Goal: Task Accomplishment & Management: Use online tool/utility

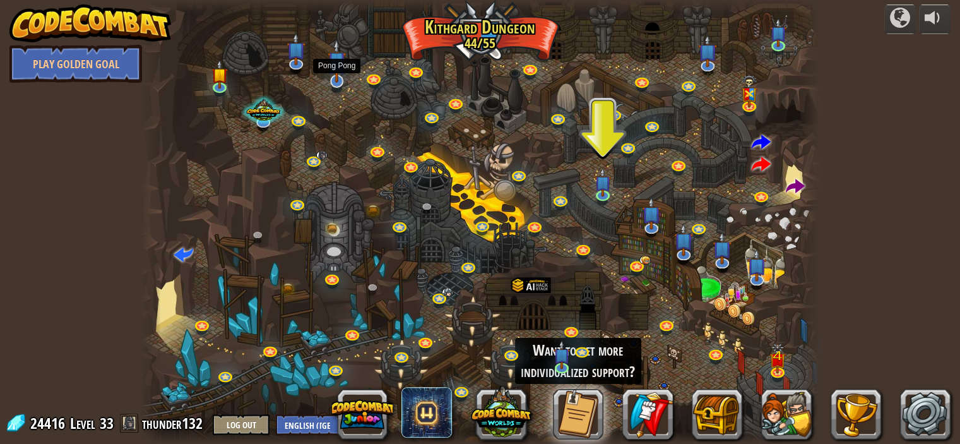
click at [334, 79] on img at bounding box center [336, 60] width 19 height 43
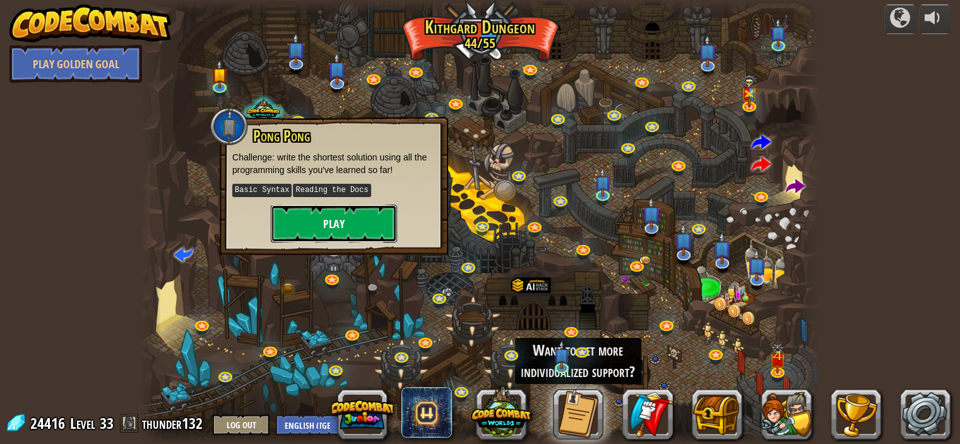
click at [348, 211] on button "Play" at bounding box center [334, 223] width 126 height 38
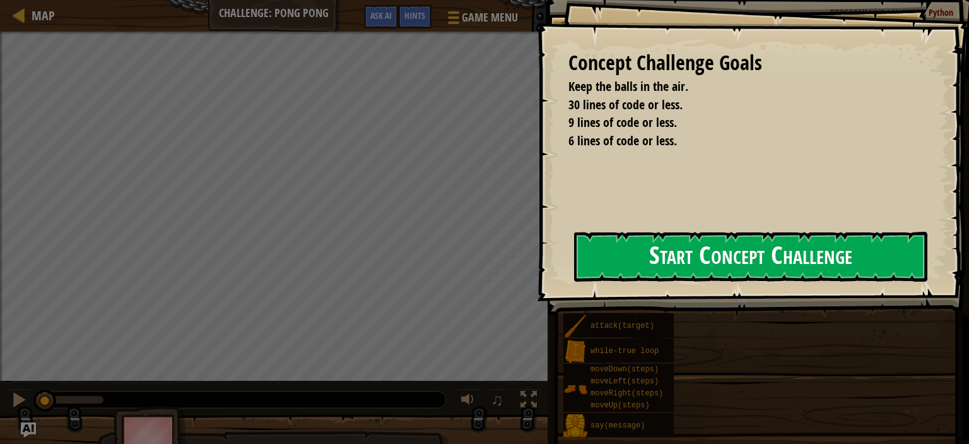
click at [602, 257] on button "Start Concept Challenge" at bounding box center [750, 257] width 353 height 50
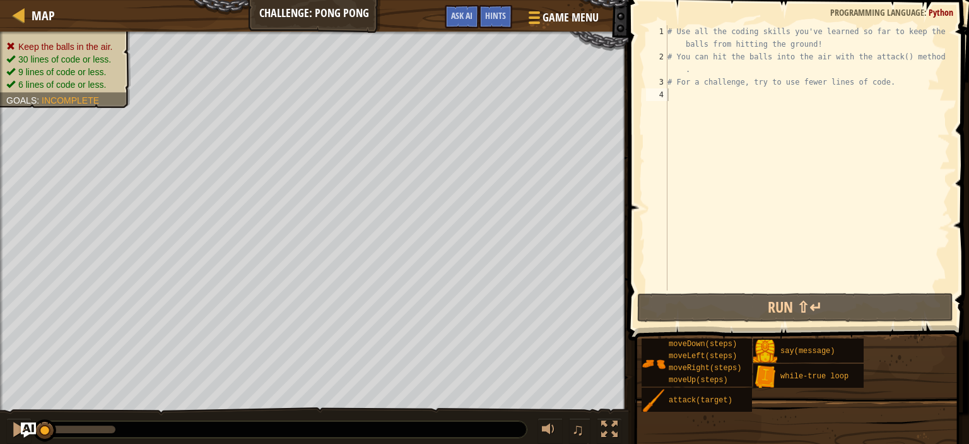
click at [3, 423] on div "♫" at bounding box center [314, 426] width 628 height 38
click at [6, 425] on button at bounding box center [18, 431] width 25 height 26
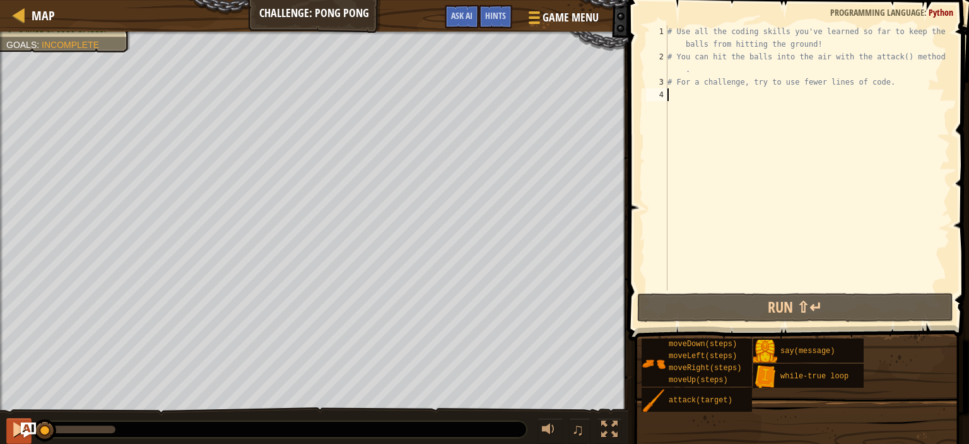
drag, startPoint x: 84, startPoint y: 429, endPoint x: 6, endPoint y: 432, distance: 78.3
click at [6, 432] on div "♫" at bounding box center [314, 426] width 628 height 38
click at [8, 427] on button at bounding box center [18, 431] width 25 height 26
click at [770, 95] on div "# Use all the coding skills you've learned so far to keep the balls from hittin…" at bounding box center [807, 176] width 285 height 303
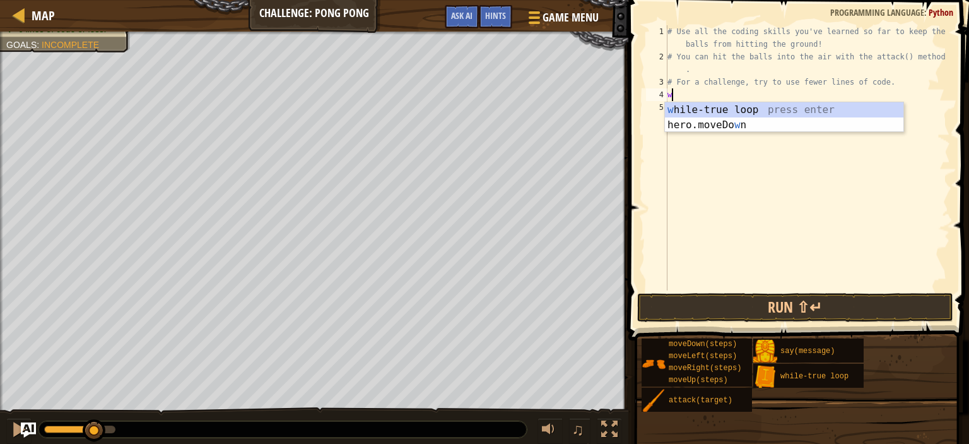
scroll to position [6, 0]
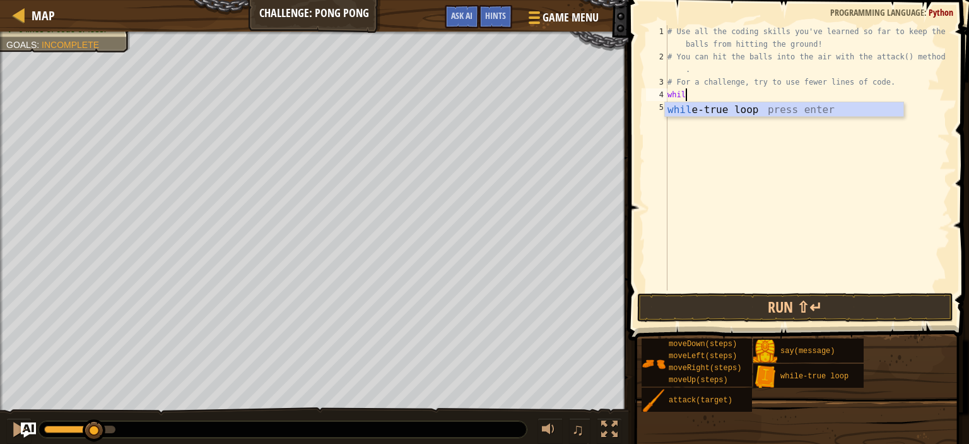
type textarea "while"
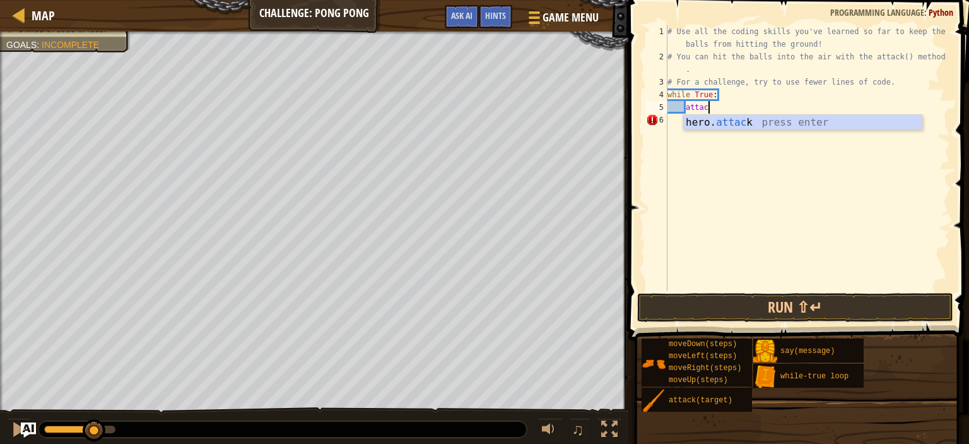
scroll to position [6, 3]
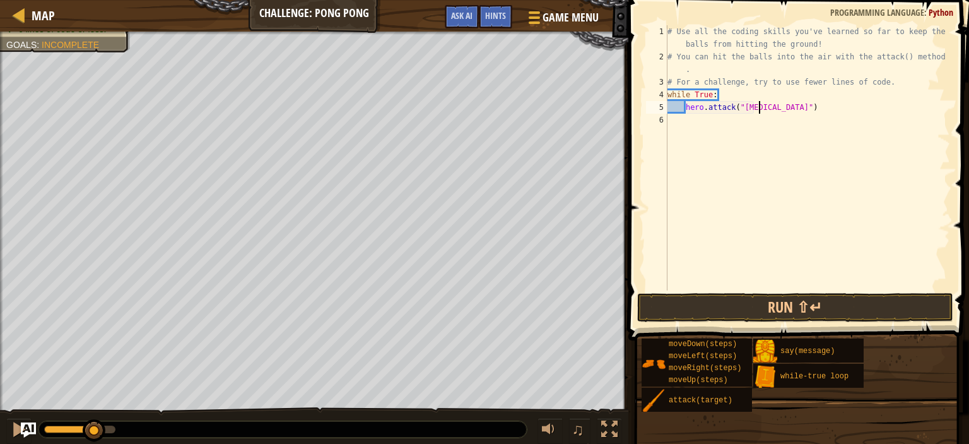
type textarea "hero.attack("ball")"
type textarea "a"
type textarea "hero.attack("ball2")"
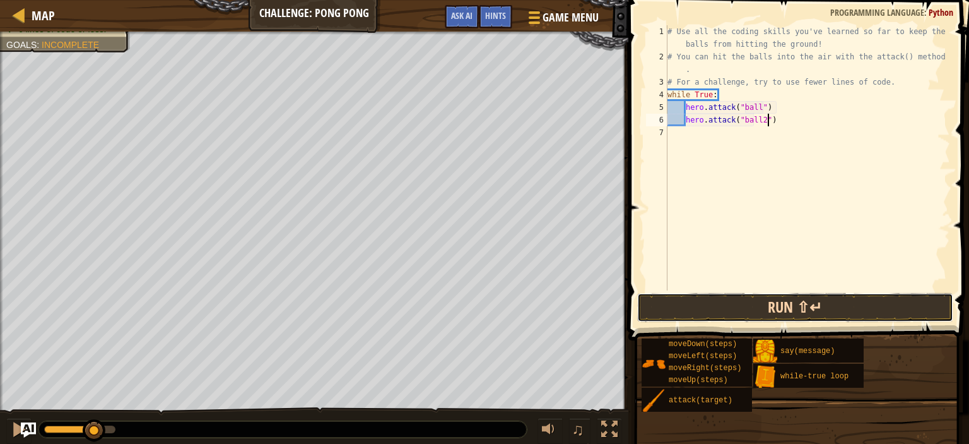
click at [823, 305] on button "Run ⇧↵" at bounding box center [795, 307] width 316 height 29
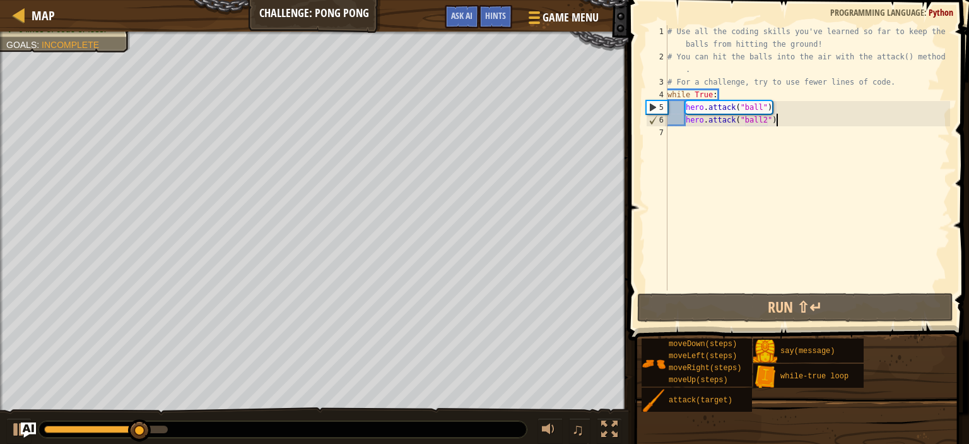
click at [820, 119] on div "# Use all the coding skills you've learned so far to keep the balls from hittin…" at bounding box center [807, 176] width 285 height 303
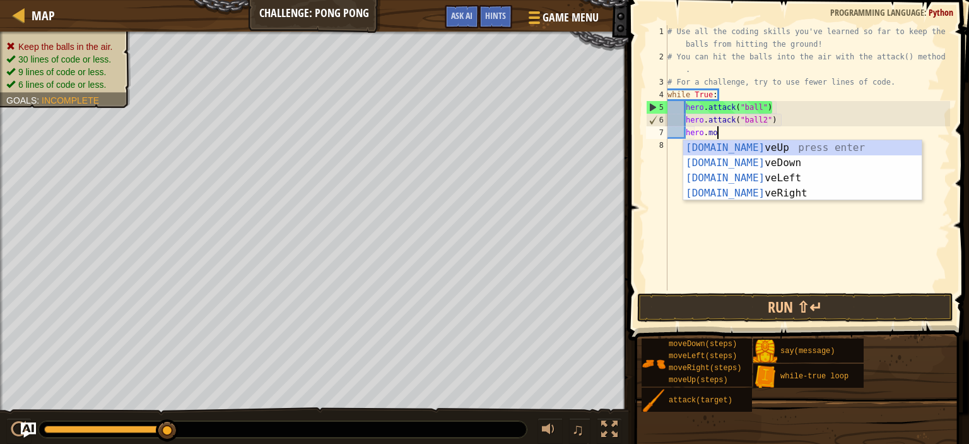
scroll to position [6, 4]
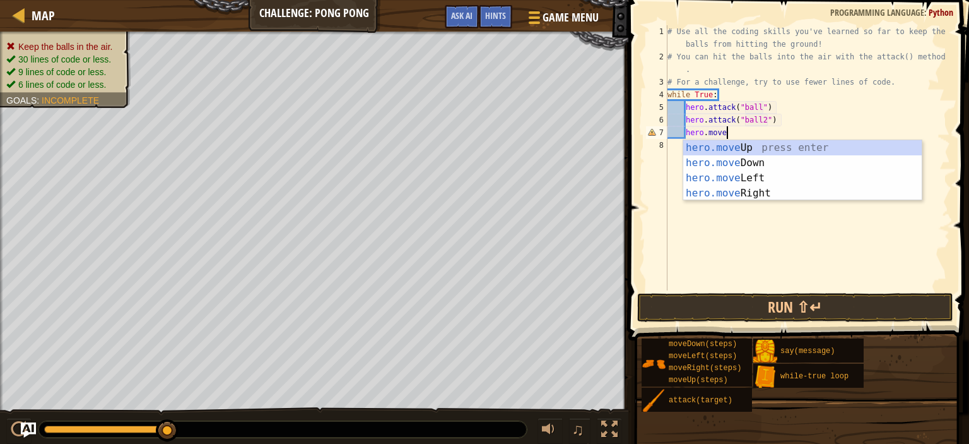
type textarea "hero.mover"
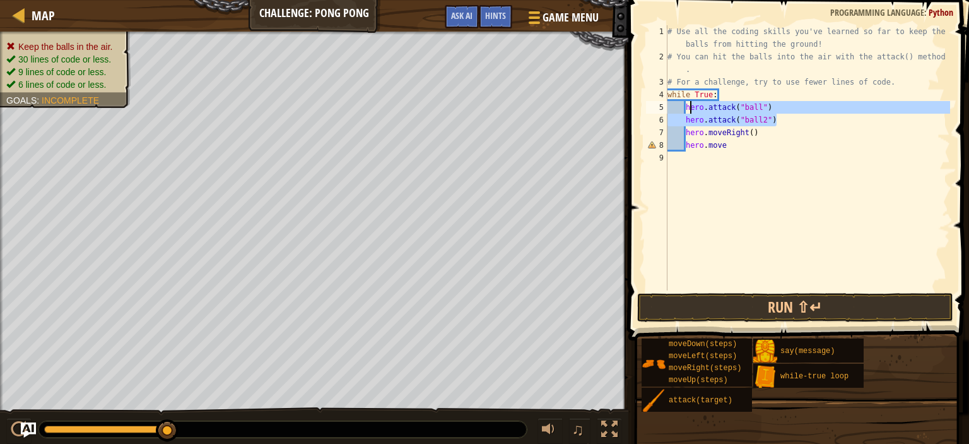
drag, startPoint x: 786, startPoint y: 119, endPoint x: 702, endPoint y: 112, distance: 84.2
click at [687, 105] on div "# Use all the coding skills you've learned so far to keep the balls from hittin…" at bounding box center [807, 176] width 285 height 303
click at [777, 139] on div "# Use all the coding skills you've learned so far to keep the balls from hittin…" at bounding box center [807, 176] width 285 height 303
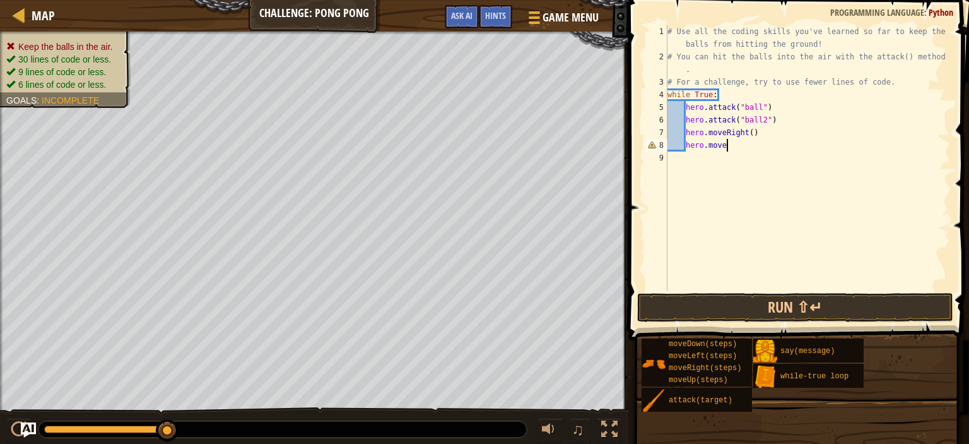
click at [786, 130] on div "# Use all the coding skills you've learned so far to keep the balls from hittin…" at bounding box center [807, 176] width 285 height 303
type textarea "hero.moveRight()"
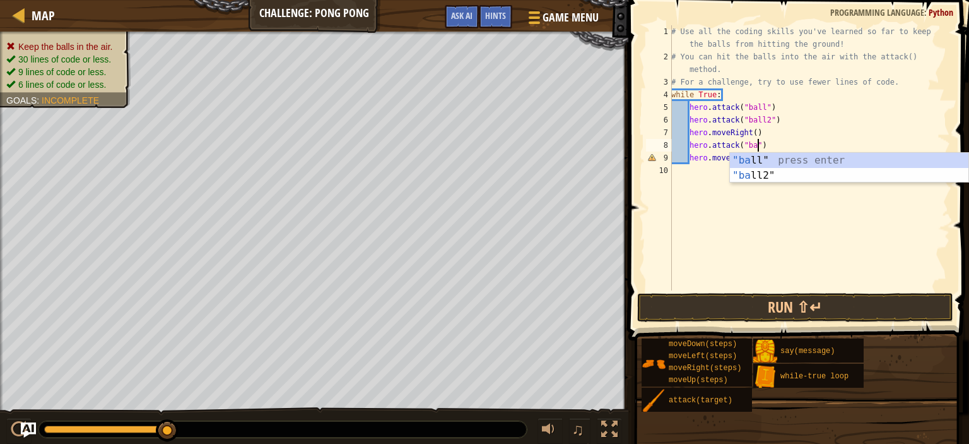
scroll to position [6, 8]
click at [788, 138] on div "# Use all the coding skills you've learned so far to keep the balls from hittin…" at bounding box center [809, 176] width 281 height 303
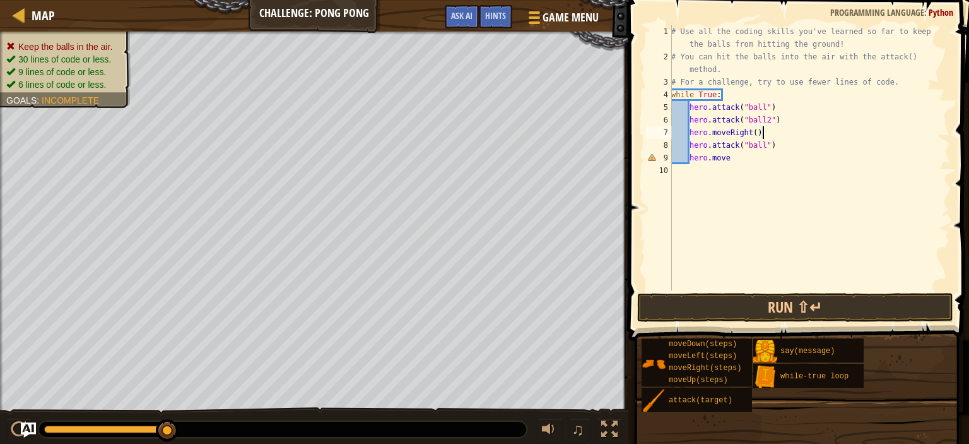
scroll to position [6, 6]
click at [807, 146] on div "# Use all the coding skills you've learned so far to keep the balls from hittin…" at bounding box center [809, 176] width 281 height 303
type textarea "hero.attack("ball")"
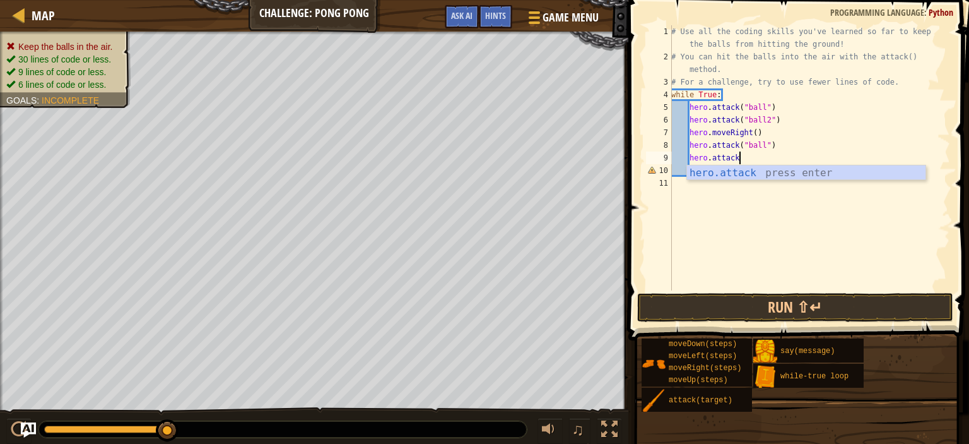
scroll to position [6, 5]
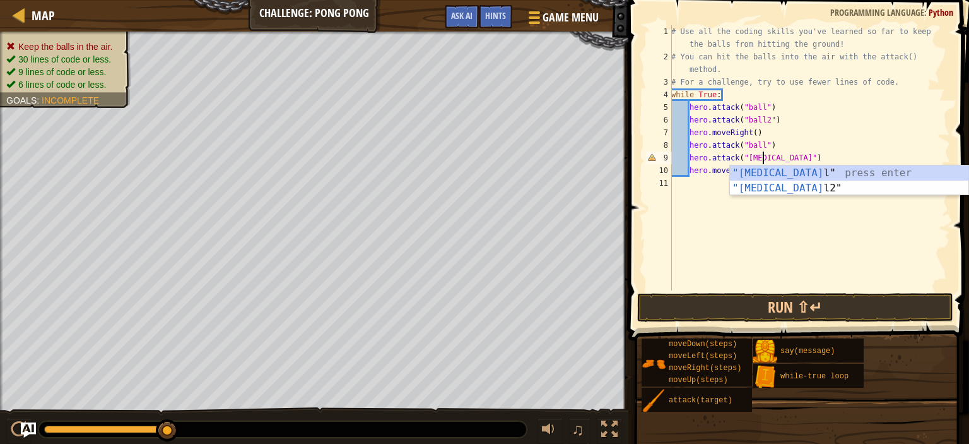
type textarea "hero.attack("ball2")"
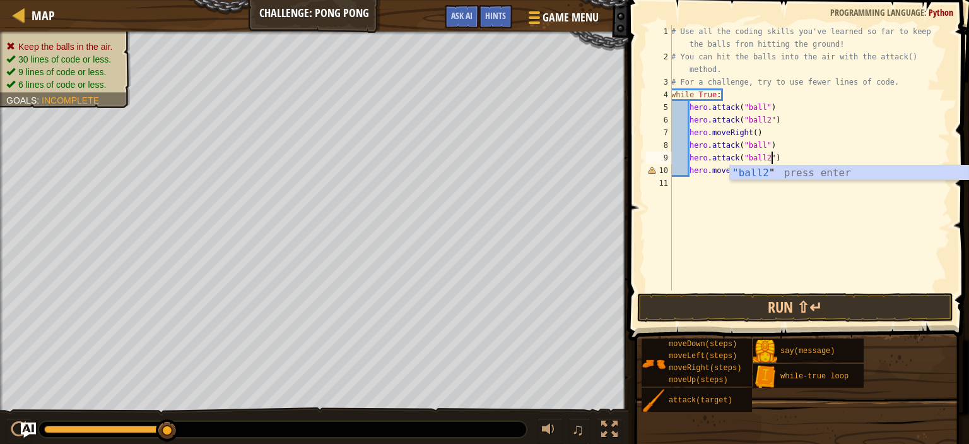
click at [771, 209] on div "# Use all the coding skills you've learned so far to keep the balls from hittin…" at bounding box center [809, 176] width 281 height 303
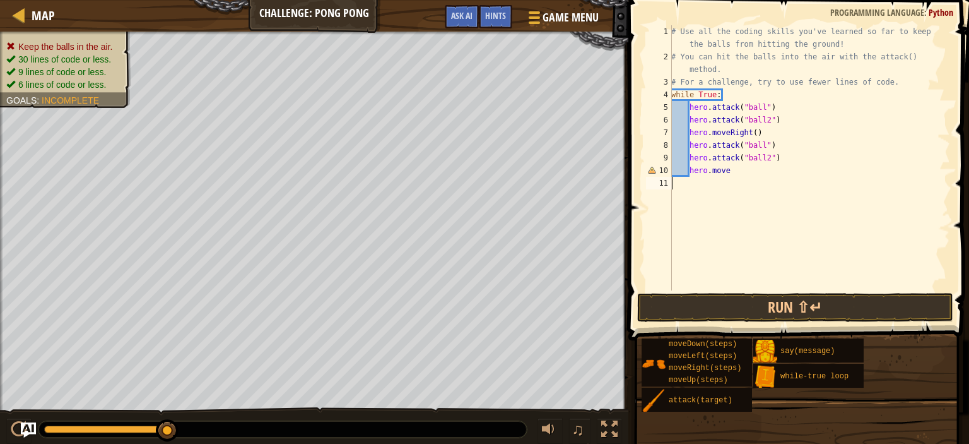
scroll to position [6, 0]
click at [765, 167] on div "# Use all the coding skills you've learned so far to keep the balls from hittin…" at bounding box center [809, 176] width 281 height 303
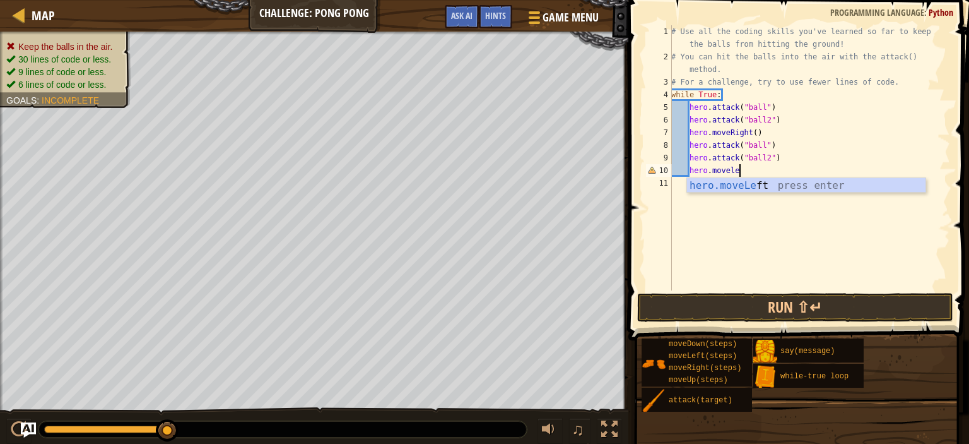
type textarea "hero.moveleft"
click at [757, 184] on div "hero.moveLeft press enter" at bounding box center [806, 200] width 239 height 45
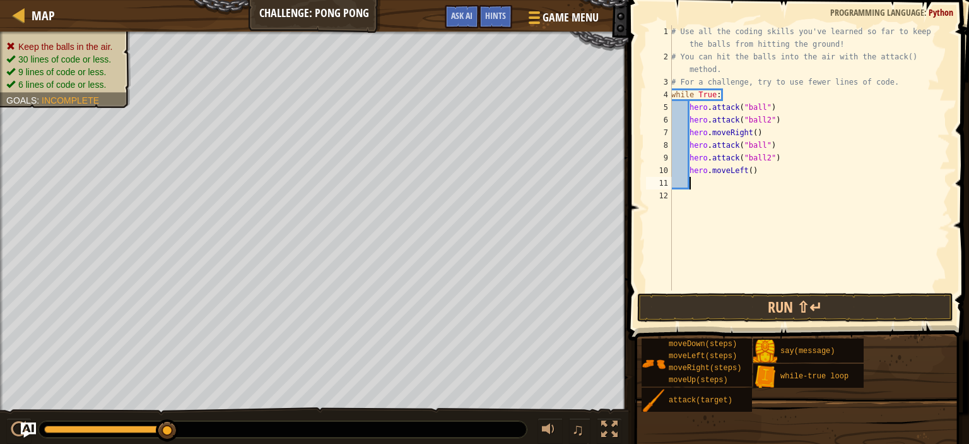
click at [757, 286] on div "# Use all the coding skills you've learned so far to keep the balls from hittin…" at bounding box center [809, 176] width 281 height 303
click at [760, 300] on button "Run ⇧↵" at bounding box center [795, 307] width 316 height 29
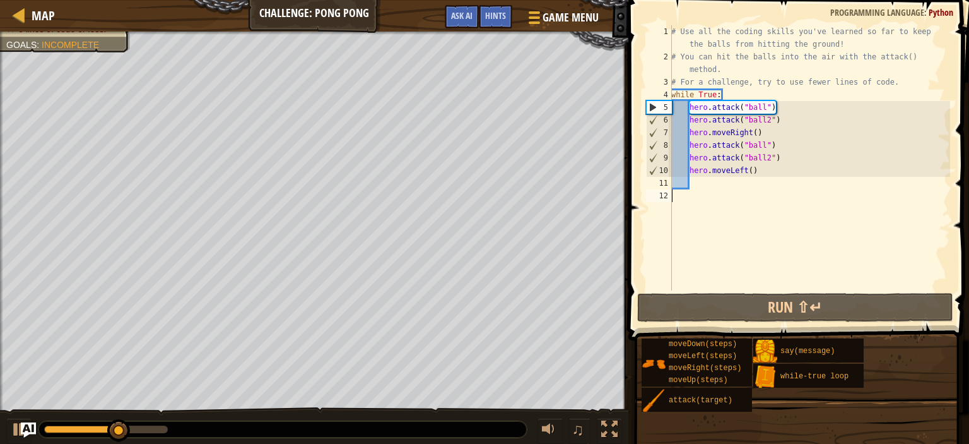
click at [759, 130] on div "# Use all the coding skills you've learned so far to keep the balls from hittin…" at bounding box center [809, 176] width 281 height 303
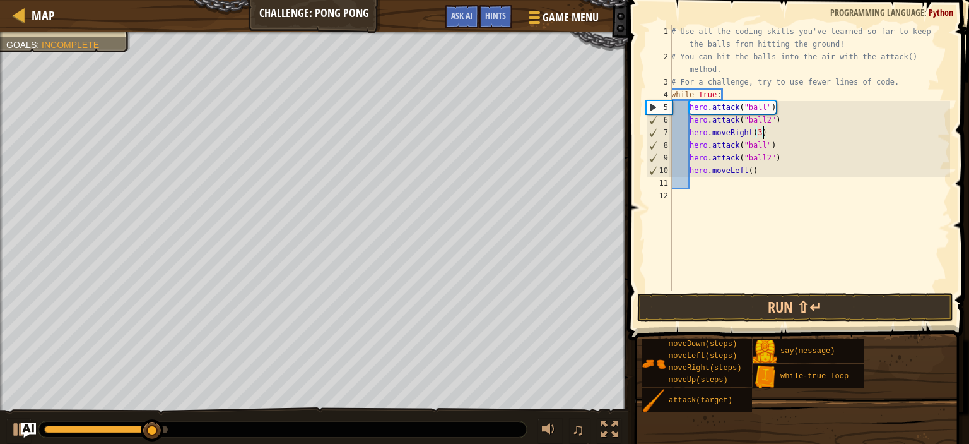
click at [753, 171] on div "# Use all the coding skills you've learned so far to keep the balls from hittin…" at bounding box center [809, 176] width 281 height 303
click at [786, 302] on button "Run ⇧↵" at bounding box center [795, 307] width 316 height 29
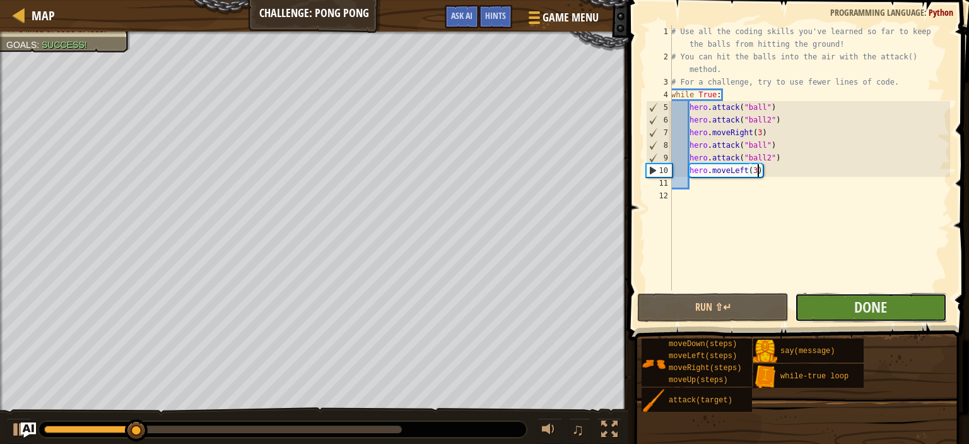
click at [828, 300] on button "Done" at bounding box center [870, 307] width 151 height 29
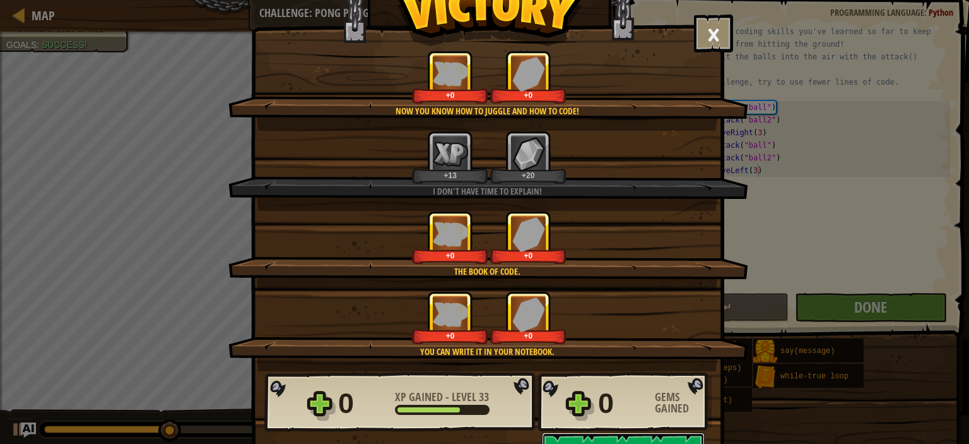
scroll to position [42, 0]
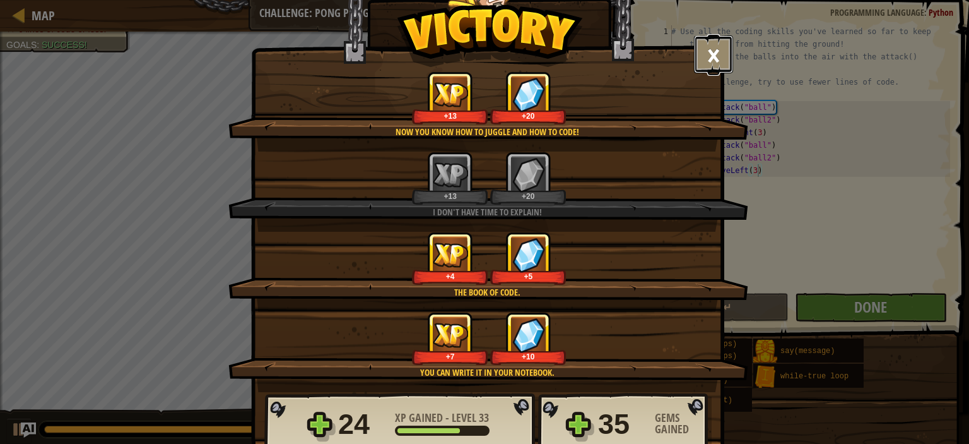
click at [699, 59] on button "×" at bounding box center [713, 54] width 39 height 38
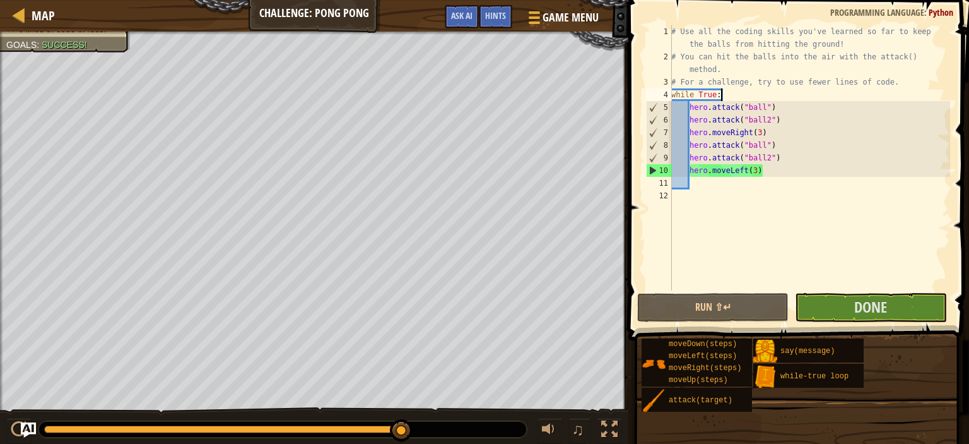
click at [449, 88] on div "Map Challenge: Pong Pong Game Menu Done Hints Ask AI 1 הההההההההההההההההההההההה…" at bounding box center [484, 222] width 969 height 444
type textarea "while True:"
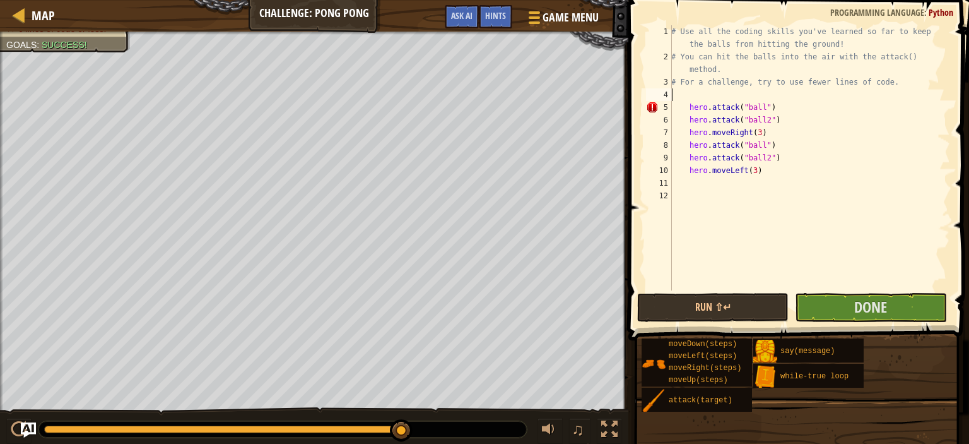
click at [691, 110] on div "# Use all the coding skills you've learned so far to keep the balls from hittin…" at bounding box center [809, 176] width 281 height 303
click at [689, 117] on div "# Use all the coding skills you've learned so far to keep the balls from hittin…" at bounding box center [809, 176] width 281 height 303
click at [689, 128] on div "# Use all the coding skills you've learned so far to keep the balls from hittin…" at bounding box center [809, 176] width 281 height 303
click at [689, 146] on div "# Use all the coding skills you've learned so far to keep the balls from hittin…" at bounding box center [809, 176] width 281 height 303
click at [690, 157] on div "# Use all the coding skills you've learned so far to keep the balls from hittin…" at bounding box center [809, 176] width 281 height 303
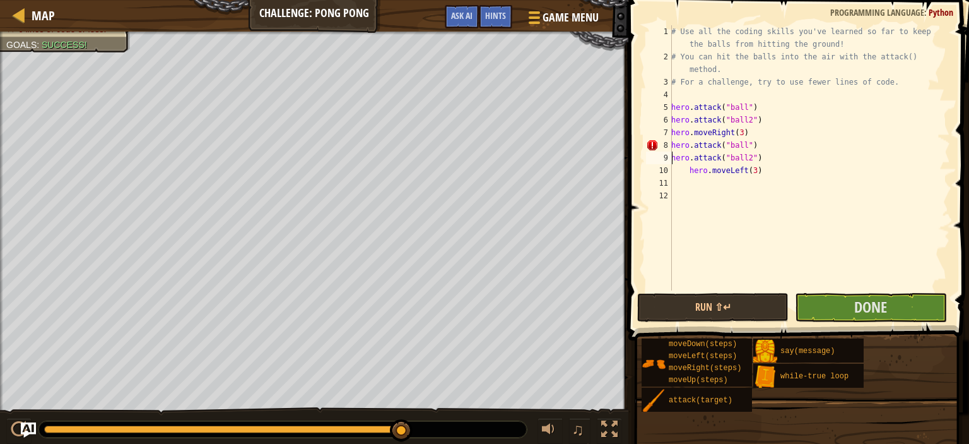
click at [690, 174] on div "# Use all the coding skills you've learned so far to keep the balls from hittin…" at bounding box center [809, 176] width 281 height 303
type textarea "hero.moveLeft(3)"
click at [733, 304] on button "Run ⇧↵" at bounding box center [712, 307] width 151 height 29
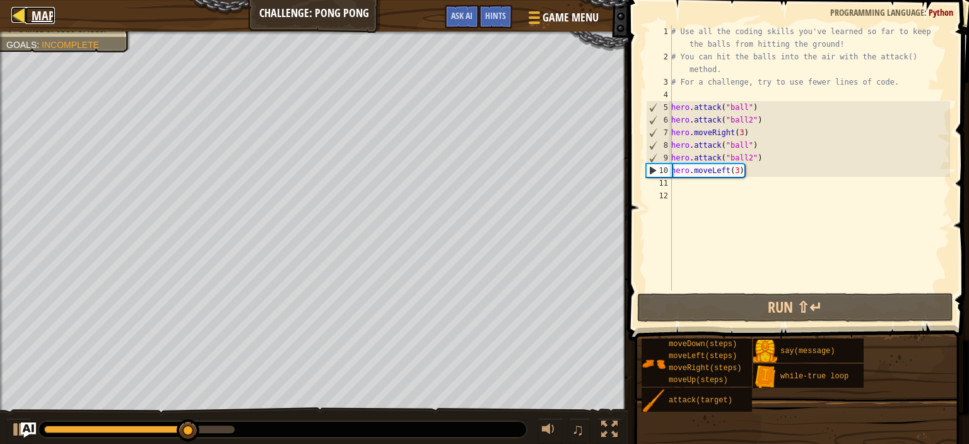
click at [49, 20] on span "Map" at bounding box center [43, 15] width 23 height 17
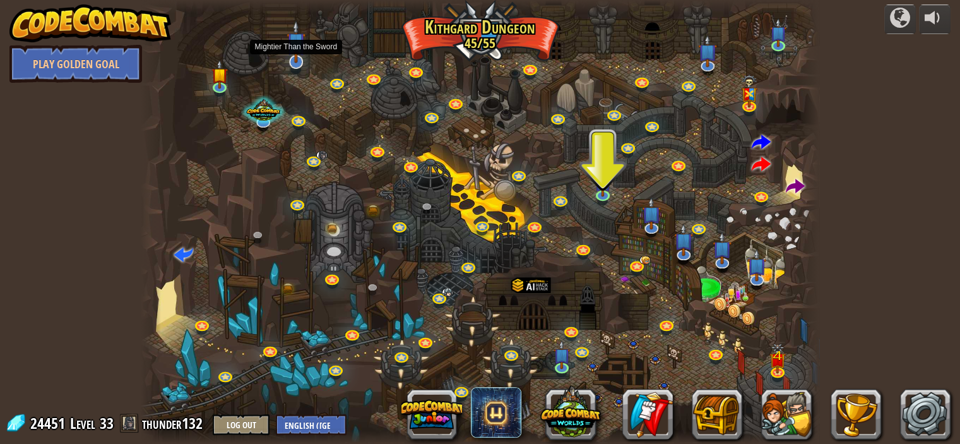
click at [287, 58] on img at bounding box center [295, 41] width 19 height 43
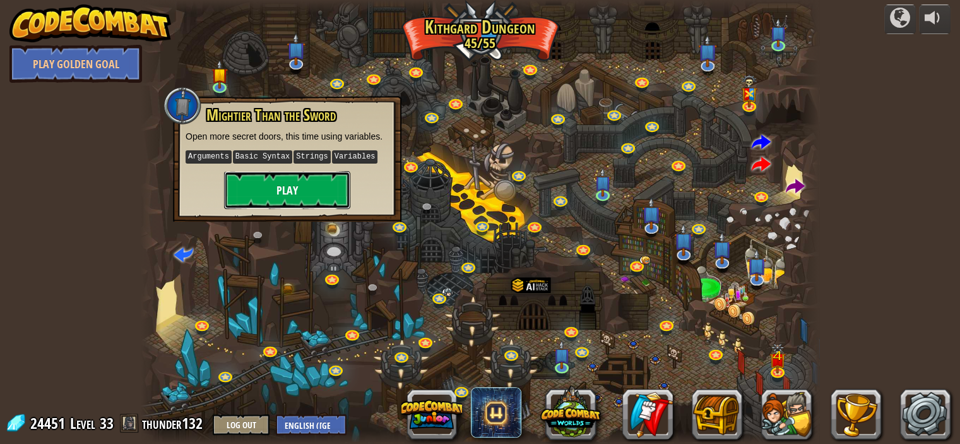
click at [329, 206] on button "Play" at bounding box center [287, 190] width 126 height 38
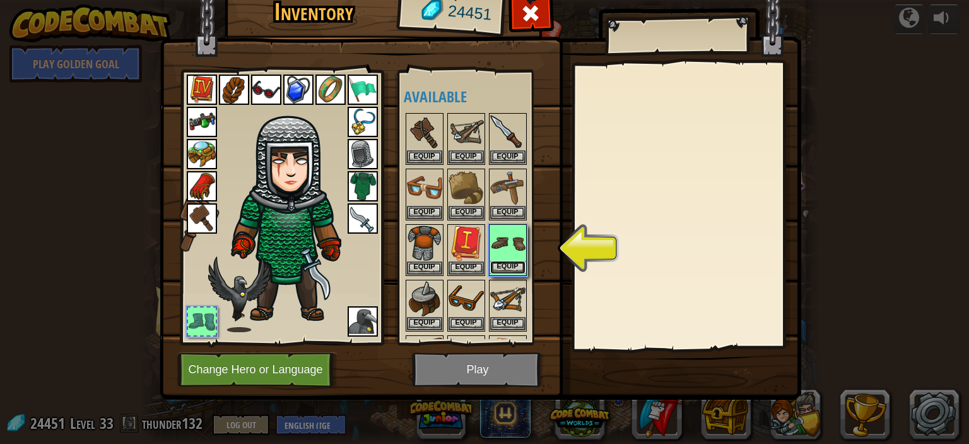
click at [504, 261] on button "Equip" at bounding box center [507, 267] width 35 height 13
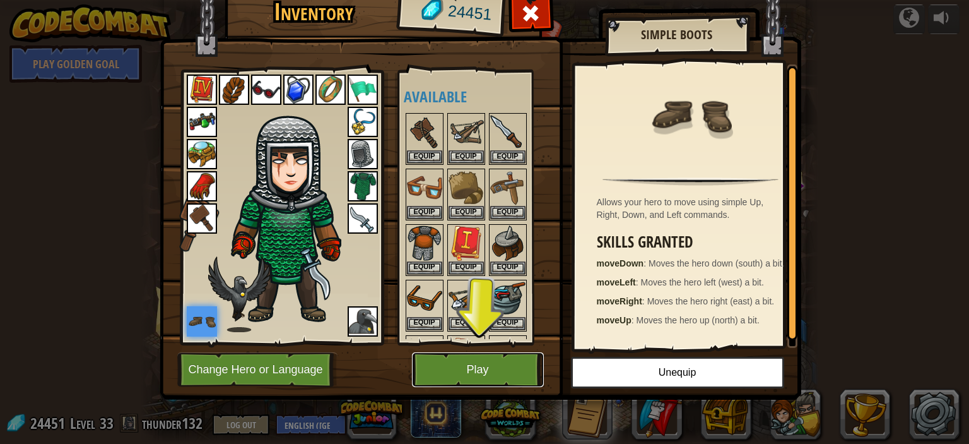
click at [483, 358] on button "Play" at bounding box center [478, 369] width 132 height 35
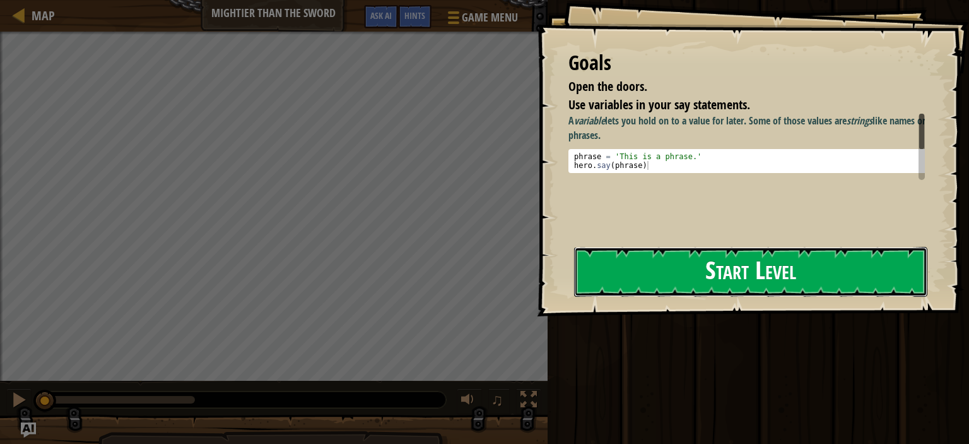
click at [695, 279] on button "Start Level" at bounding box center [750, 272] width 353 height 50
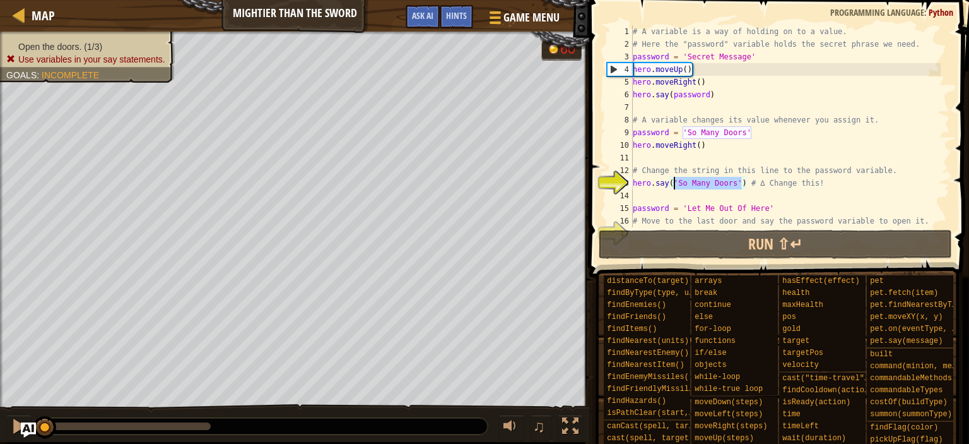
drag, startPoint x: 741, startPoint y: 184, endPoint x: 675, endPoint y: 187, distance: 66.4
click at [675, 187] on div "# A variable is a way of holding on to a value. # Here the "password" variable …" at bounding box center [785, 138] width 310 height 227
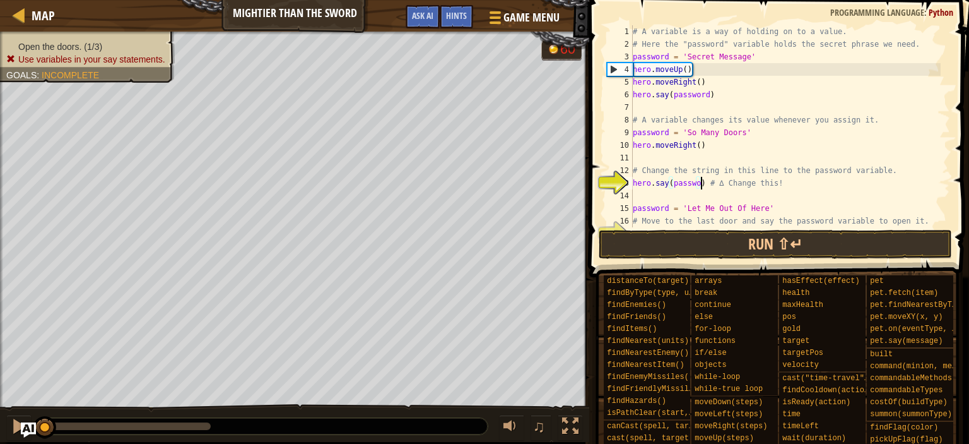
scroll to position [6, 6]
type textarea "hero.say(password) # ∆ Change this!"
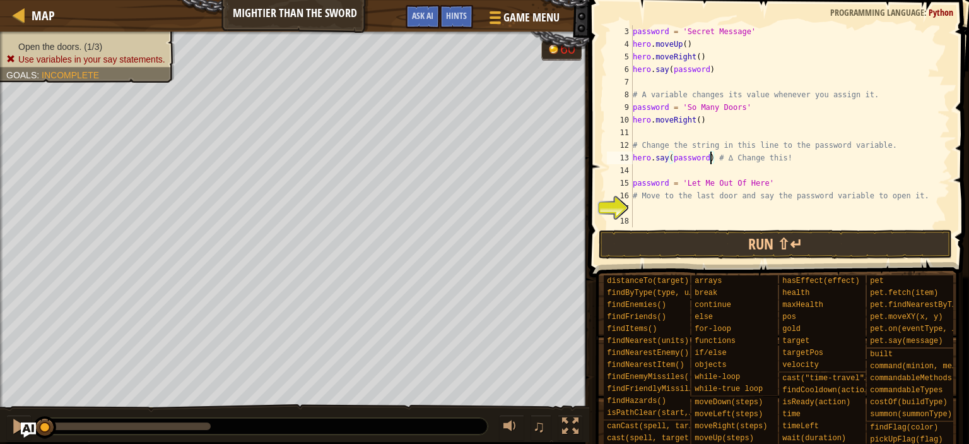
scroll to position [25, 0]
click at [732, 209] on div "password = 'Secret Message' hero . moveUp ( ) hero . moveRight ( ) hero . say (…" at bounding box center [785, 138] width 310 height 227
click at [742, 249] on button "Run ⇧↵" at bounding box center [776, 244] width 354 height 29
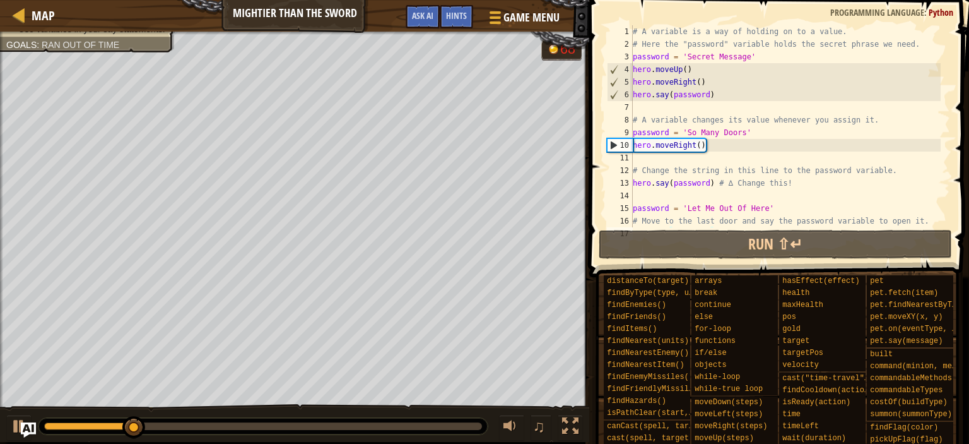
scroll to position [25, 0]
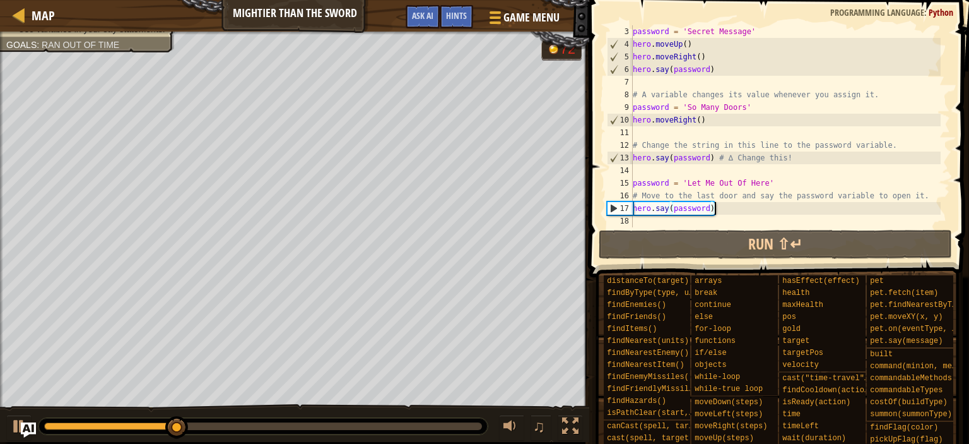
click at [931, 196] on div "password = 'Secret Message' hero . moveUp ( ) hero . moveRight ( ) hero . say (…" at bounding box center [785, 138] width 310 height 227
type textarea "# Move to the last door and say the password variable to open it."
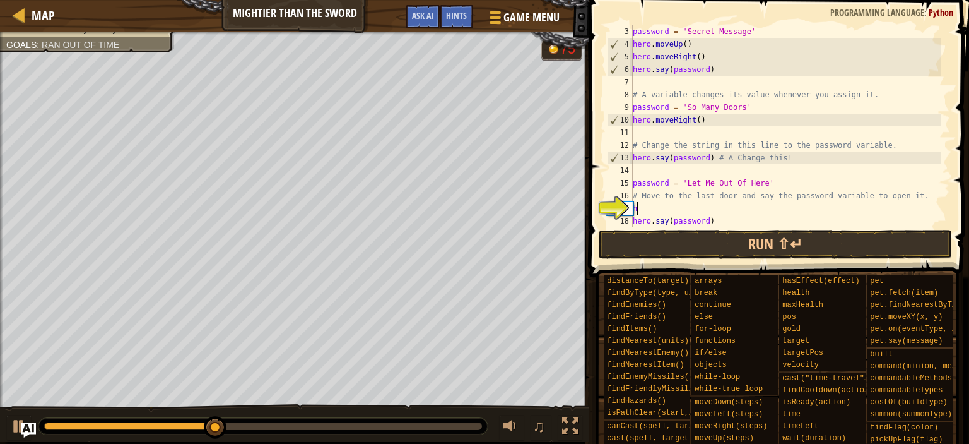
scroll to position [6, 0]
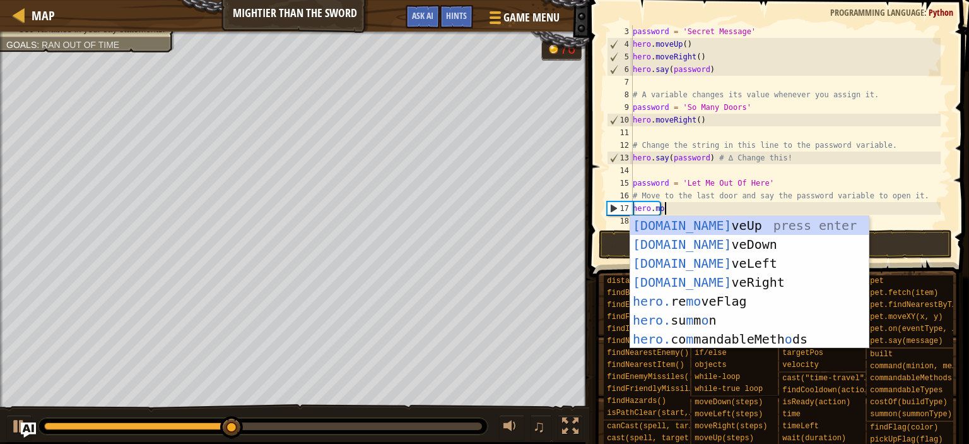
type textarea "hero.mover"
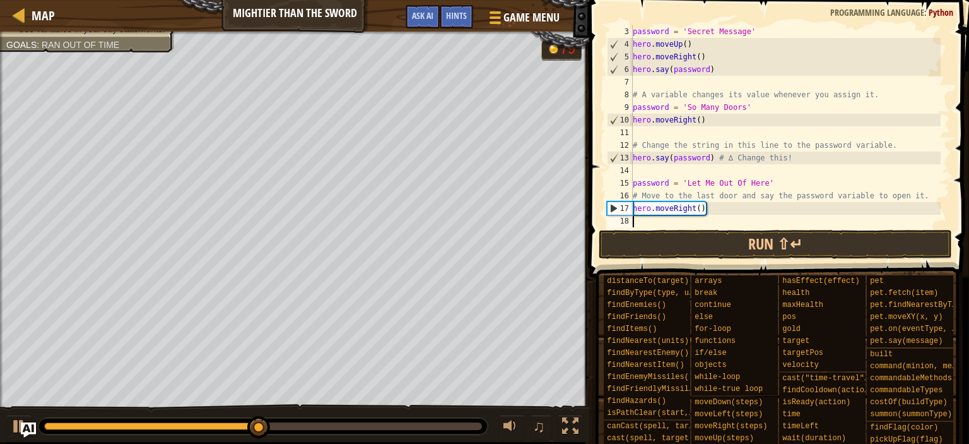
scroll to position [50, 0]
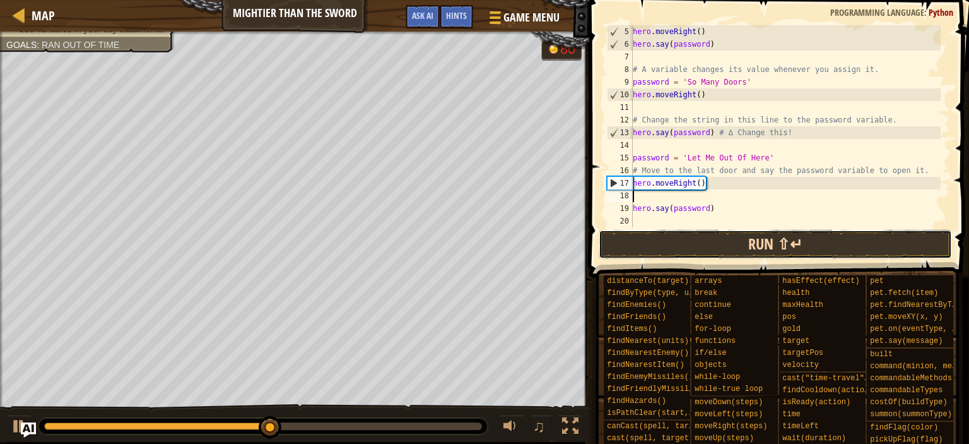
click at [820, 234] on button "Run ⇧↵" at bounding box center [776, 244] width 354 height 29
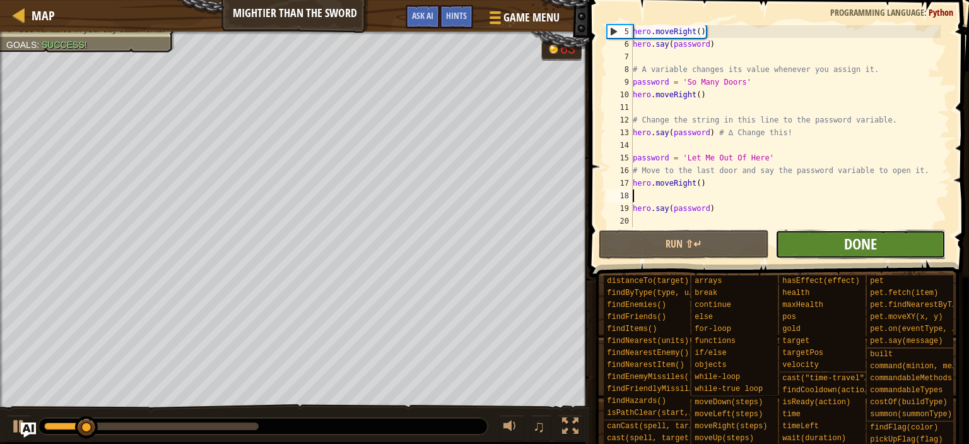
click at [859, 239] on span "Done" at bounding box center [860, 243] width 33 height 20
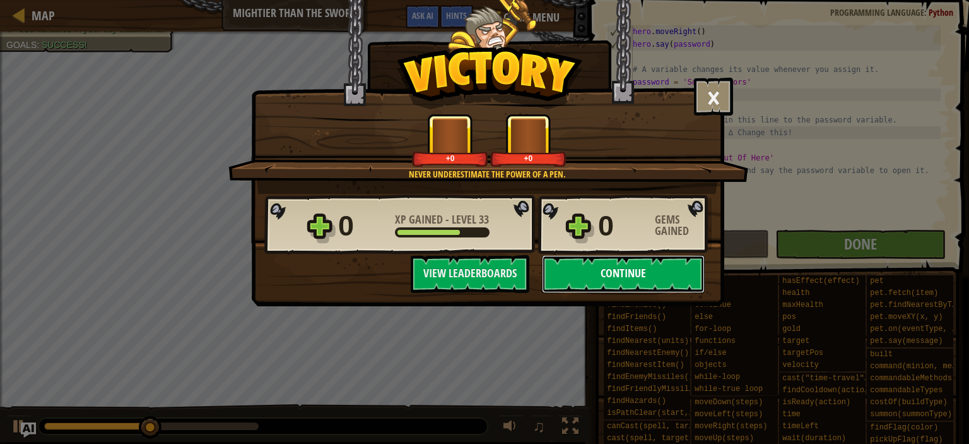
click at [611, 282] on button "Continue" at bounding box center [623, 274] width 163 height 38
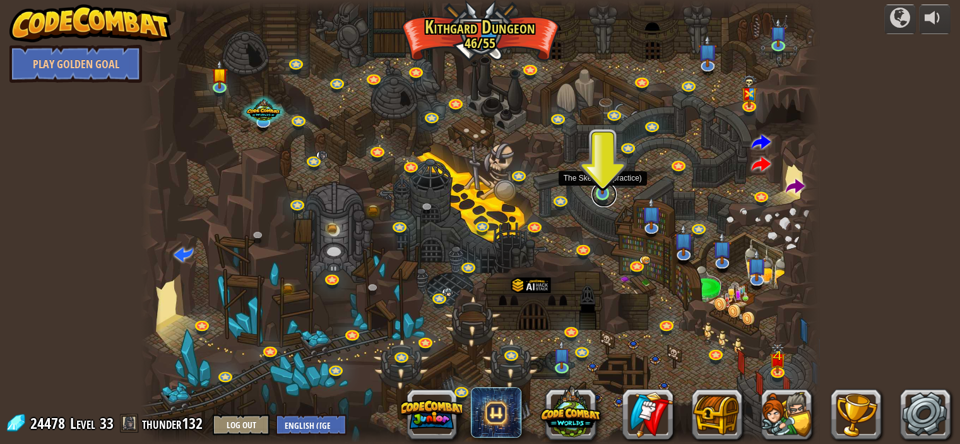
click at [605, 195] on link at bounding box center [603, 194] width 25 height 25
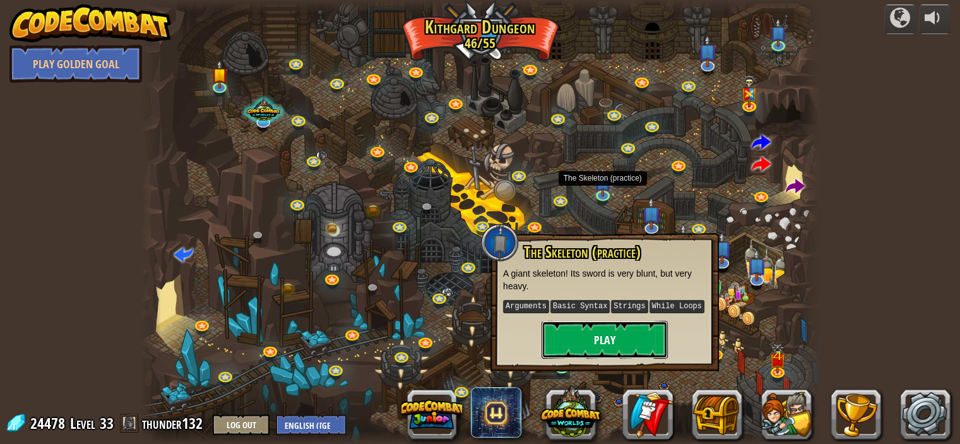
click at [618, 343] on button "Play" at bounding box center [604, 340] width 126 height 38
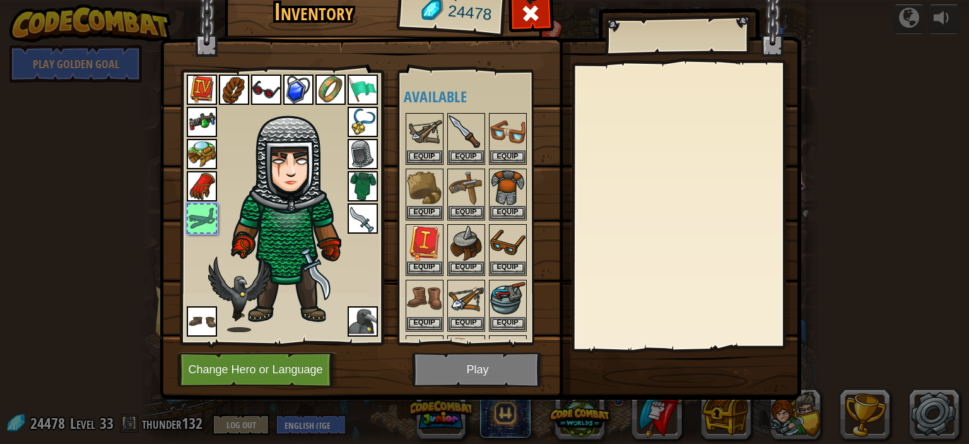
scroll to position [268, 0]
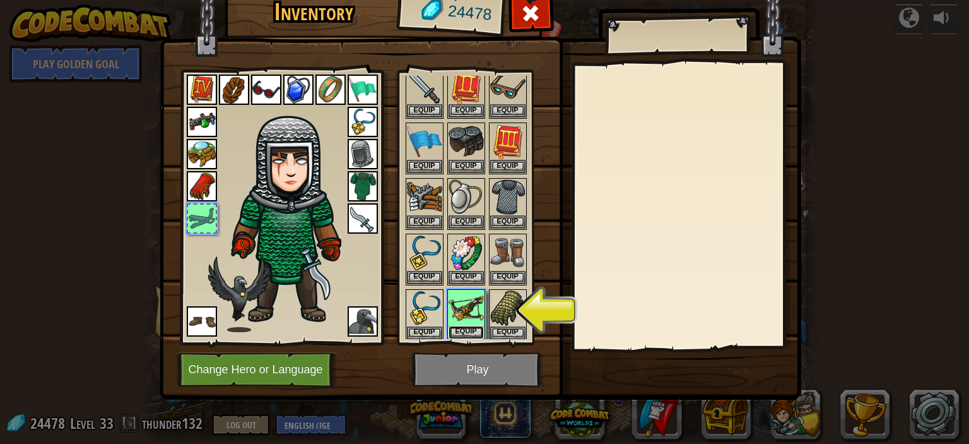
click at [471, 326] on button "Equip" at bounding box center [466, 332] width 35 height 13
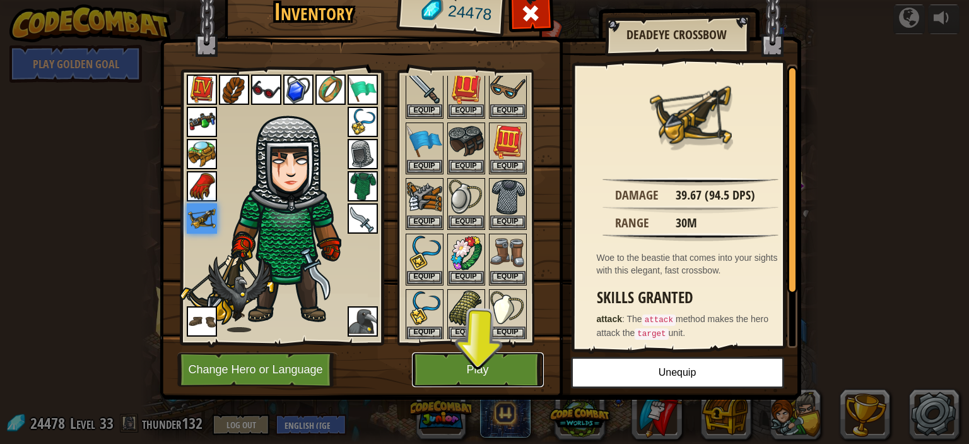
click at [486, 368] on button "Play" at bounding box center [478, 369] width 132 height 35
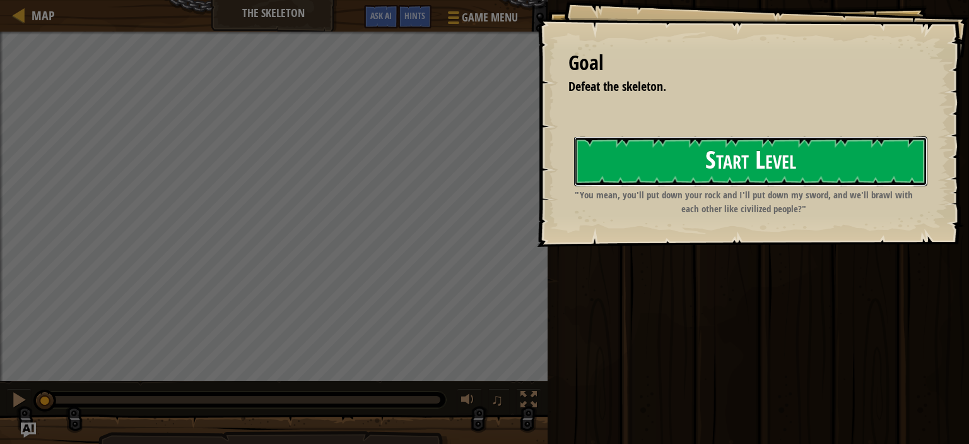
click at [706, 159] on button "Start Level" at bounding box center [750, 161] width 353 height 50
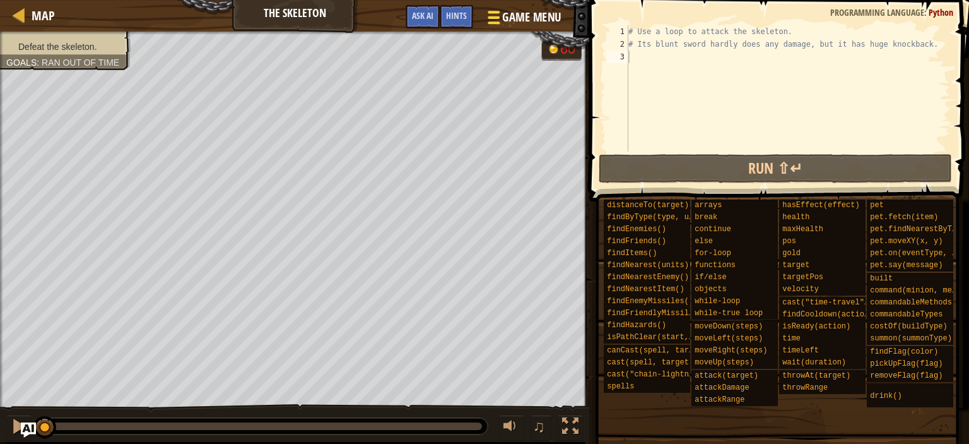
click at [524, 15] on span "Game Menu" at bounding box center [531, 17] width 59 height 17
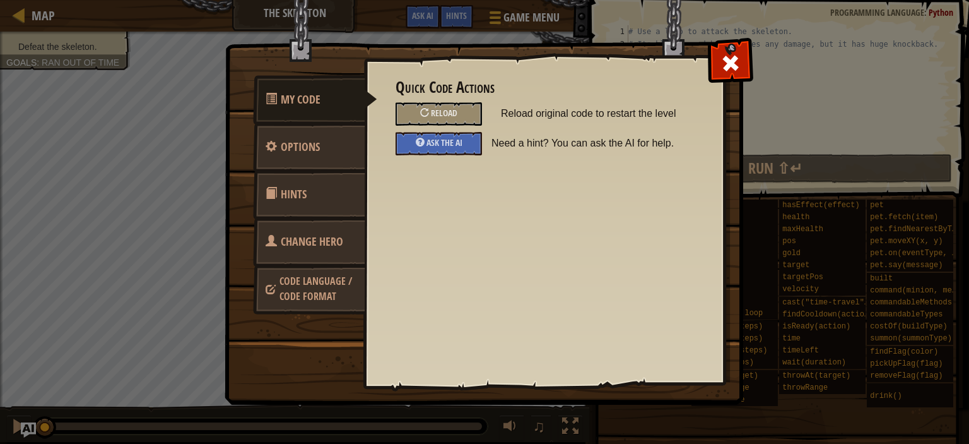
click at [319, 244] on span "Change Hero" at bounding box center [312, 241] width 62 height 16
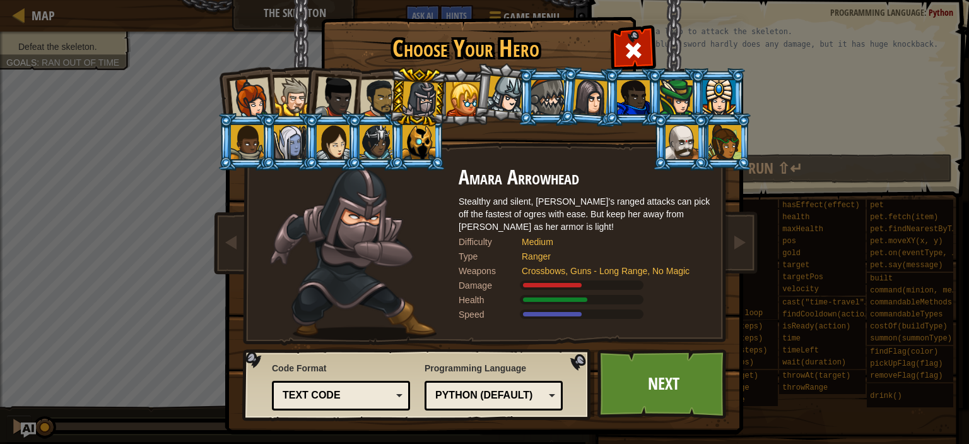
click at [285, 98] on div at bounding box center [293, 97] width 38 height 38
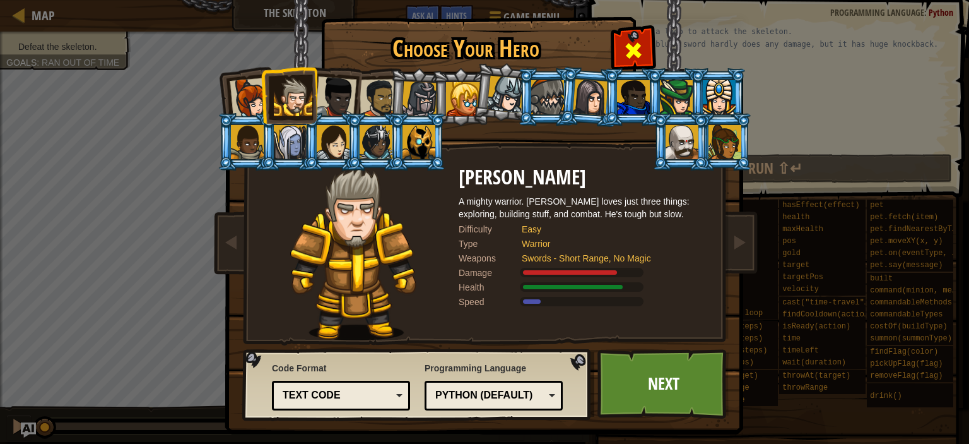
click at [623, 50] on span at bounding box center [633, 50] width 20 height 20
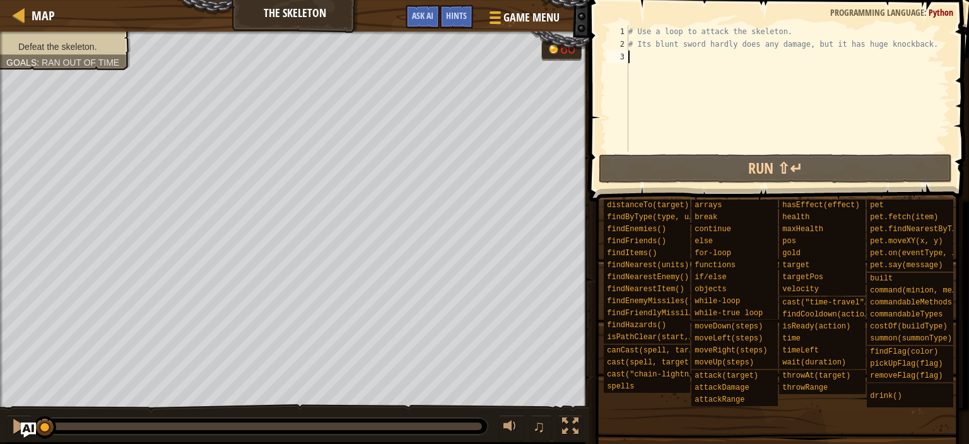
click at [694, 60] on div "# Use a loop to attack the skeleton. # Its blunt sword hardly does any damage, …" at bounding box center [788, 100] width 324 height 151
type textarea "h"
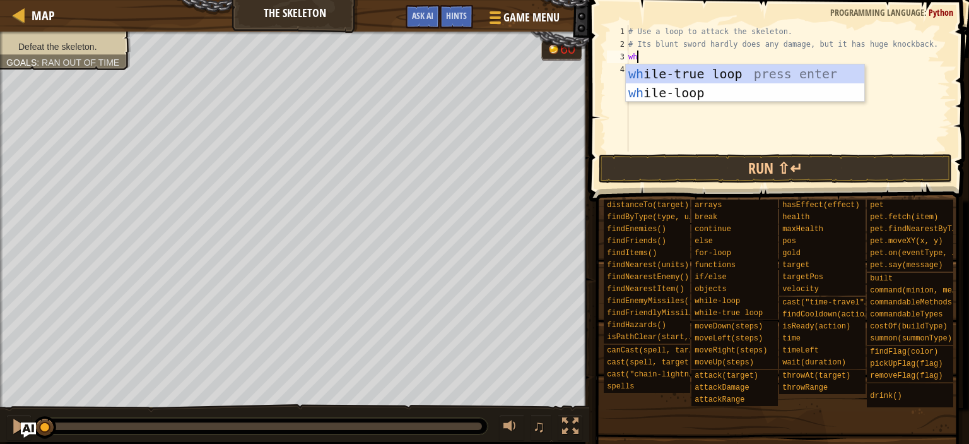
scroll to position [6, 0]
type textarea "whil"
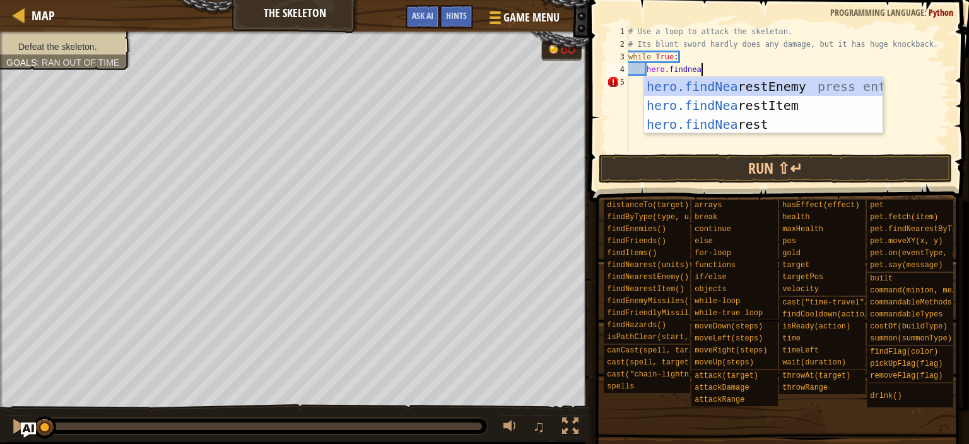
type textarea "hero.findnear"
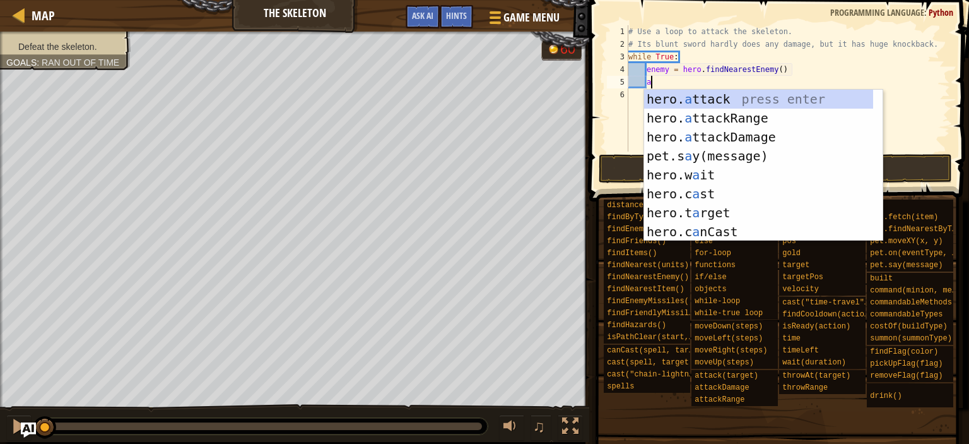
scroll to position [6, 2]
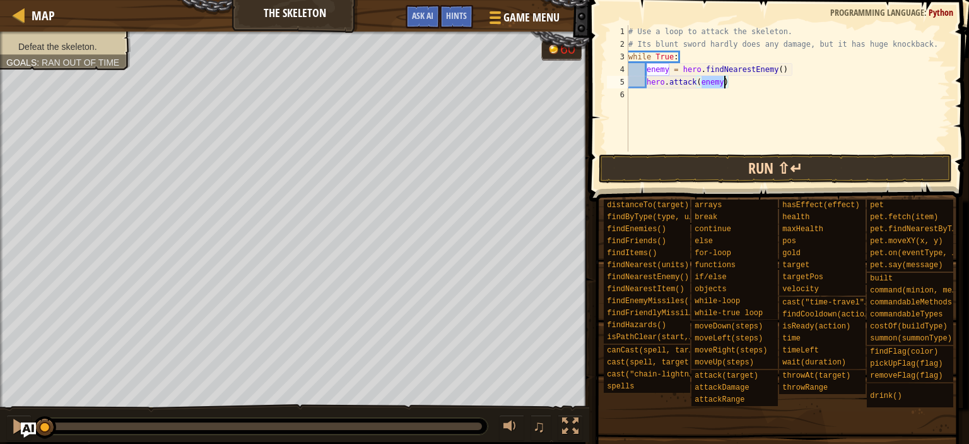
type textarea "hero.attack(enemy)"
click at [622, 176] on button "Run ⇧↵" at bounding box center [776, 168] width 354 height 29
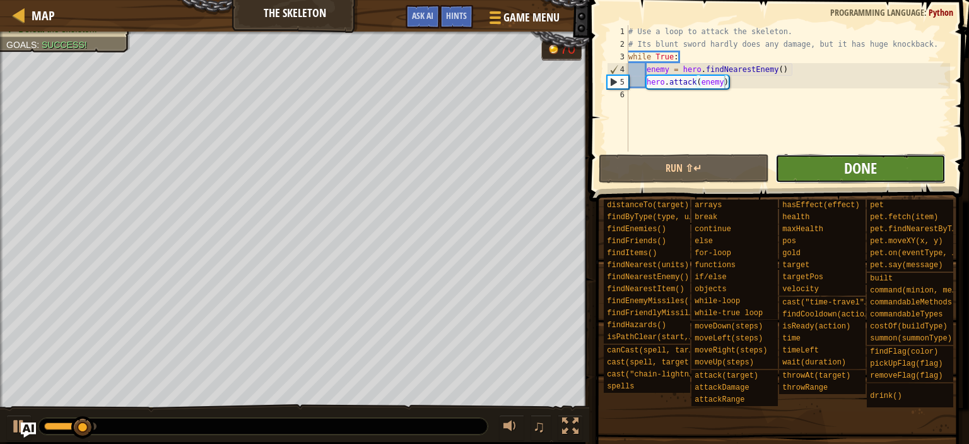
click at [852, 170] on span "Done" at bounding box center [860, 168] width 33 height 20
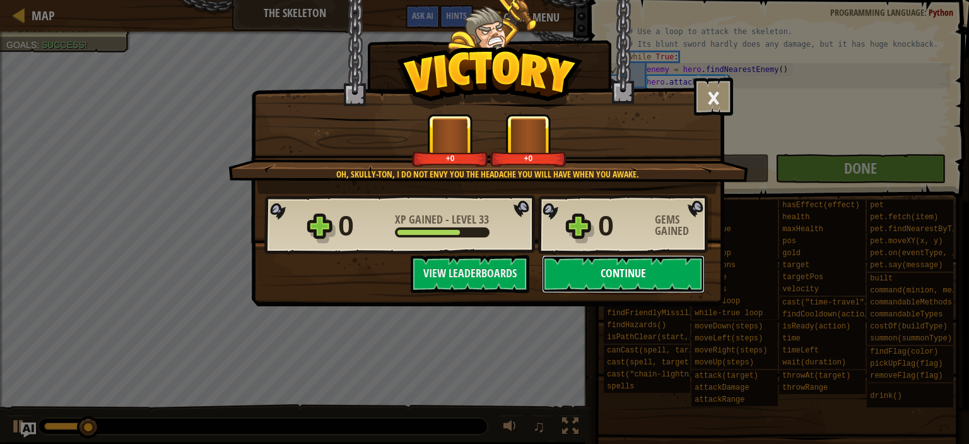
click at [629, 268] on button "Continue" at bounding box center [623, 274] width 163 height 38
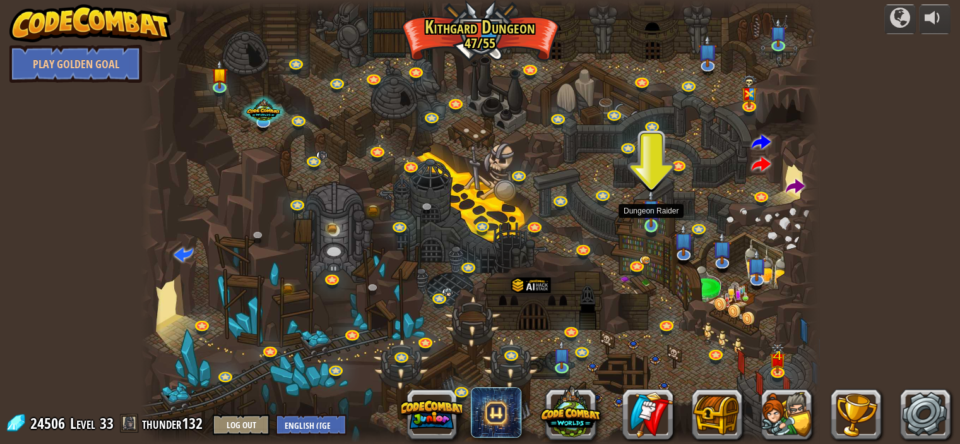
click at [651, 223] on img at bounding box center [650, 208] width 16 height 38
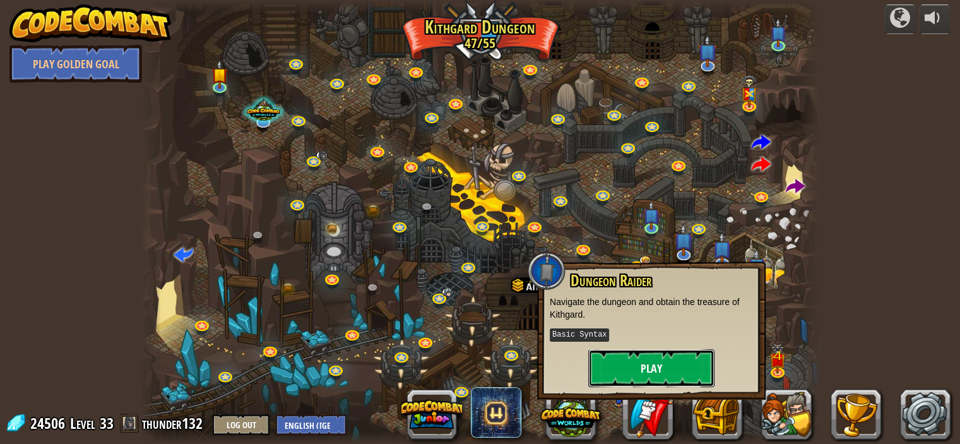
click at [654, 350] on button "Play" at bounding box center [651, 368] width 126 height 38
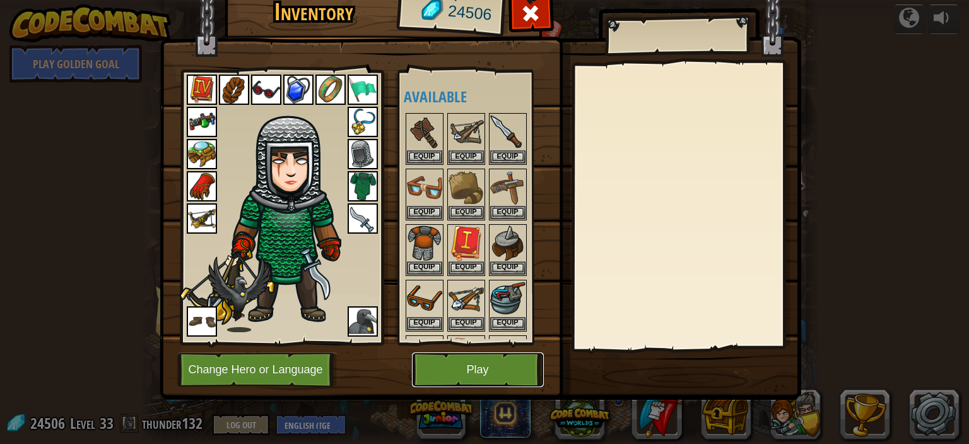
click at [500, 372] on button "Play" at bounding box center [478, 369] width 132 height 35
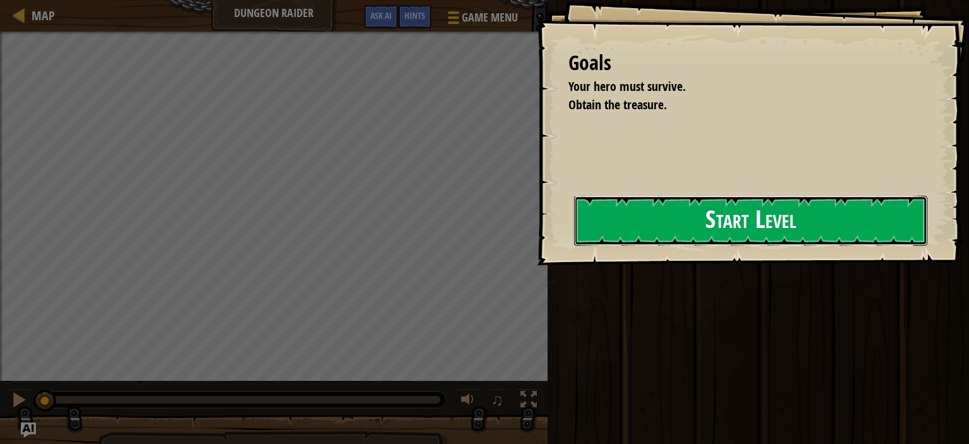
click at [574, 245] on button "Start Level" at bounding box center [750, 221] width 353 height 50
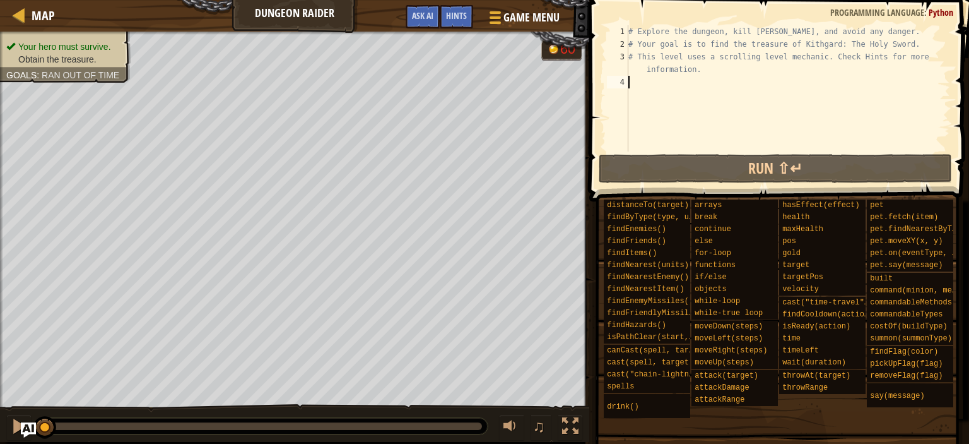
click at [698, 85] on div "# Explore the dungeon, kill [PERSON_NAME], and avoid any danger. # Your goal is…" at bounding box center [788, 100] width 324 height 151
drag, startPoint x: 44, startPoint y: 428, endPoint x: 0, endPoint y: 431, distance: 43.6
click at [0, 431] on div "♫" at bounding box center [294, 423] width 589 height 38
click at [447, 10] on span "Hints" at bounding box center [456, 15] width 21 height 12
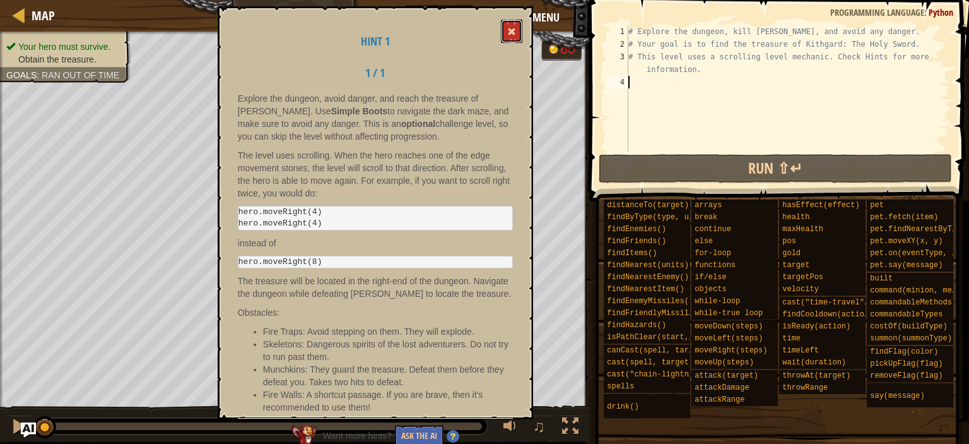
click at [507, 27] on button at bounding box center [511, 31] width 21 height 23
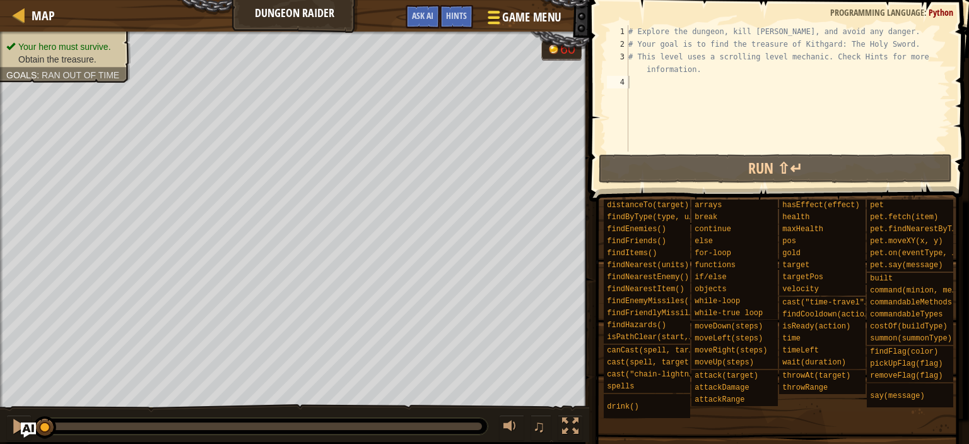
click at [543, 12] on span "Game Menu" at bounding box center [531, 17] width 59 height 17
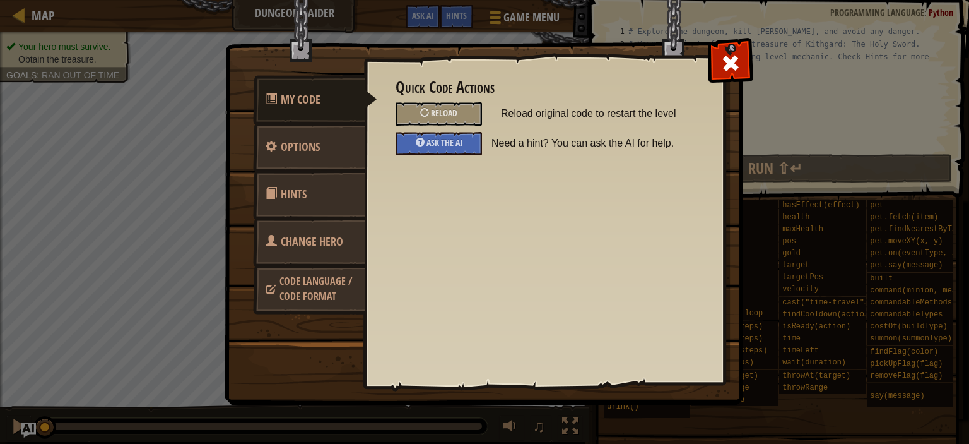
click at [314, 237] on span "Change Hero" at bounding box center [312, 241] width 62 height 16
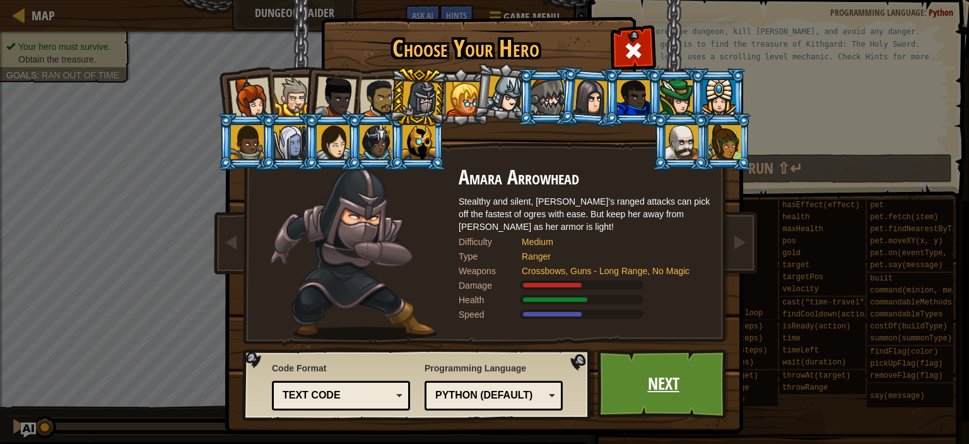
click at [651, 371] on link "Next" at bounding box center [664, 383] width 132 height 69
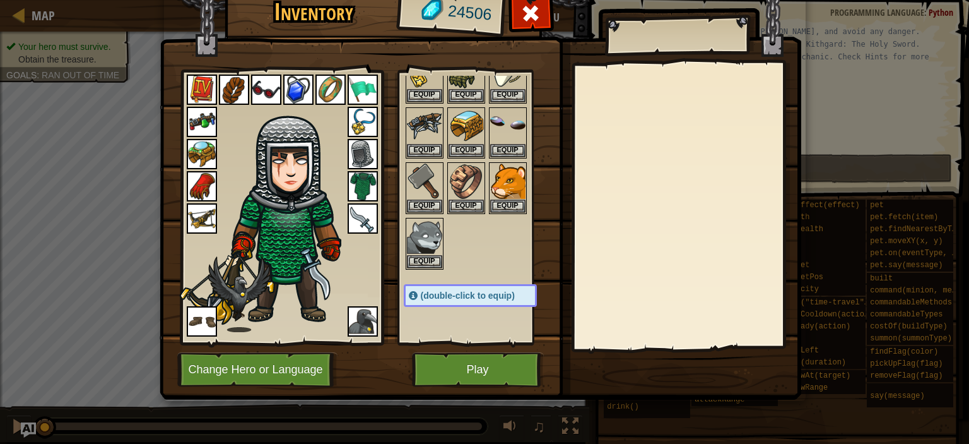
scroll to position [694, 0]
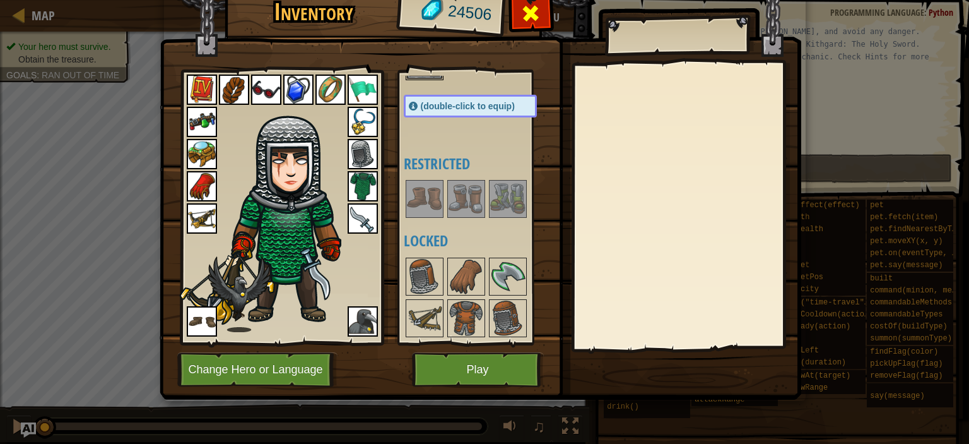
click at [525, 13] on span at bounding box center [531, 13] width 20 height 20
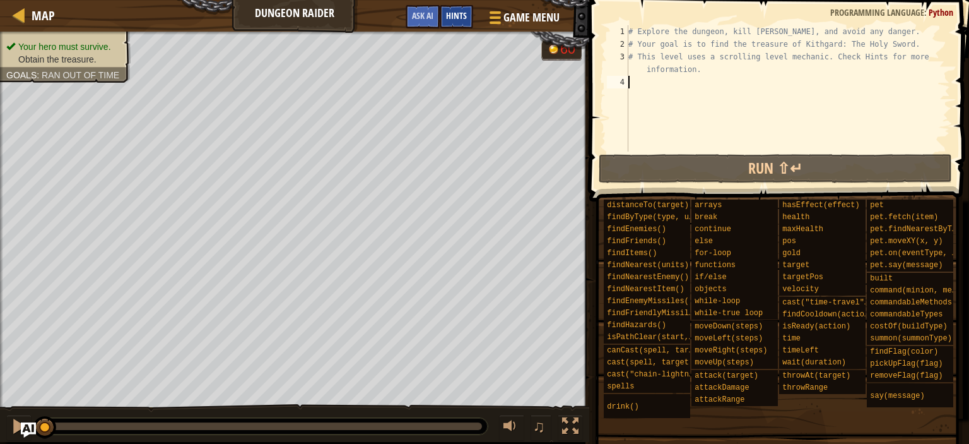
click at [463, 20] on span "Hints" at bounding box center [456, 15] width 21 height 12
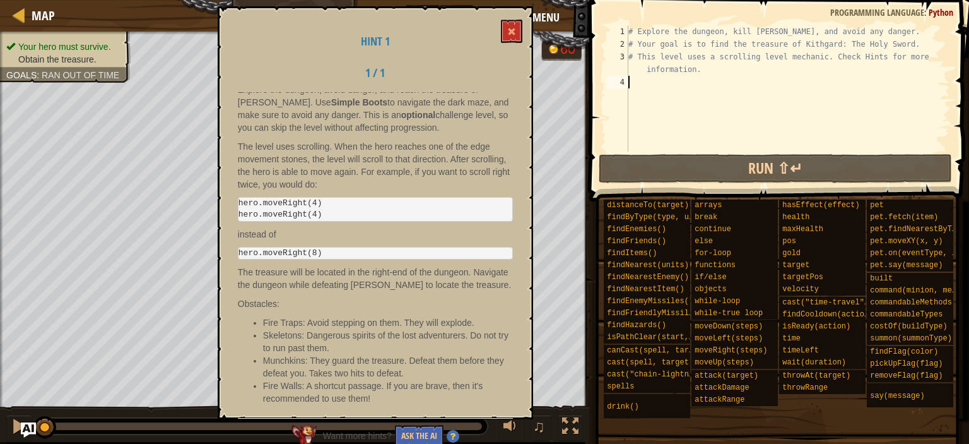
scroll to position [20, 0]
click at [512, 30] on span at bounding box center [511, 31] width 9 height 9
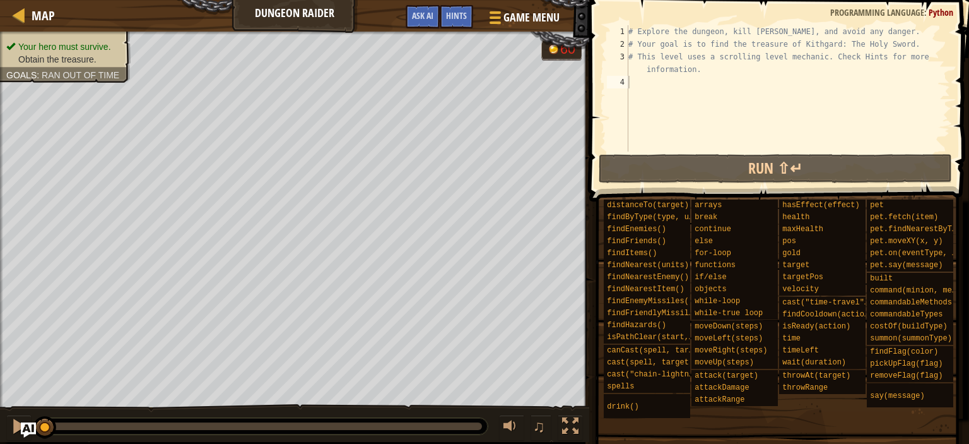
click at [754, 81] on div "# Explore the dungeon, kill [PERSON_NAME], and avoid any danger. # Your goal is…" at bounding box center [788, 100] width 324 height 151
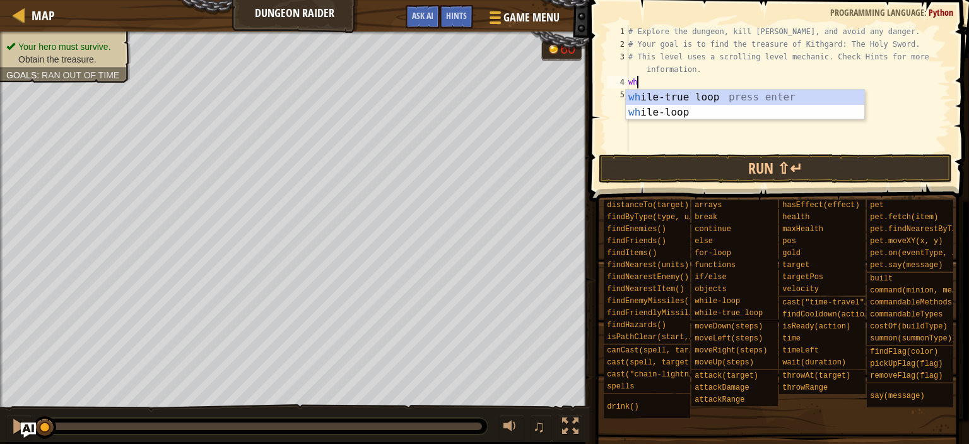
type textarea "whil"
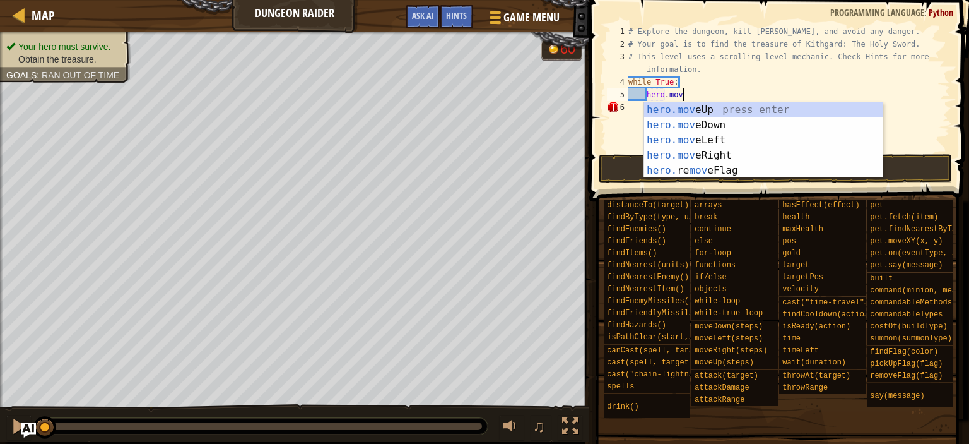
type textarea "hero.movr"
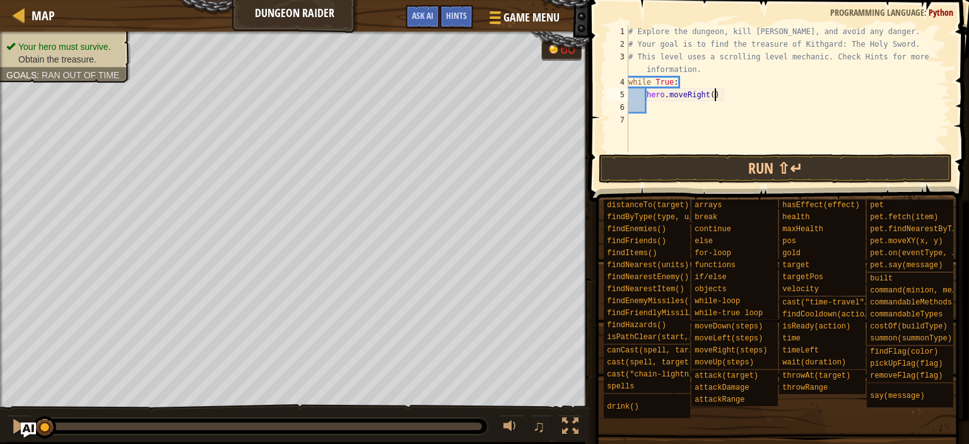
click at [714, 97] on div "# Explore the dungeon, kill [PERSON_NAME], and avoid any danger. # Your goal is…" at bounding box center [788, 100] width 324 height 151
type textarea "hero.moveRight(4)"
click at [705, 107] on div "# Explore the dungeon, kill [PERSON_NAME], and avoid any danger. # Your goal is…" at bounding box center [788, 100] width 324 height 151
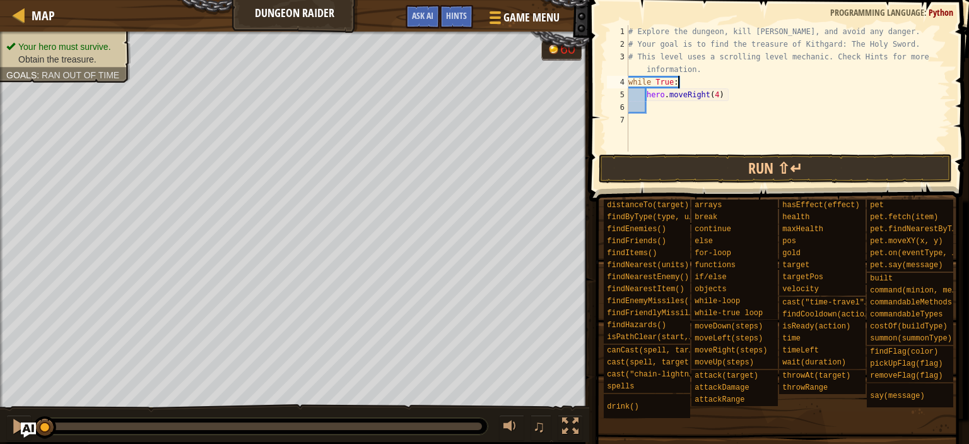
click at [702, 83] on div "# Explore the dungeon, kill [PERSON_NAME], and avoid any danger. # Your goal is…" at bounding box center [788, 100] width 324 height 151
type textarea "while True:"
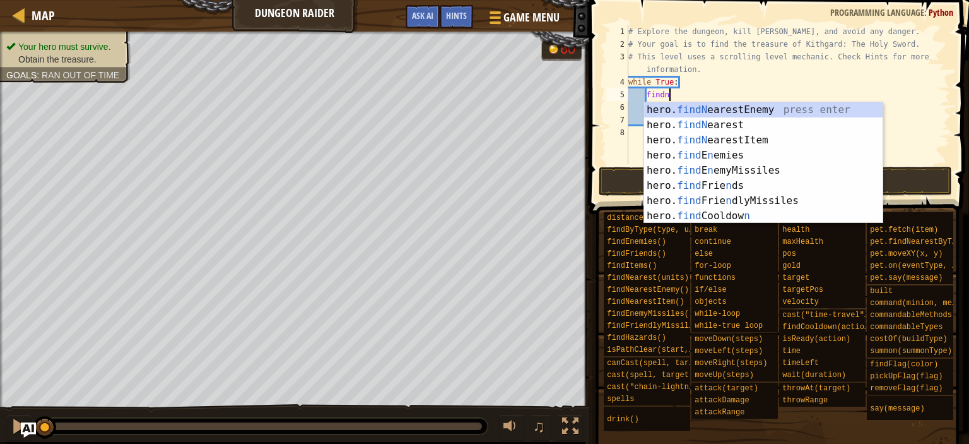
scroll to position [6, 3]
type textarea "findnear"
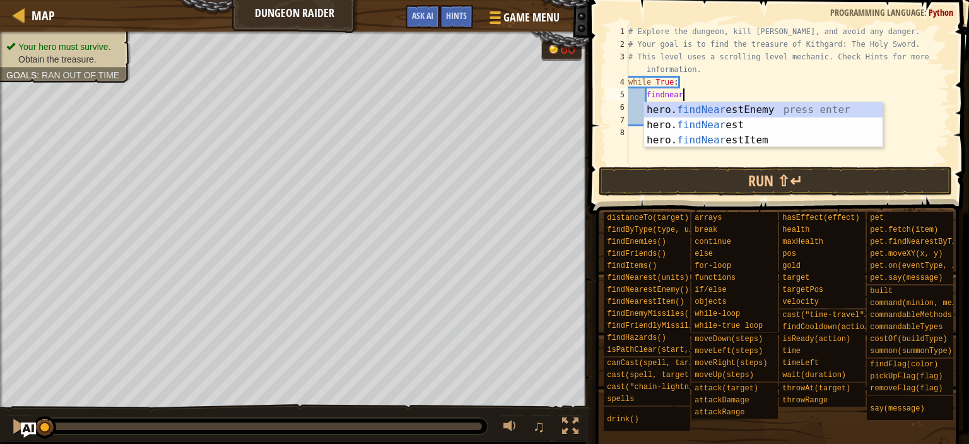
scroll to position [6, 0]
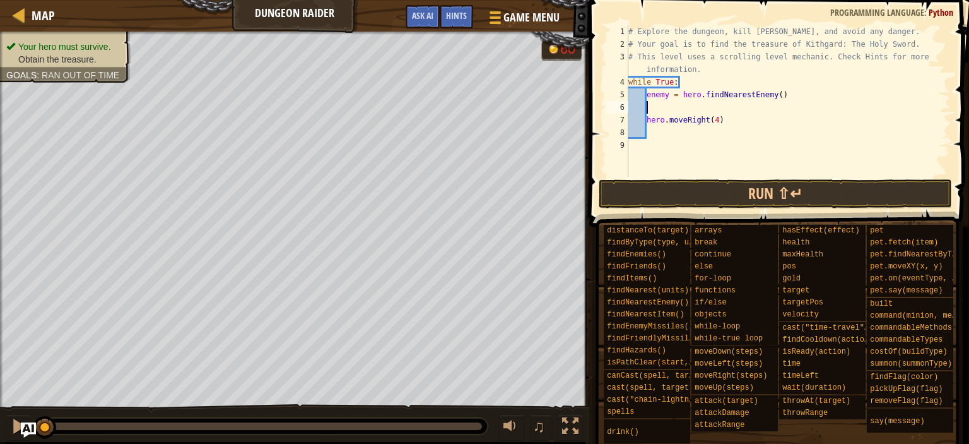
click at [704, 137] on div "# Explore the dungeon, kill [PERSON_NAME], and avoid any danger. # Your goal is…" at bounding box center [788, 113] width 324 height 177
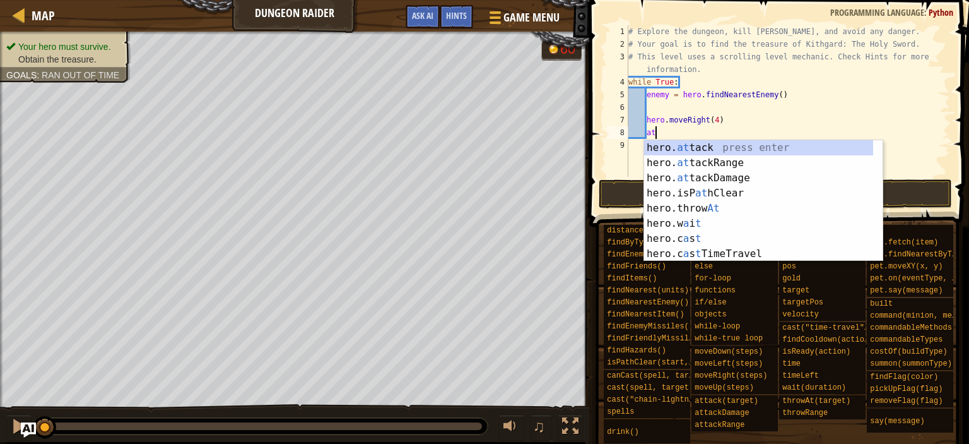
scroll to position [6, 2]
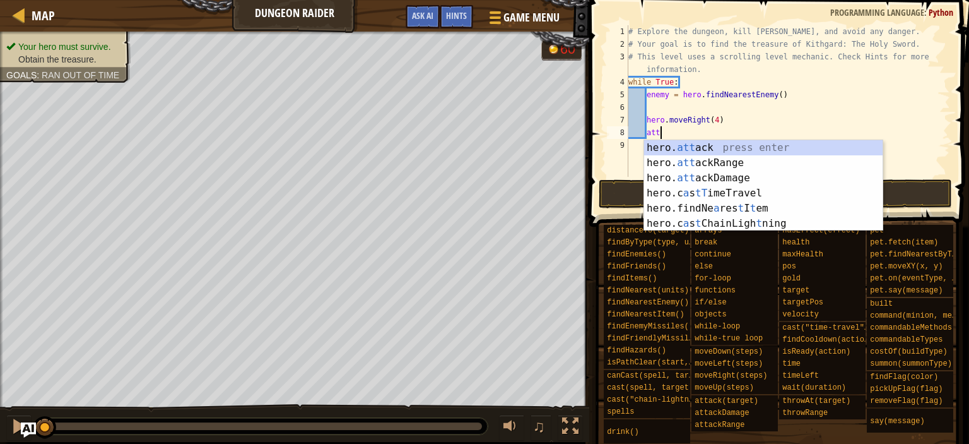
type textarea "hero.attack(enemy)"
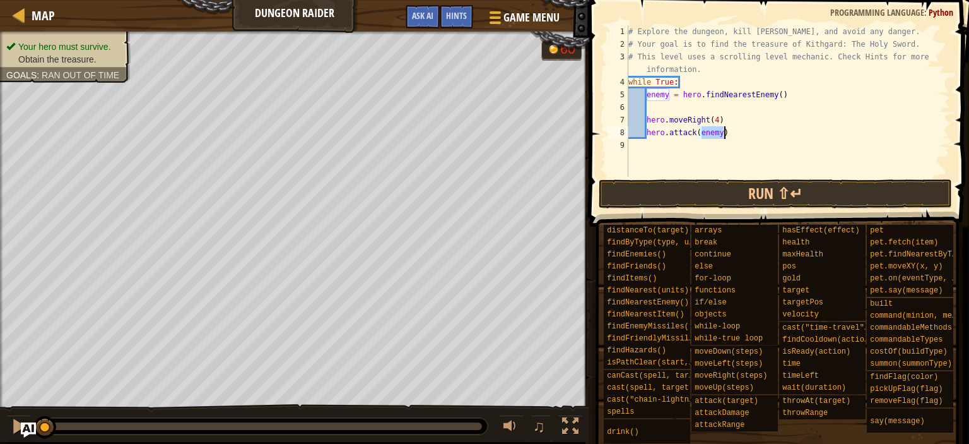
click at [765, 136] on div "# Explore the dungeon, kill [PERSON_NAME], and avoid any danger. # Your goal is…" at bounding box center [788, 113] width 324 height 177
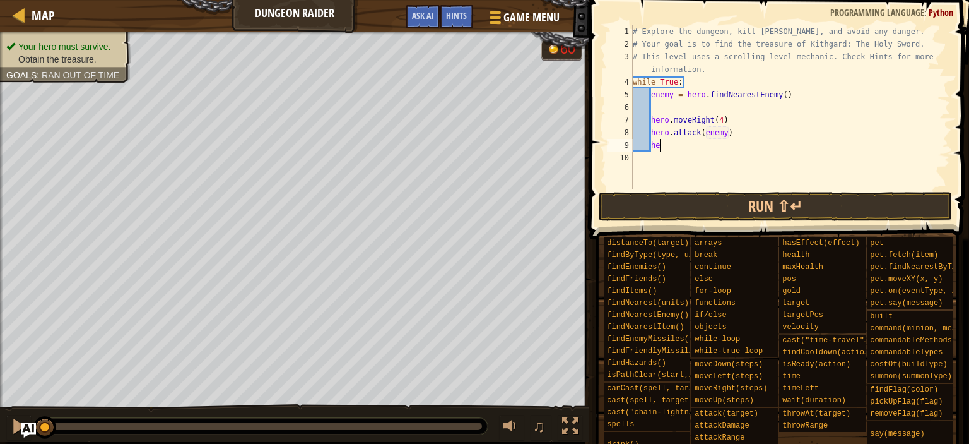
type textarea "h"
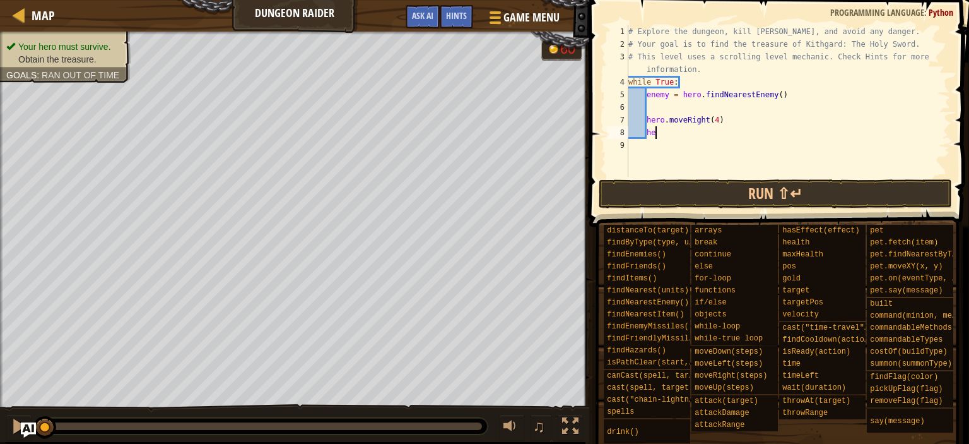
type textarea "h"
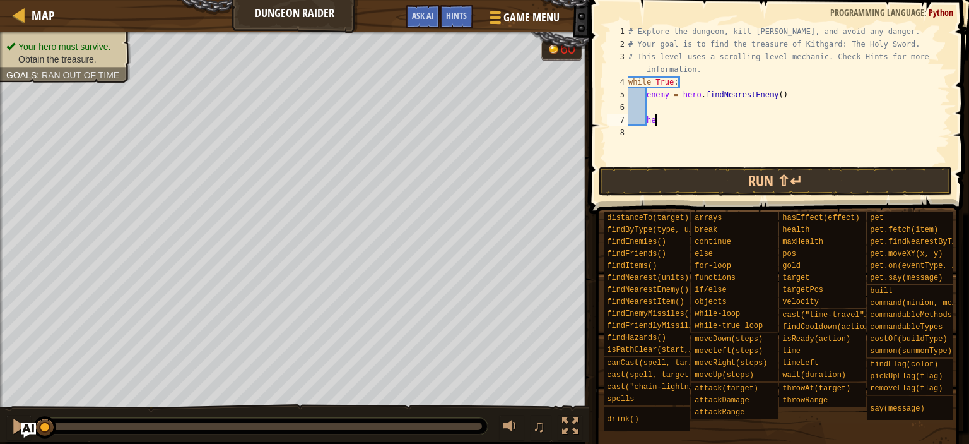
type textarea "h"
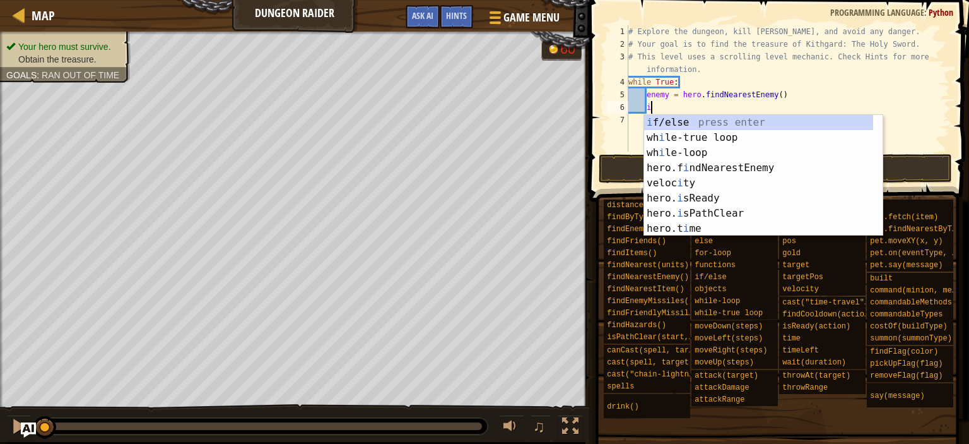
scroll to position [6, 1]
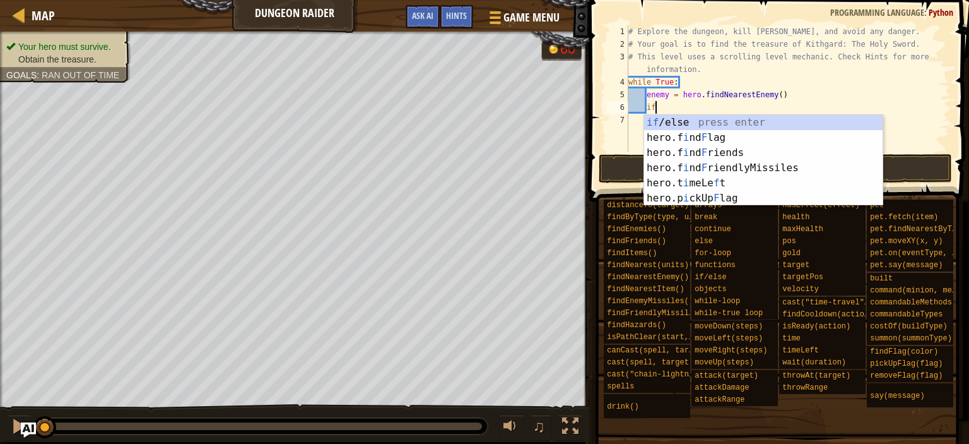
type textarea "if enemy:"
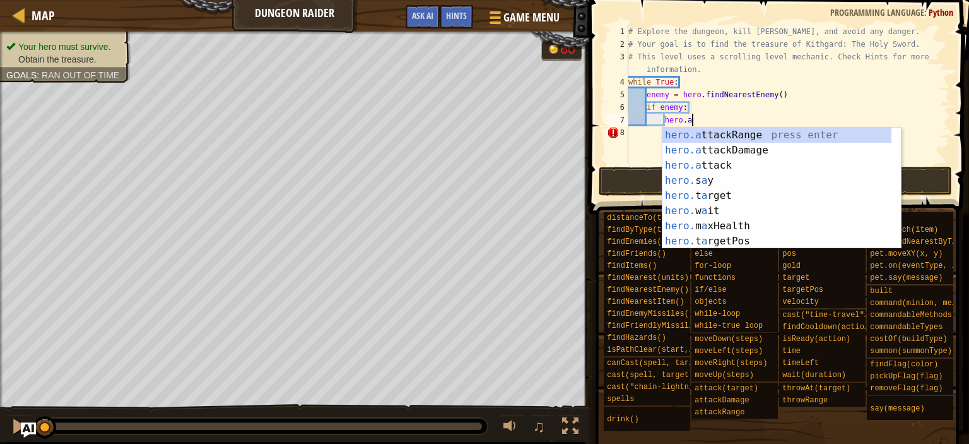
scroll to position [6, 5]
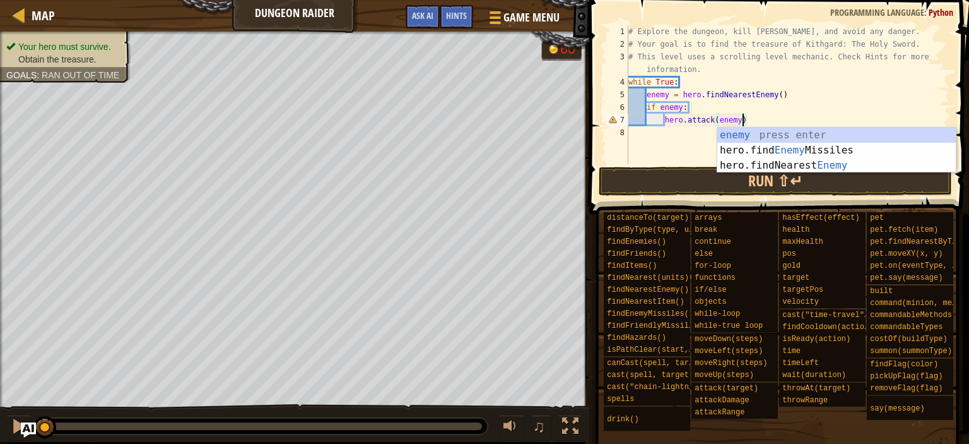
type textarea "hero.attack(enemy)"
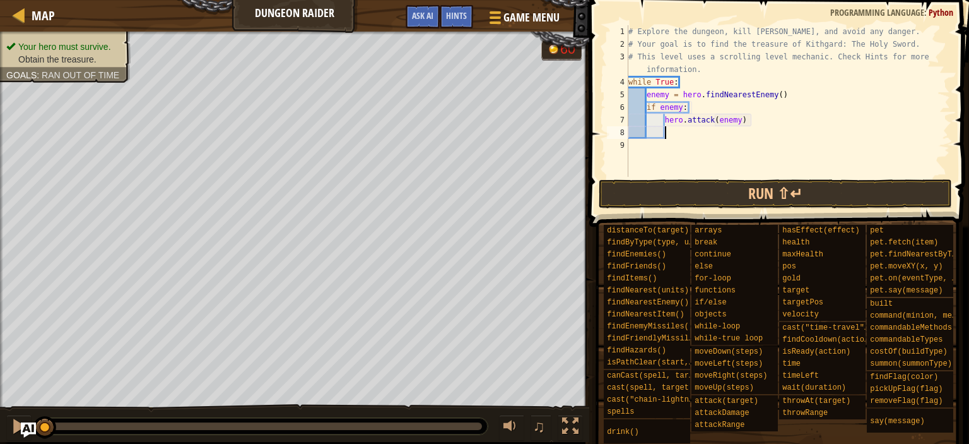
scroll to position [6, 0]
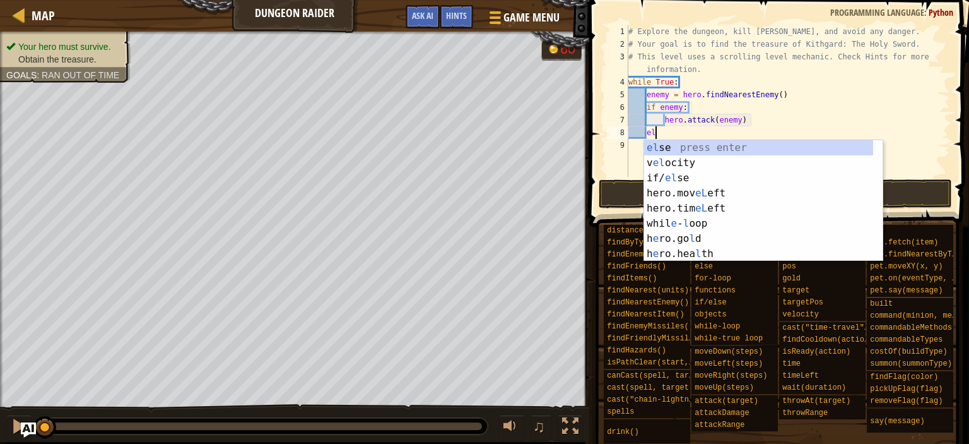
type textarea "else"
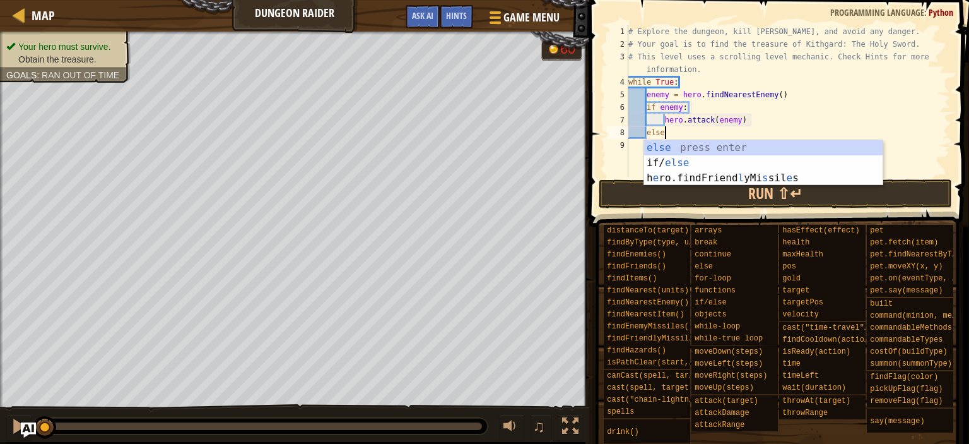
scroll to position [6, 2]
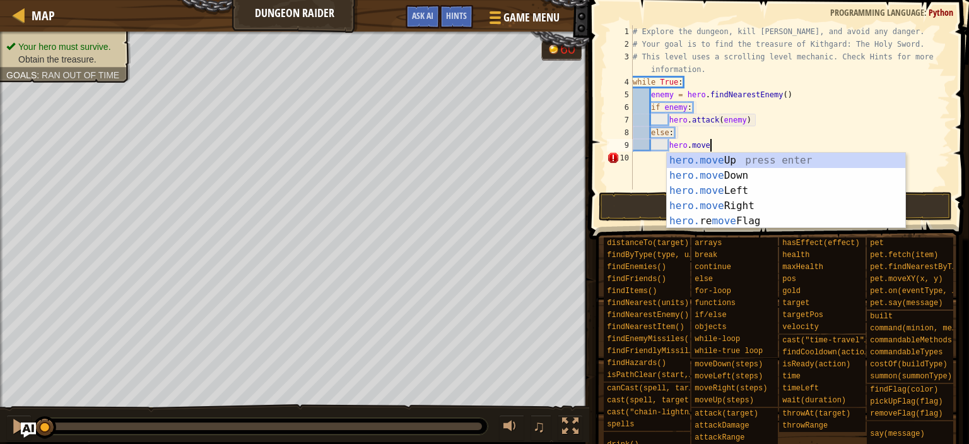
type textarea "hero.mover"
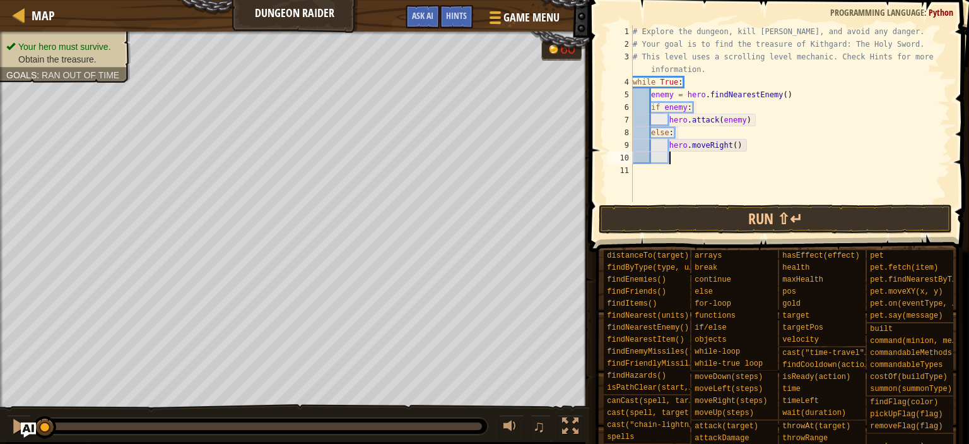
click at [737, 144] on div "# Explore the dungeon, kill [PERSON_NAME], and avoid any danger. # Your goal is…" at bounding box center [790, 126] width 320 height 202
type textarea "hero.moveRight(4)"
click at [760, 161] on div "# Explore the dungeon, kill [PERSON_NAME], and avoid any danger. # Your goal is…" at bounding box center [790, 126] width 320 height 202
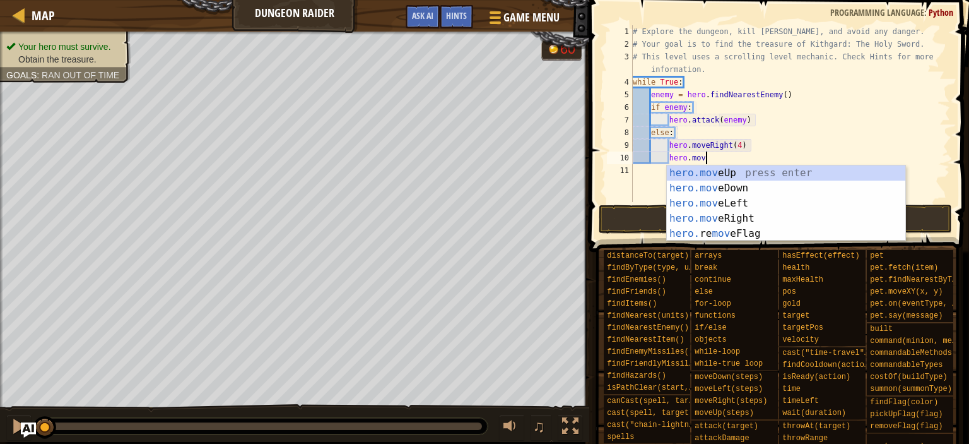
type textarea "hero.move"
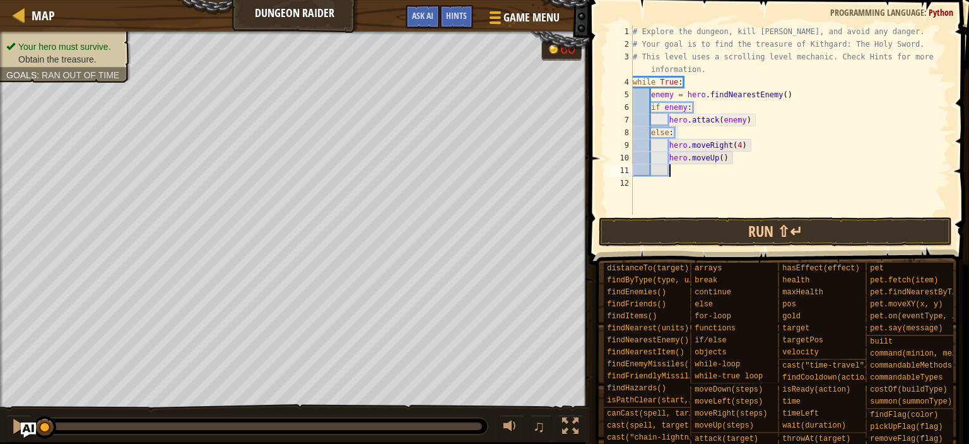
click at [721, 158] on div "# Explore the dungeon, kill [PERSON_NAME], and avoid any danger. # Your goal is…" at bounding box center [790, 132] width 320 height 215
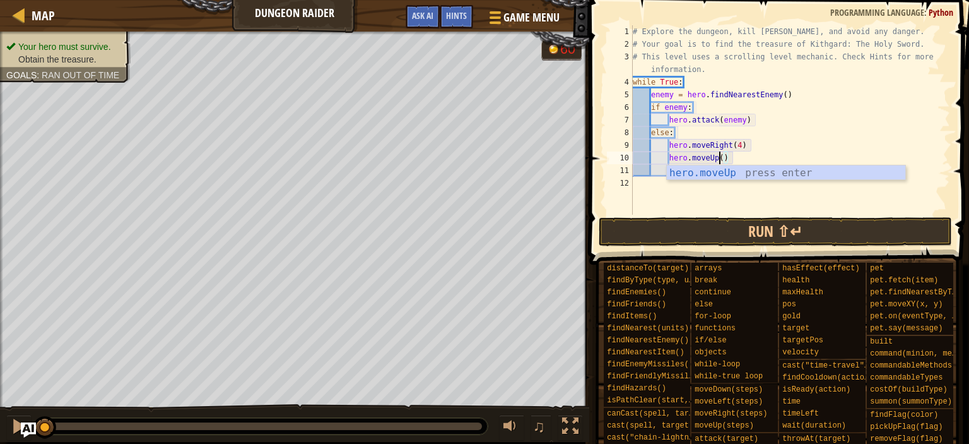
scroll to position [6, 7]
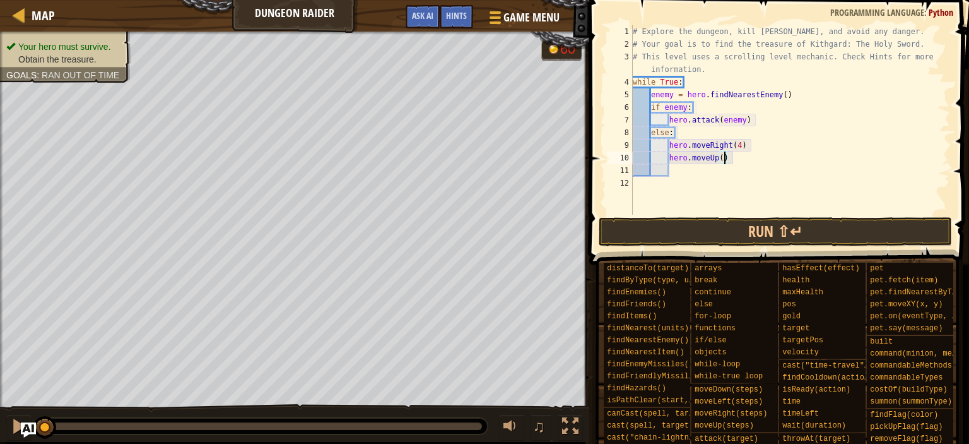
click at [723, 158] on div "# Explore the dungeon, kill [PERSON_NAME], and avoid any danger. # Your goal is…" at bounding box center [790, 132] width 320 height 215
click at [741, 226] on button "Run ⇧↵" at bounding box center [776, 231] width 354 height 29
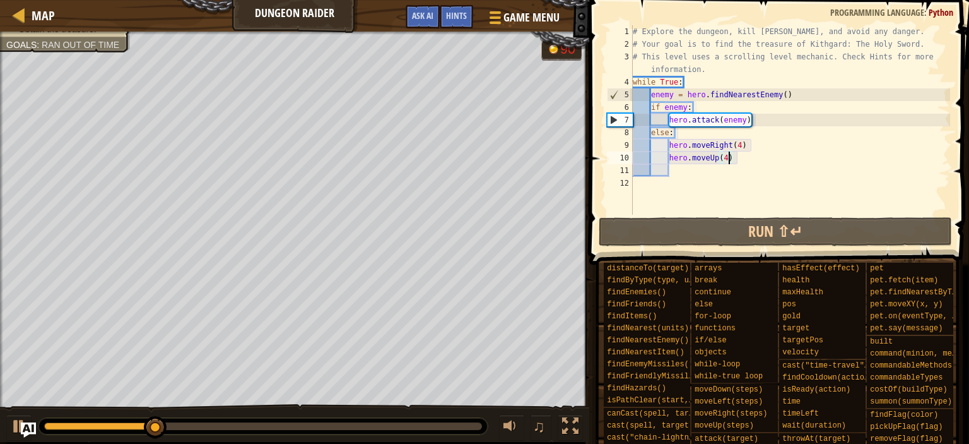
click at [689, 103] on div "# Explore the dungeon, kill [PERSON_NAME], and avoid any danger. # Your goal is…" at bounding box center [790, 132] width 320 height 215
type textarea "if enemy:"
click at [28, 11] on link "Map" at bounding box center [40, 15] width 30 height 17
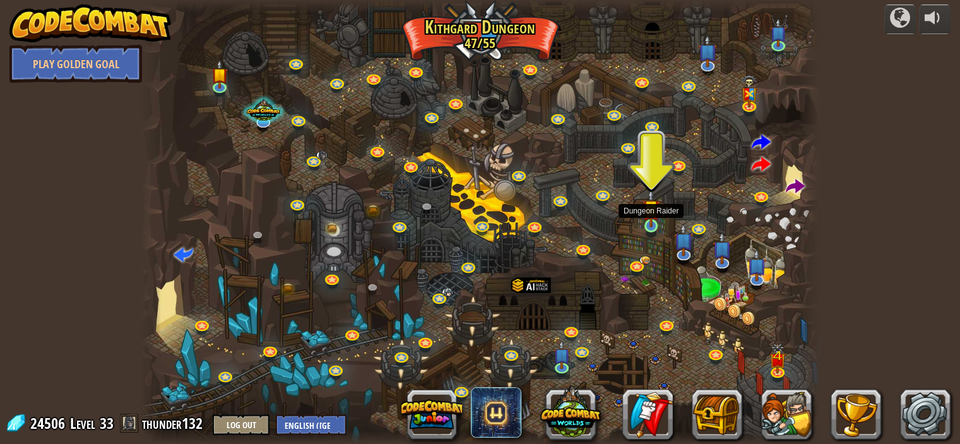
click at [644, 224] on img at bounding box center [650, 208] width 16 height 38
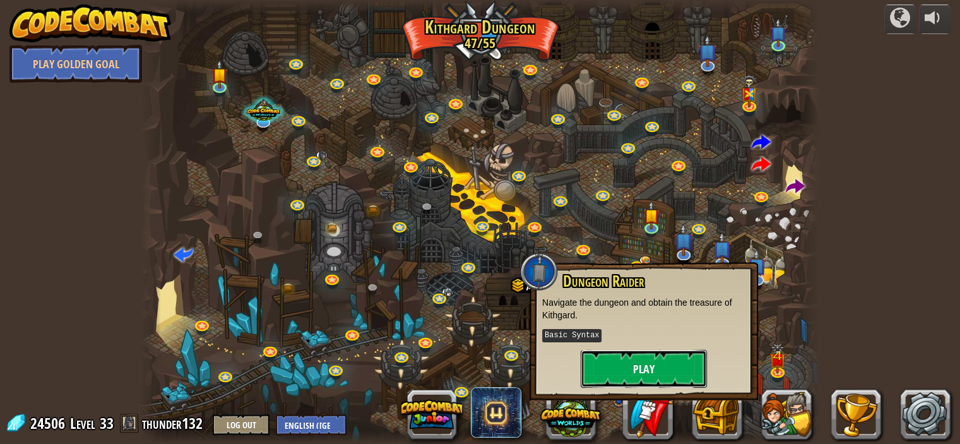
click at [656, 360] on button "Play" at bounding box center [644, 369] width 126 height 38
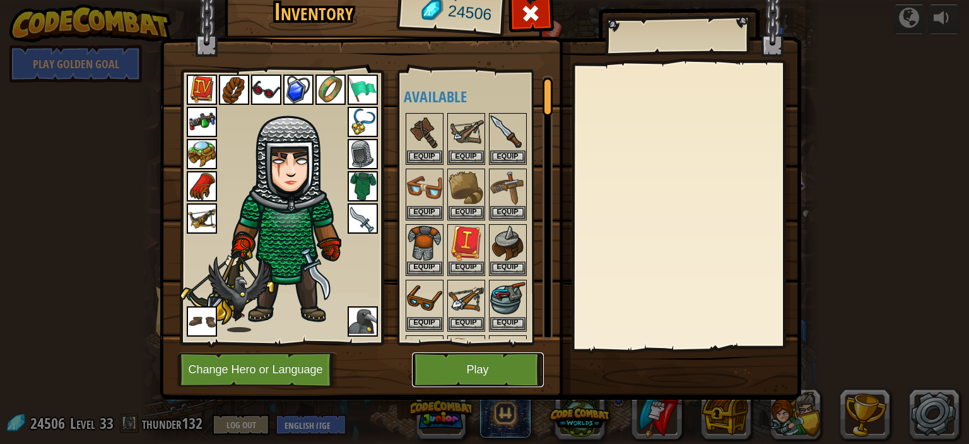
click at [458, 367] on button "Play" at bounding box center [478, 369] width 132 height 35
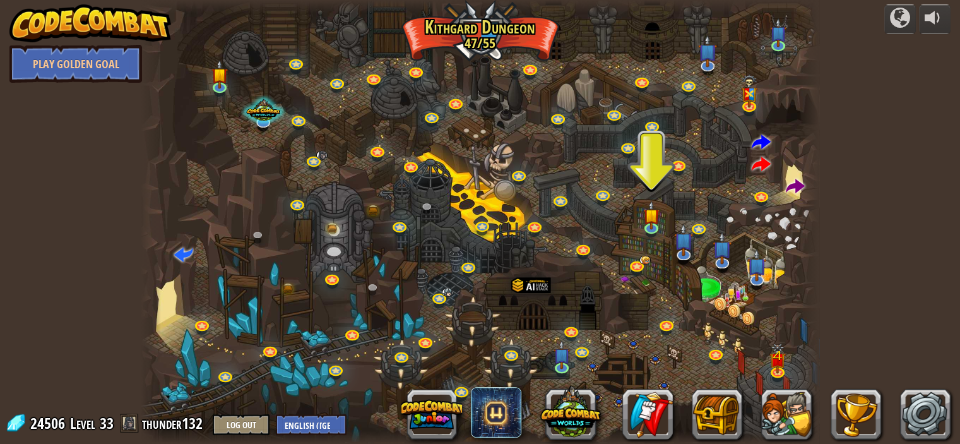
click at [671, 249] on div at bounding box center [480, 222] width 679 height 444
click at [687, 249] on img at bounding box center [683, 232] width 19 height 43
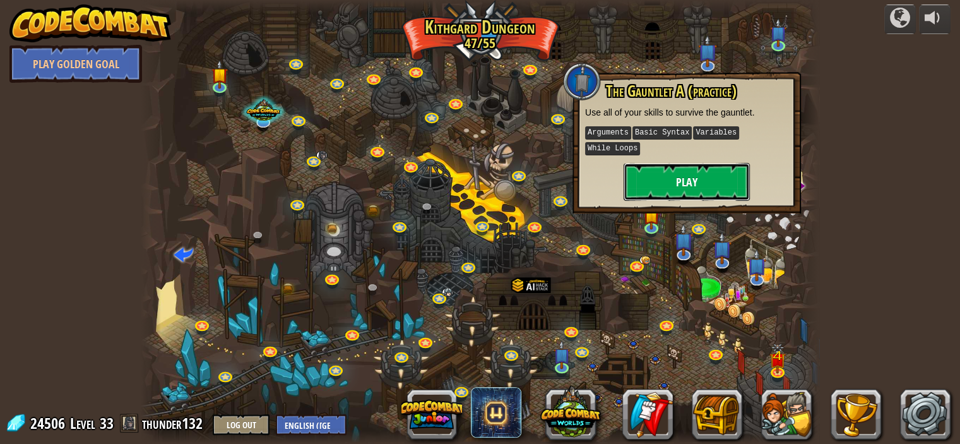
click at [710, 174] on button "Play" at bounding box center [686, 182] width 126 height 38
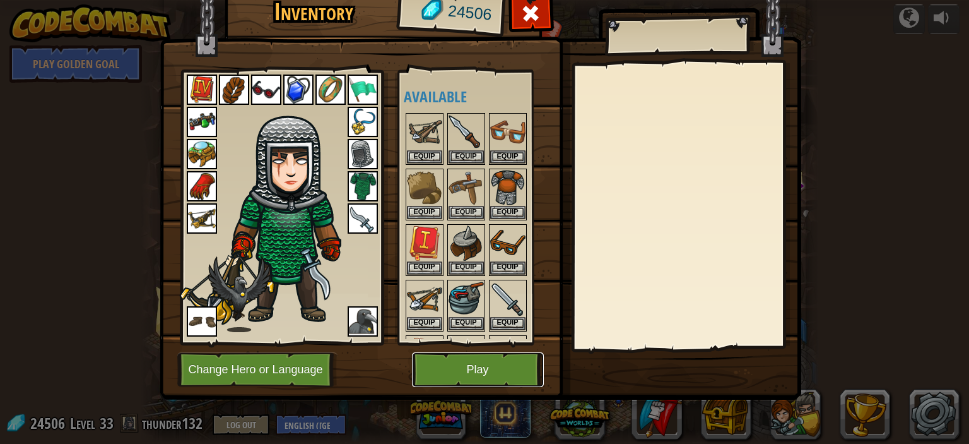
click at [490, 355] on button "Play" at bounding box center [478, 369] width 132 height 35
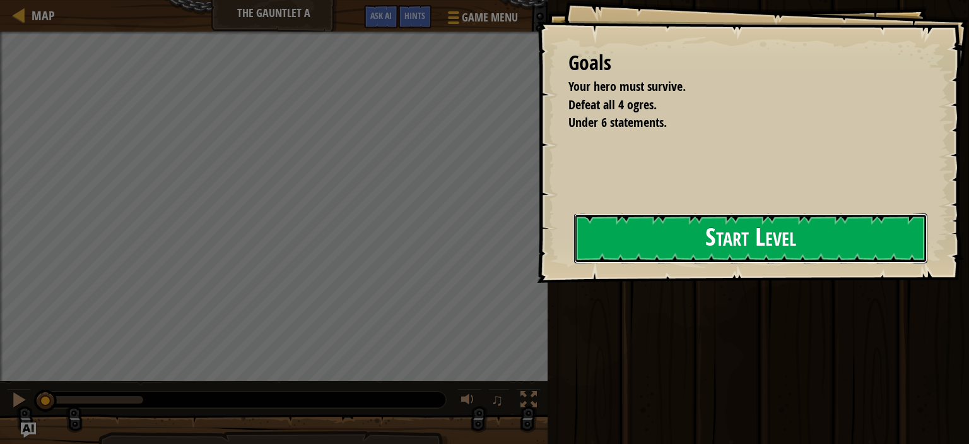
click at [574, 240] on button "Start Level" at bounding box center [750, 238] width 353 height 50
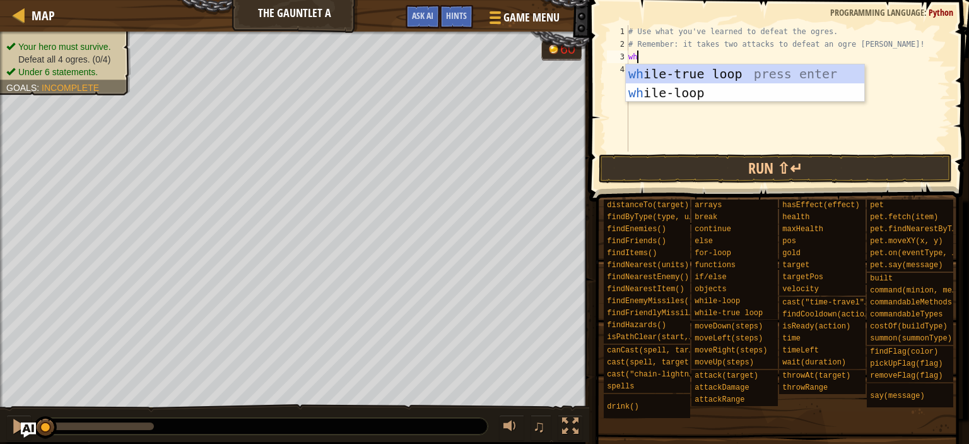
type textarea "whi"
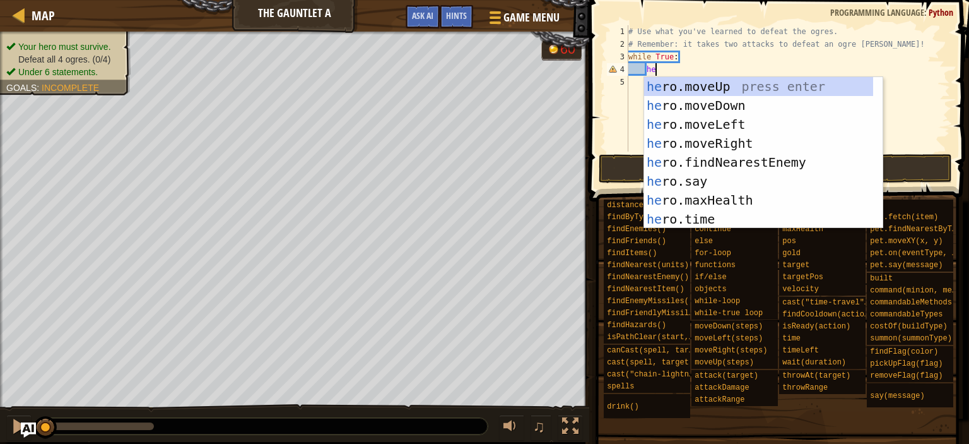
type textarea "h"
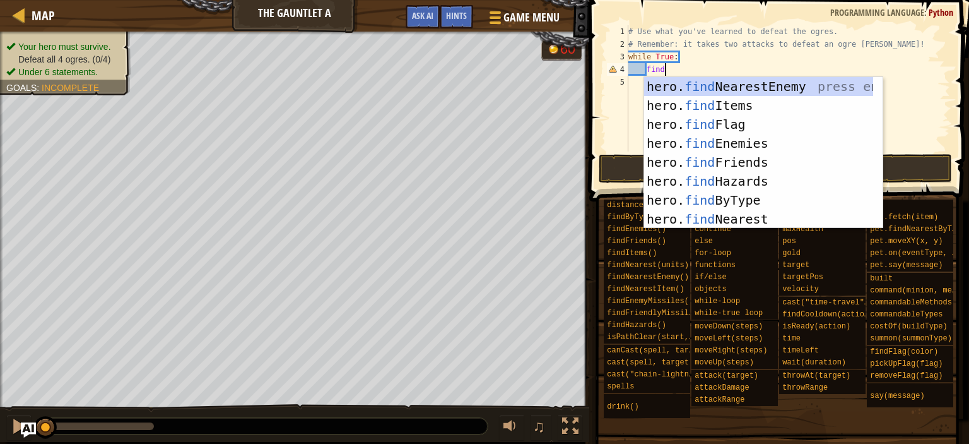
scroll to position [6, 3]
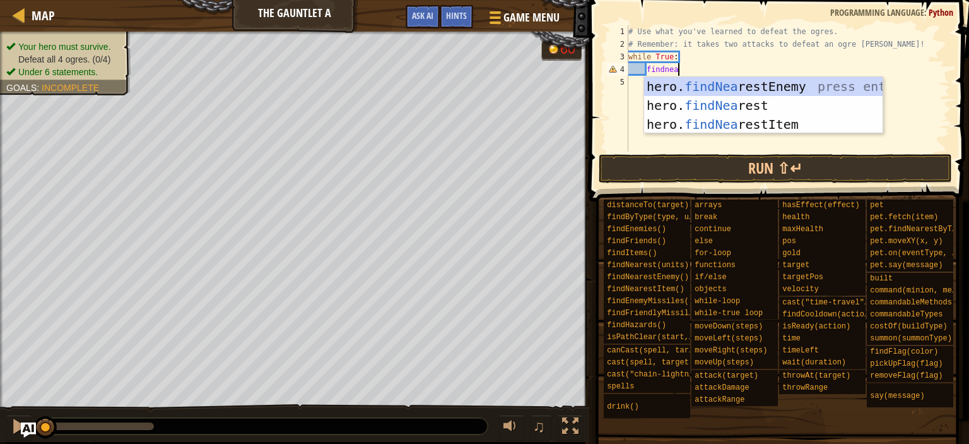
type textarea "findnear"
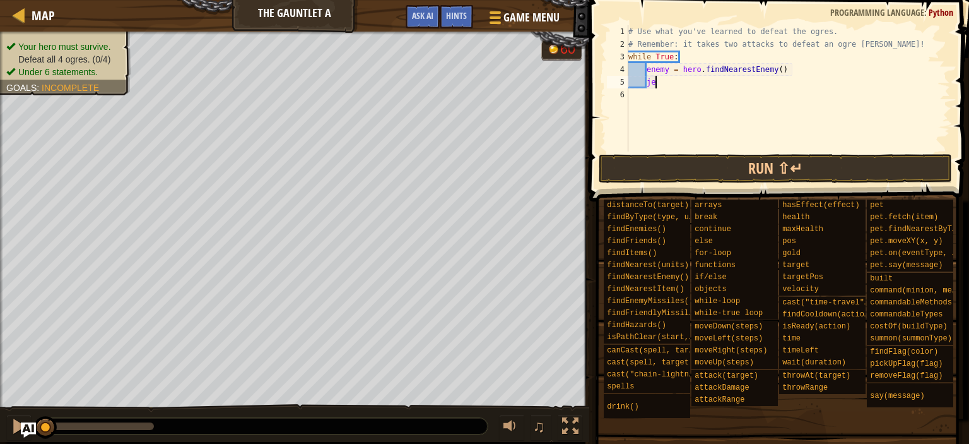
scroll to position [6, 1]
type textarea "j"
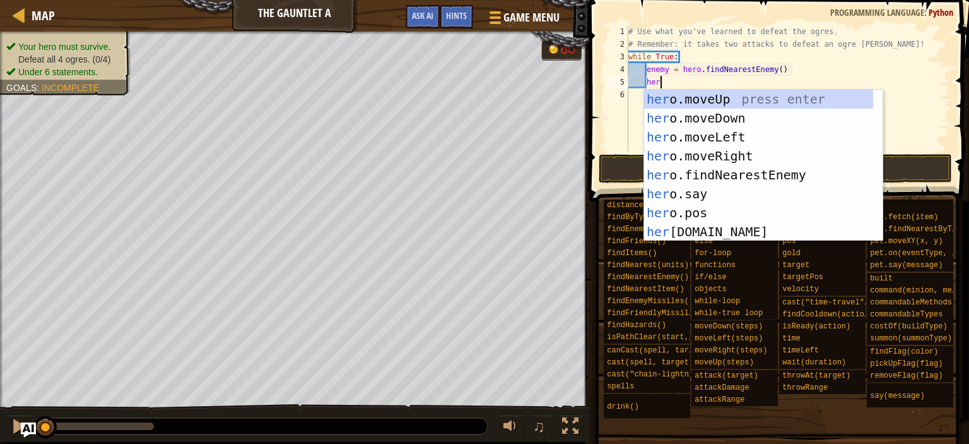
scroll to position [6, 2]
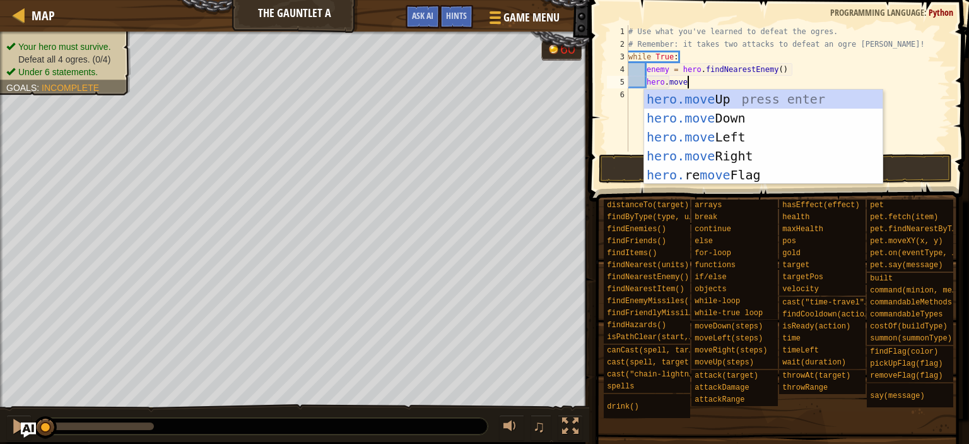
type textarea "hero.mover"
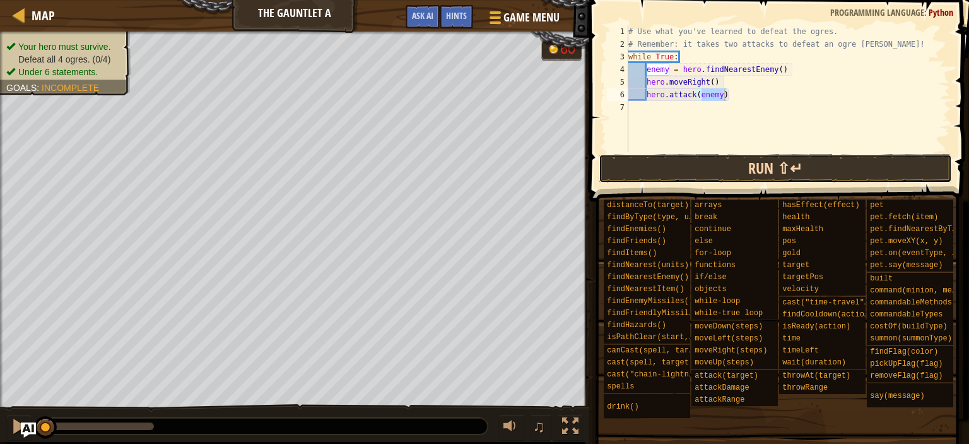
click at [811, 164] on button "Run ⇧↵" at bounding box center [776, 168] width 354 height 29
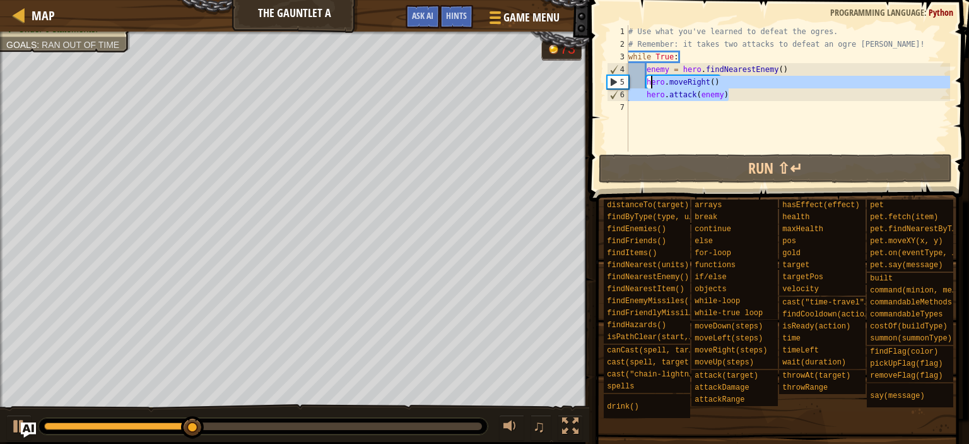
drag, startPoint x: 741, startPoint y: 99, endPoint x: 651, endPoint y: 82, distance: 91.8
click at [651, 82] on div "# Use what you've learned to defeat the ogres. # Remember: it takes two attacks…" at bounding box center [788, 100] width 324 height 151
drag, startPoint x: 225, startPoint y: 422, endPoint x: 42, endPoint y: 420, distance: 183.0
click at [47, 421] on div at bounding box center [58, 427] width 23 height 23
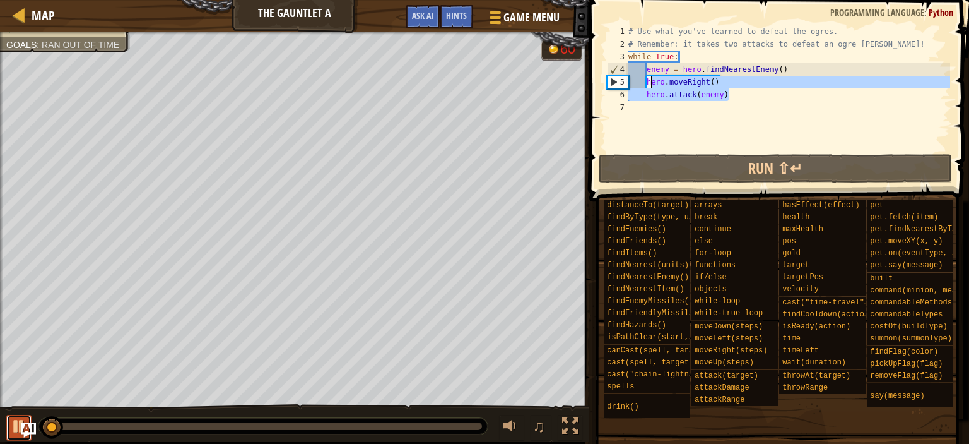
click at [16, 422] on div at bounding box center [19, 426] width 16 height 16
type textarea "hero.moveRight()"
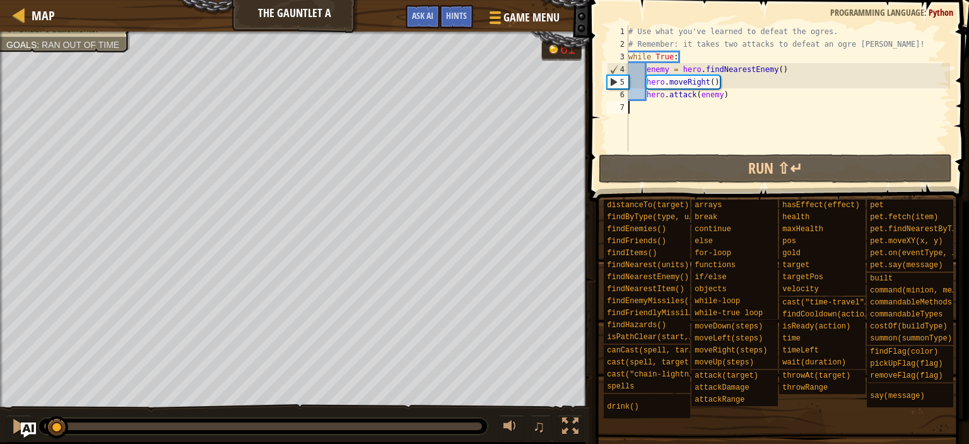
click at [767, 103] on div "# Use what you've learned to defeat the ogres. # Remember: it takes two attacks…" at bounding box center [788, 100] width 324 height 151
click at [767, 98] on div "# Use what you've learned to defeat the ogres. # Remember: it takes two attacks…" at bounding box center [788, 100] width 324 height 151
type textarea "hero.attack(enemy)"
drag, startPoint x: 767, startPoint y: 98, endPoint x: 648, endPoint y: 98, distance: 118.6
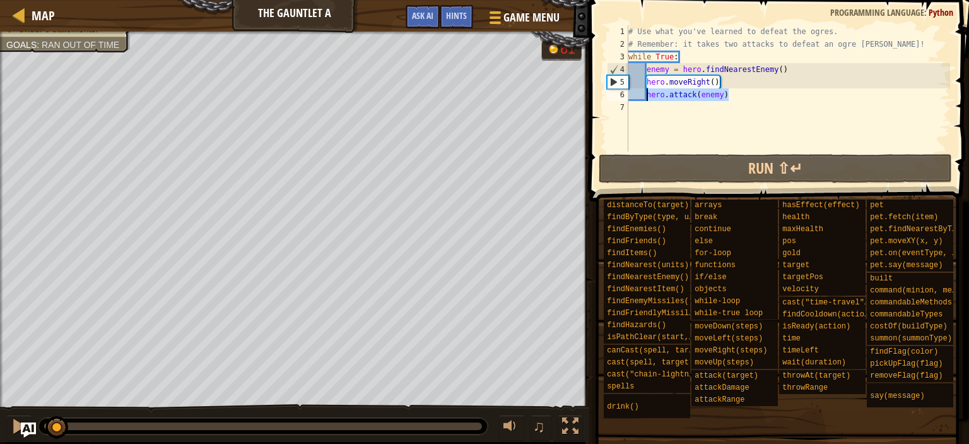
click at [648, 98] on div "# Use what you've learned to defeat the ogres. # Remember: it takes two attacks…" at bounding box center [788, 100] width 324 height 151
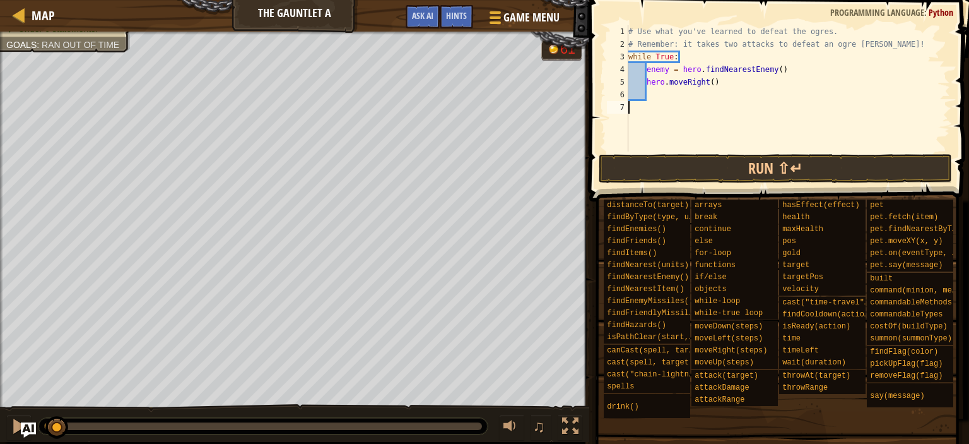
click at [685, 151] on div "# Use what you've learned to defeat the ogres. # Remember: it takes two attacks…" at bounding box center [788, 100] width 324 height 151
click at [691, 183] on span at bounding box center [781, 82] width 390 height 239
click at [691, 172] on button "Run ⇧↵" at bounding box center [776, 168] width 354 height 29
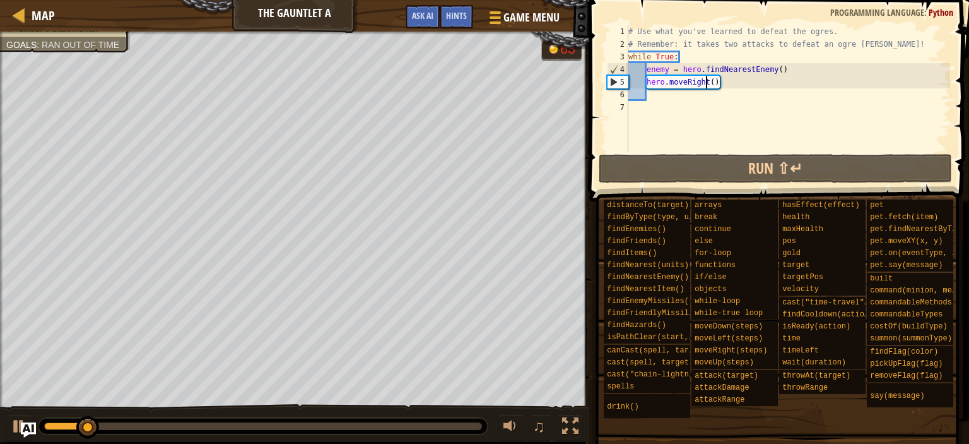
click at [705, 83] on div "# Use what you've learned to defeat the ogres. # Remember: it takes two attacks…" at bounding box center [788, 100] width 324 height 151
click at [709, 83] on div "# Use what you've learned to defeat the ogres. # Remember: it takes two attacks…" at bounding box center [788, 100] width 324 height 151
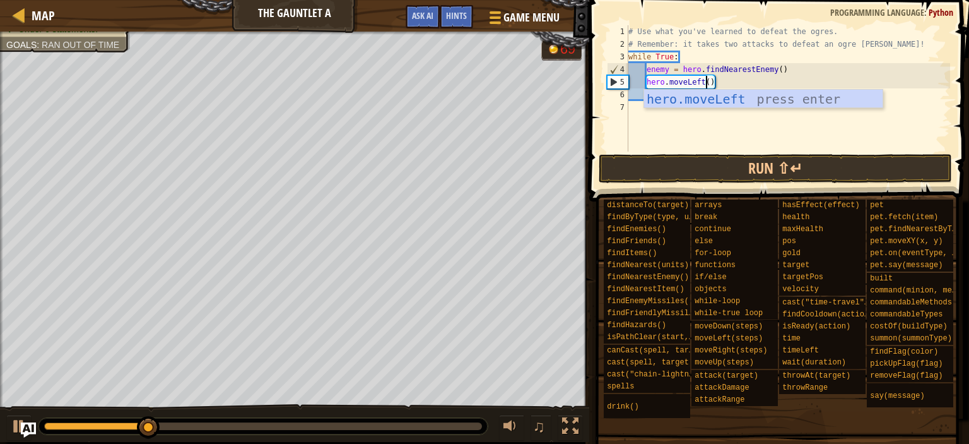
scroll to position [6, 6]
type textarea "hero.moveLeft()"
click at [707, 166] on button "Run ⇧↵" at bounding box center [776, 168] width 354 height 29
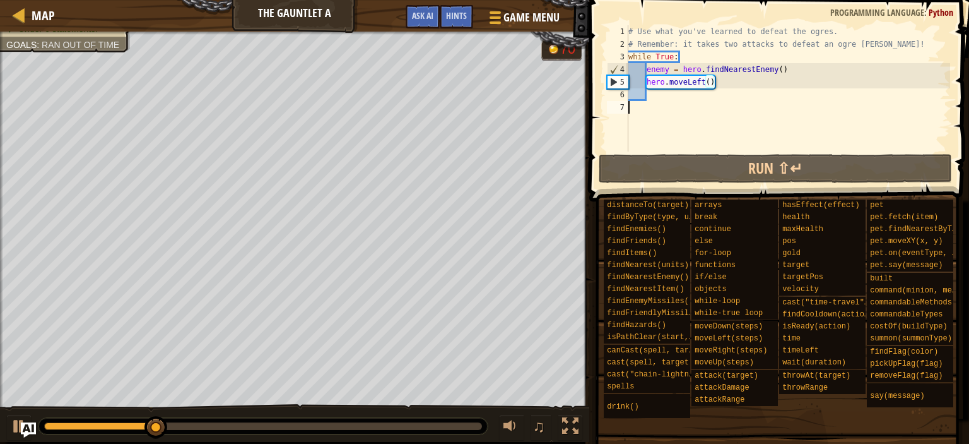
click at [661, 103] on div "# Use what you've learned to defeat the ogres. # Remember: it takes two attacks…" at bounding box center [788, 100] width 324 height 151
click at [681, 95] on div "# Use what you've learned to defeat the ogres. # Remember: it takes two attacks…" at bounding box center [788, 100] width 324 height 151
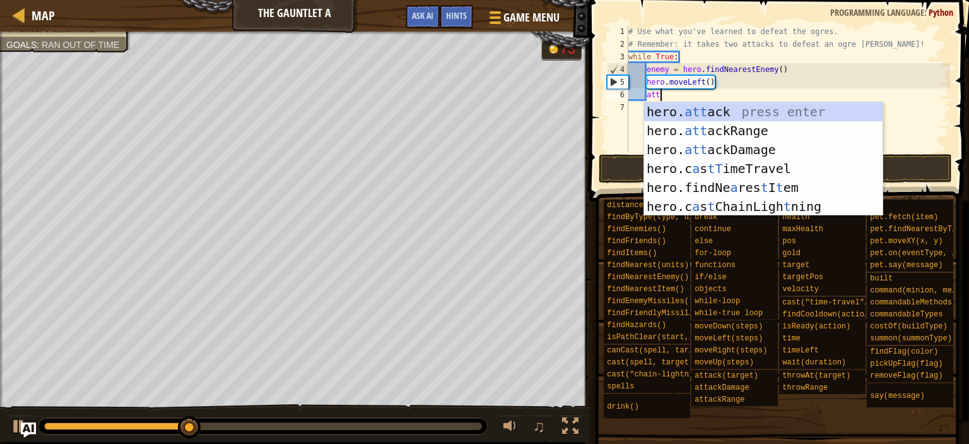
scroll to position [6, 2]
click at [694, 108] on div "hero. att ack press enter hero. att ackRange press enter hero. att ackDamage pr…" at bounding box center [763, 177] width 239 height 151
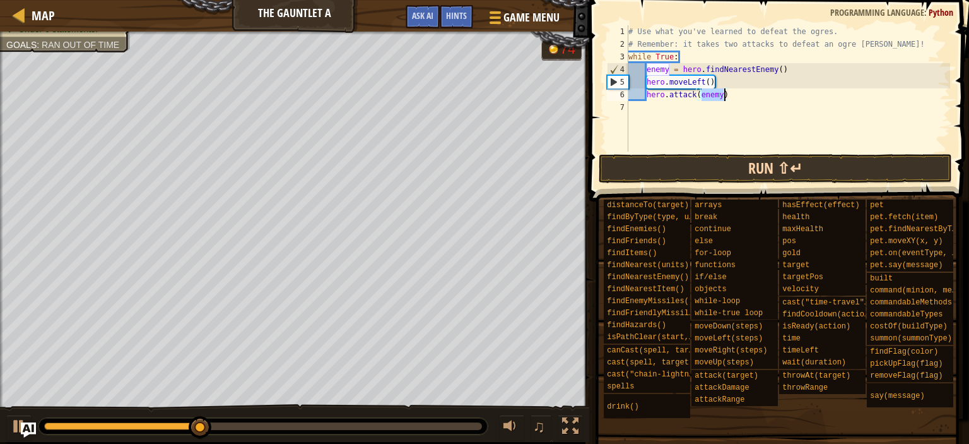
type textarea "hero.attack(enemy)"
click at [705, 162] on button "Run ⇧↵" at bounding box center [776, 168] width 354 height 29
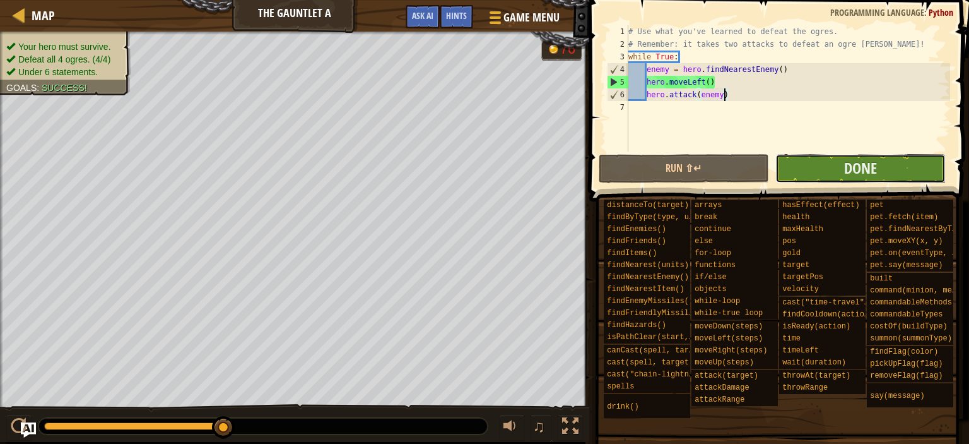
click at [834, 175] on button "Done" at bounding box center [861, 168] width 170 height 29
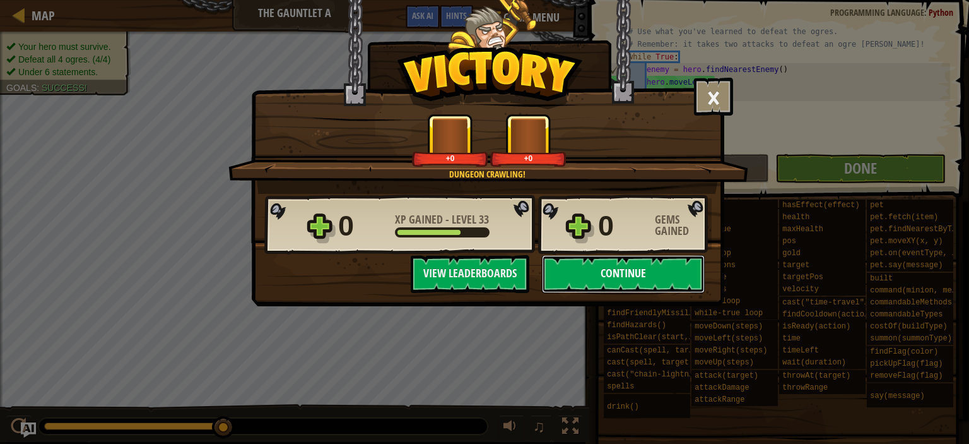
click at [607, 278] on button "Continue" at bounding box center [623, 274] width 163 height 38
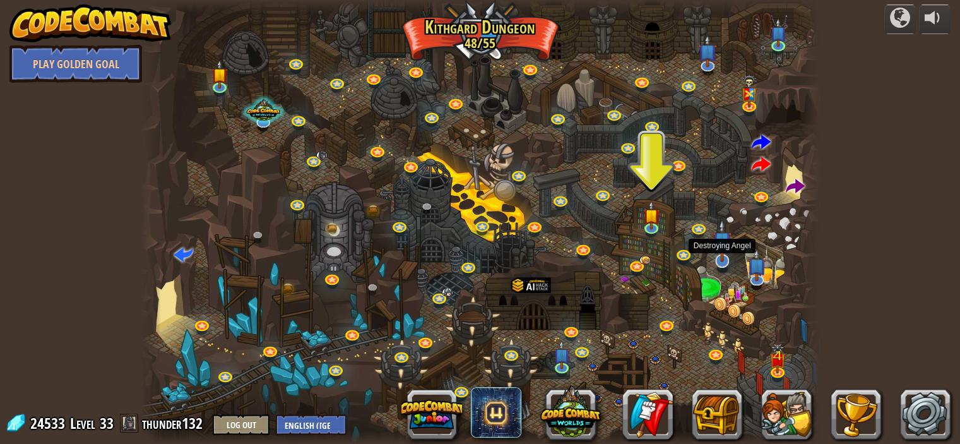
click at [717, 256] on img at bounding box center [721, 240] width 19 height 43
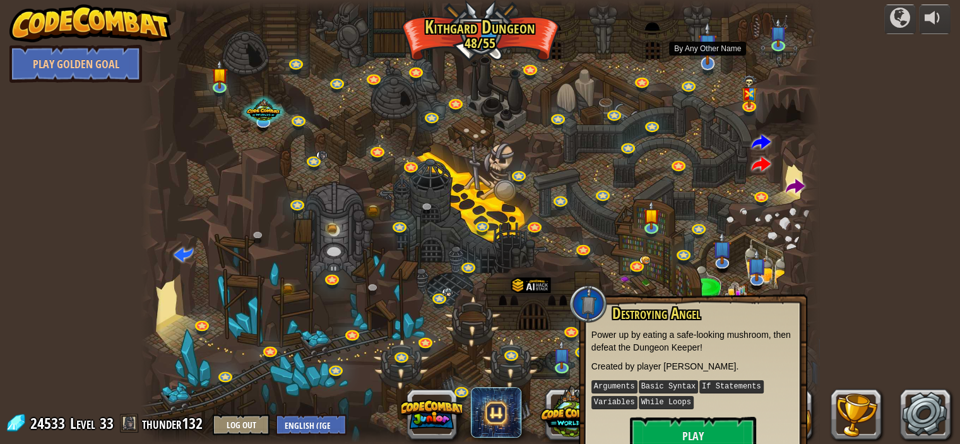
click at [709, 59] on img at bounding box center [707, 42] width 19 height 43
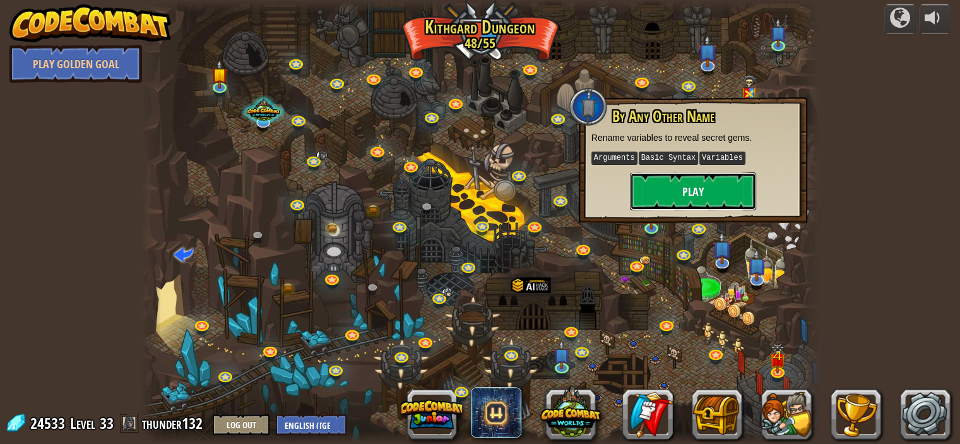
click at [694, 189] on button "Play" at bounding box center [693, 191] width 126 height 38
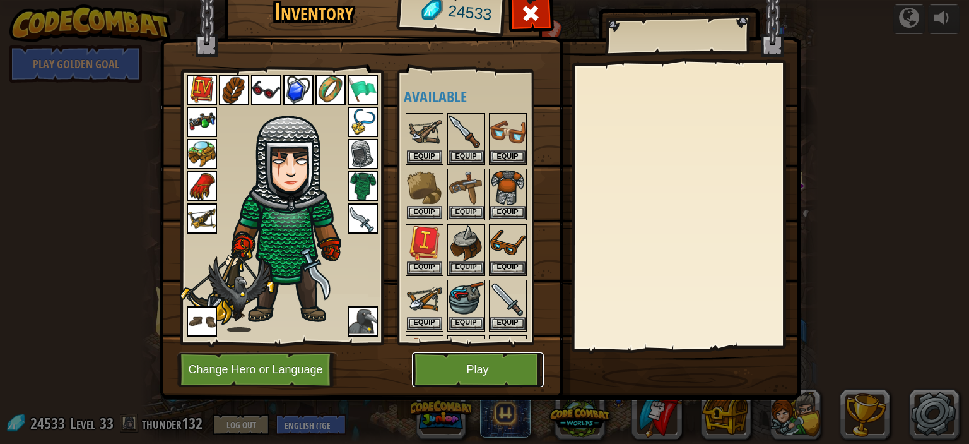
click at [493, 358] on button "Play" at bounding box center [478, 369] width 132 height 35
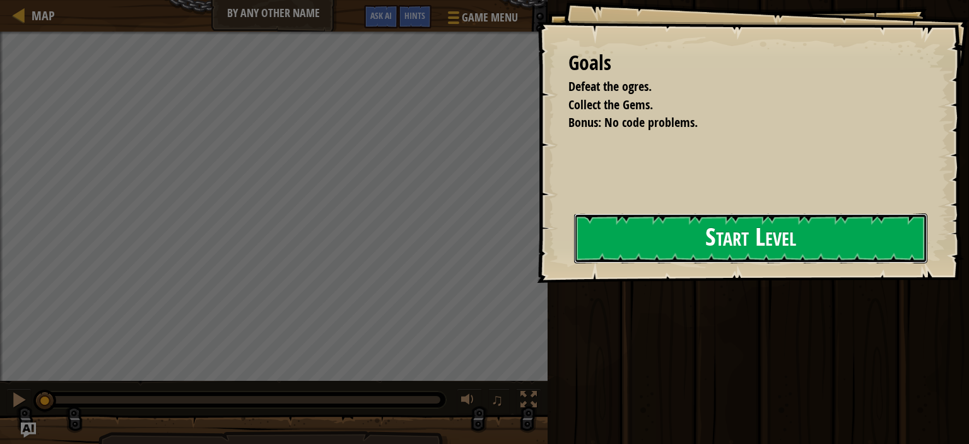
click at [574, 242] on button "Start Level" at bounding box center [750, 238] width 353 height 50
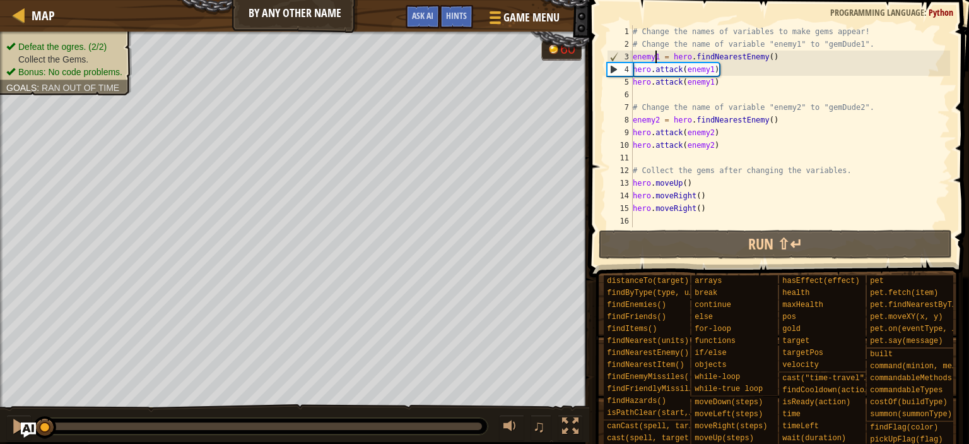
click at [654, 59] on div "# Change the names of variables to make gems appear! # Change the name of varia…" at bounding box center [790, 138] width 320 height 227
drag, startPoint x: 654, startPoint y: 59, endPoint x: 629, endPoint y: 59, distance: 24.6
click at [629, 59] on div "enemy1 = hero.findNearestEnemy() 1 2 3 4 5 6 7 8 9 10 11 12 13 14 15 16 # Chang…" at bounding box center [778, 126] width 346 height 202
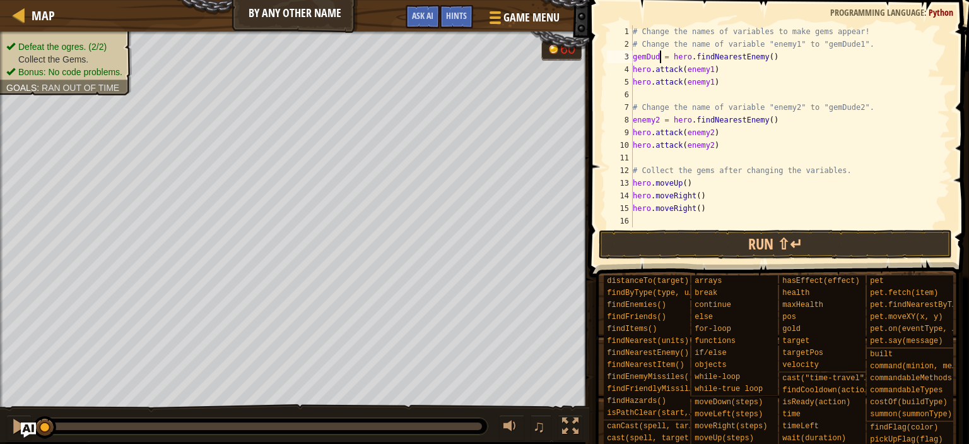
scroll to position [6, 3]
drag, startPoint x: 661, startPoint y: 120, endPoint x: 610, endPoint y: 124, distance: 51.3
click at [610, 124] on div "gemDude1 = hero.findNearestEnemy() 1 2 3 4 5 6 7 8 9 10 11 12 13 14 15 16 # Cha…" at bounding box center [778, 126] width 346 height 202
click at [740, 247] on button "Run ⇧↵" at bounding box center [776, 244] width 354 height 29
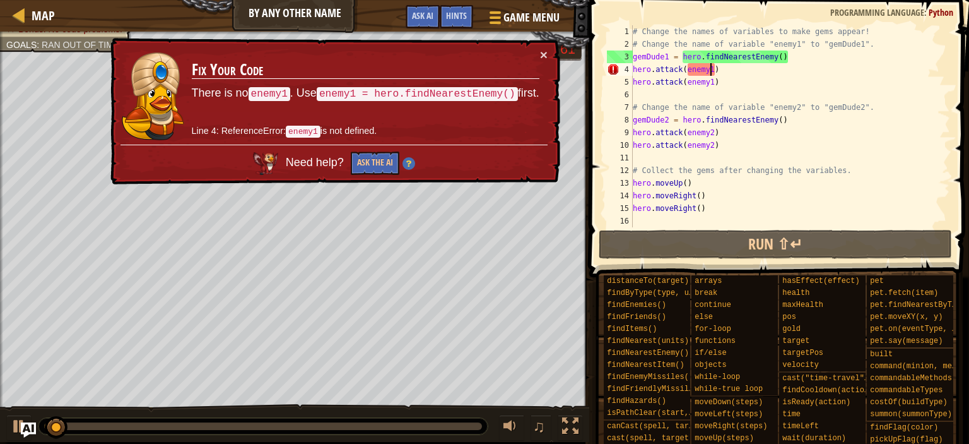
click at [709, 72] on div "# Change the names of variables to make gems appear! # Change the name of varia…" at bounding box center [790, 138] width 320 height 227
drag, startPoint x: 710, startPoint y: 71, endPoint x: 694, endPoint y: 73, distance: 15.9
click at [694, 73] on div "# Change the names of variables to make gems appear! # Change the name of varia…" at bounding box center [790, 138] width 320 height 227
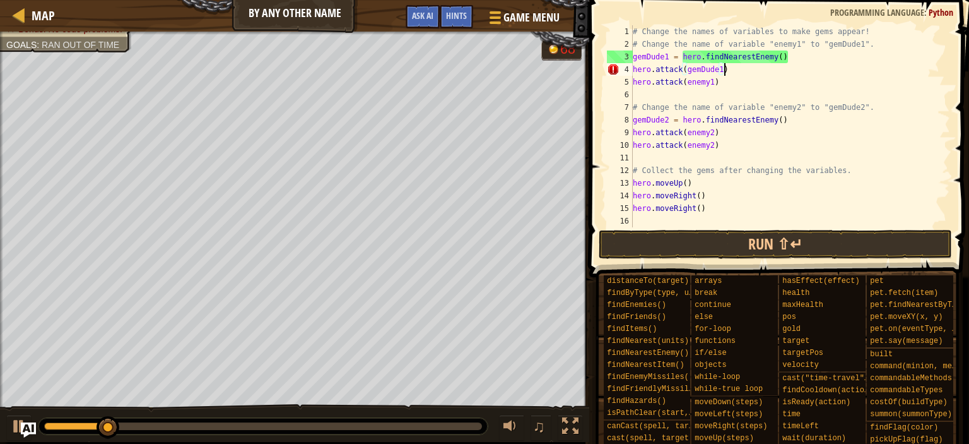
scroll to position [6, 7]
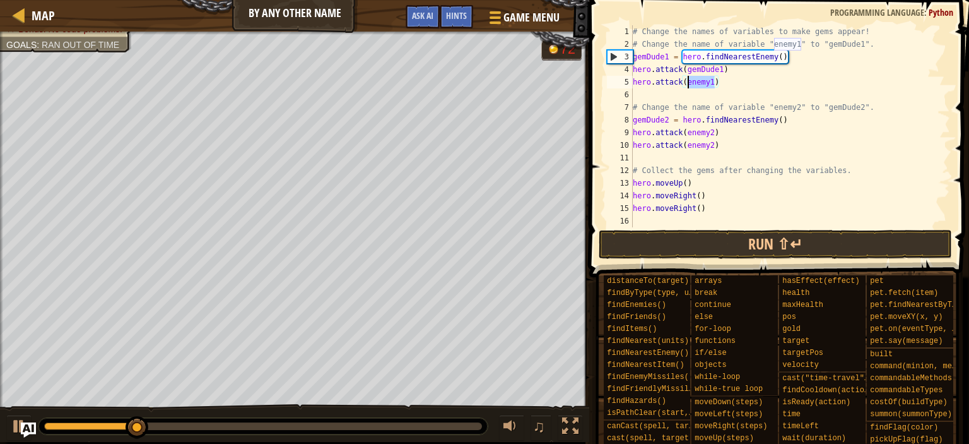
drag, startPoint x: 714, startPoint y: 81, endPoint x: 689, endPoint y: 85, distance: 25.4
click at [689, 85] on div "# Change the names of variables to make gems appear! # Change the name of varia…" at bounding box center [790, 138] width 320 height 227
drag, startPoint x: 713, startPoint y: 131, endPoint x: 688, endPoint y: 137, distance: 25.4
click at [688, 137] on div "# Change the names of variables to make gems appear! # Change the name of varia…" at bounding box center [790, 138] width 320 height 227
drag, startPoint x: 716, startPoint y: 143, endPoint x: 686, endPoint y: 147, distance: 30.5
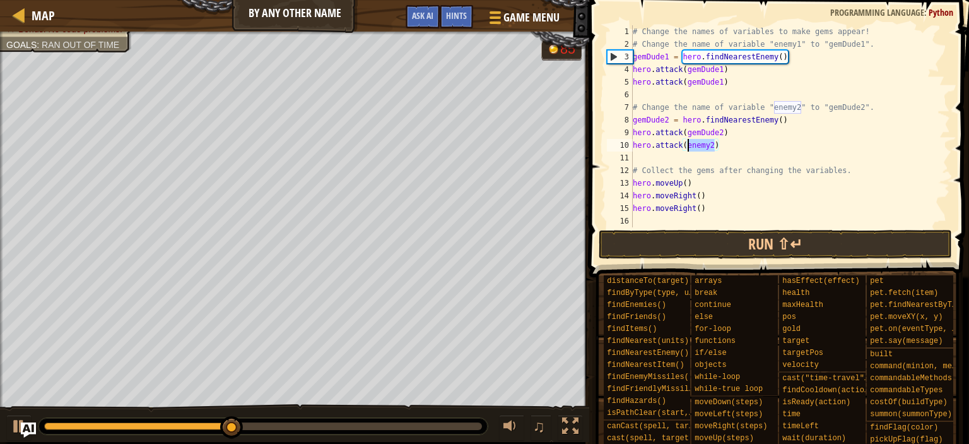
click at [686, 147] on div "# Change the names of variables to make gems appear! # Change the name of varia…" at bounding box center [790, 138] width 320 height 227
type textarea "hero.attack(gemDude2)"
click at [752, 232] on button "Run ⇧↵" at bounding box center [776, 244] width 354 height 29
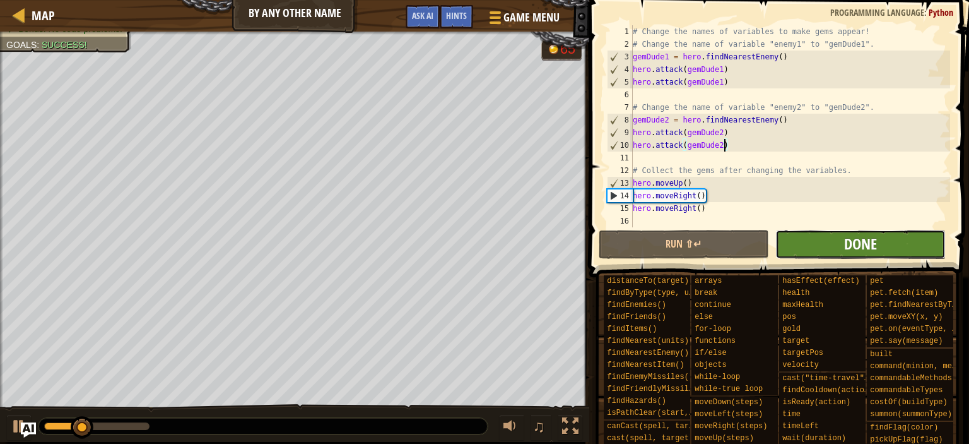
click at [872, 250] on span "Done" at bounding box center [860, 243] width 33 height 20
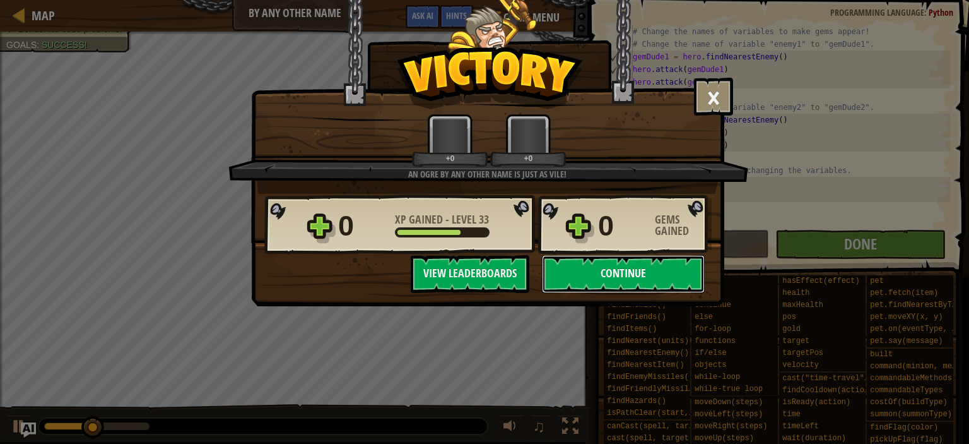
click at [634, 275] on button "Continue" at bounding box center [623, 274] width 163 height 38
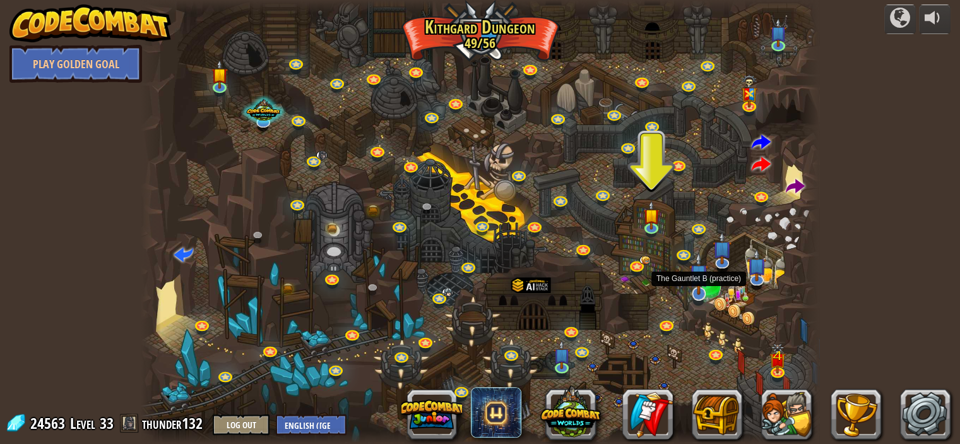
click at [697, 283] on img at bounding box center [698, 273] width 19 height 43
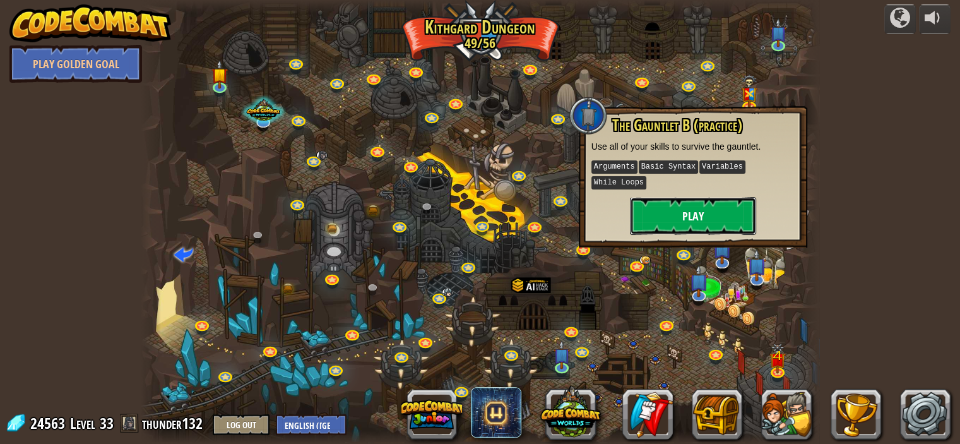
click at [698, 208] on button "Play" at bounding box center [693, 216] width 126 height 38
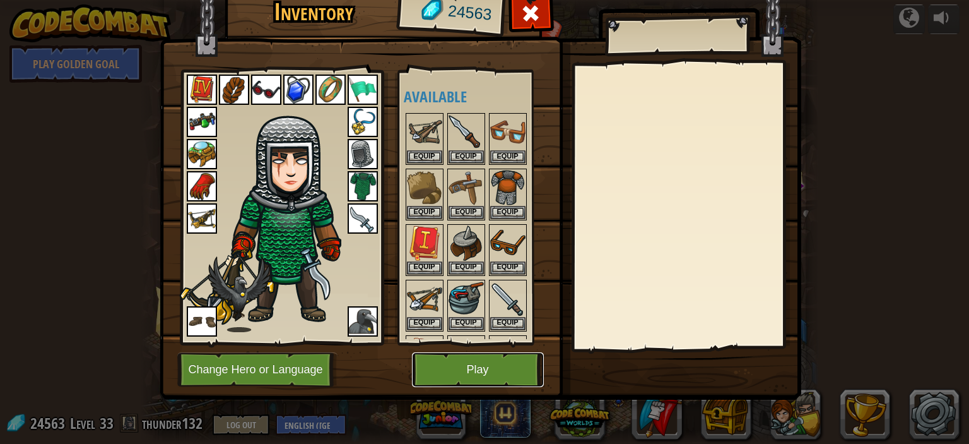
click at [495, 357] on button "Play" at bounding box center [478, 369] width 132 height 35
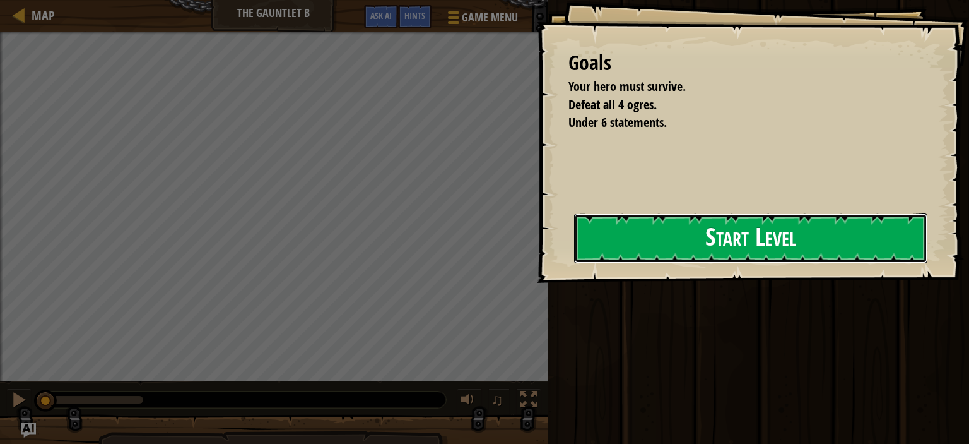
click at [574, 252] on button "Start Level" at bounding box center [750, 238] width 353 height 50
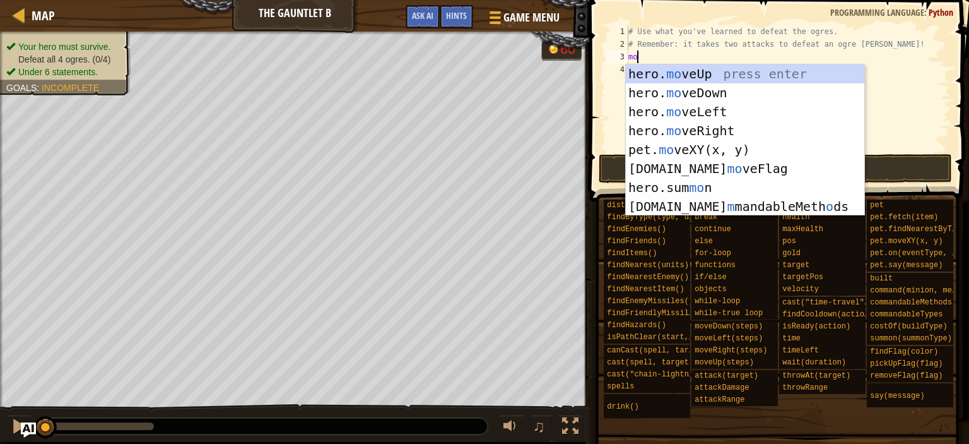
type textarea "move"
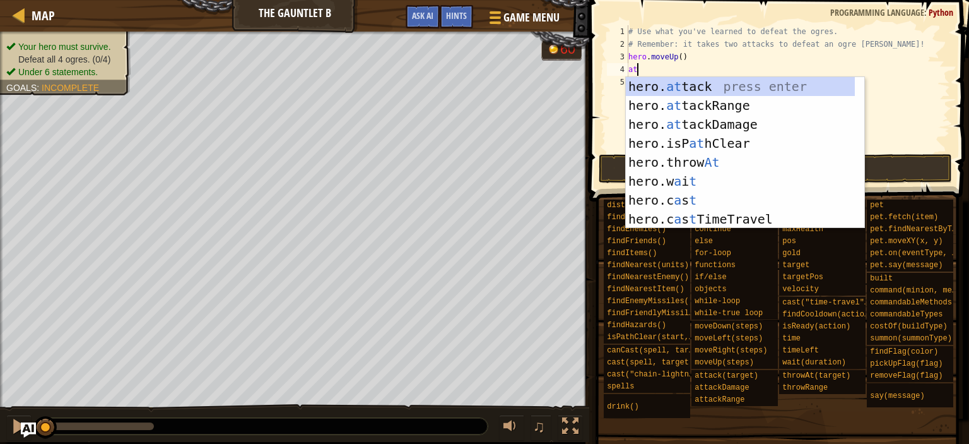
scroll to position [6, 0]
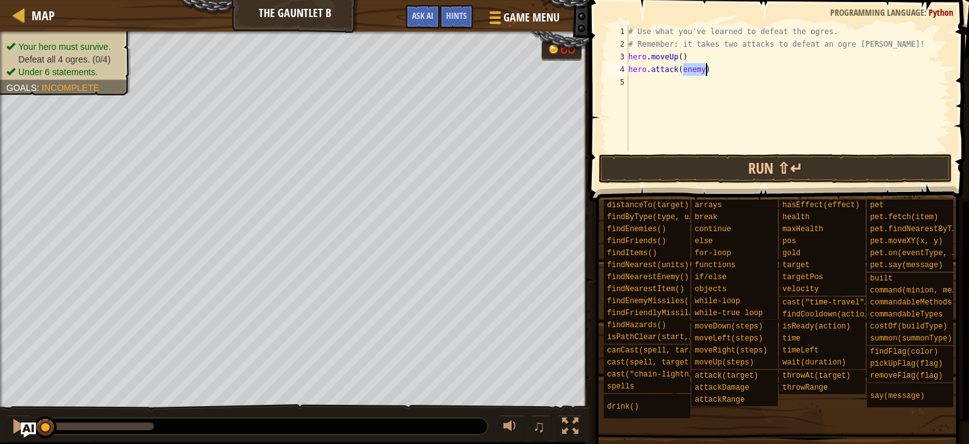
click at [752, 56] on div "# Use what you've learned to defeat the ogres. # Remember: it takes two attacks…" at bounding box center [788, 100] width 324 height 151
type textarea "att"
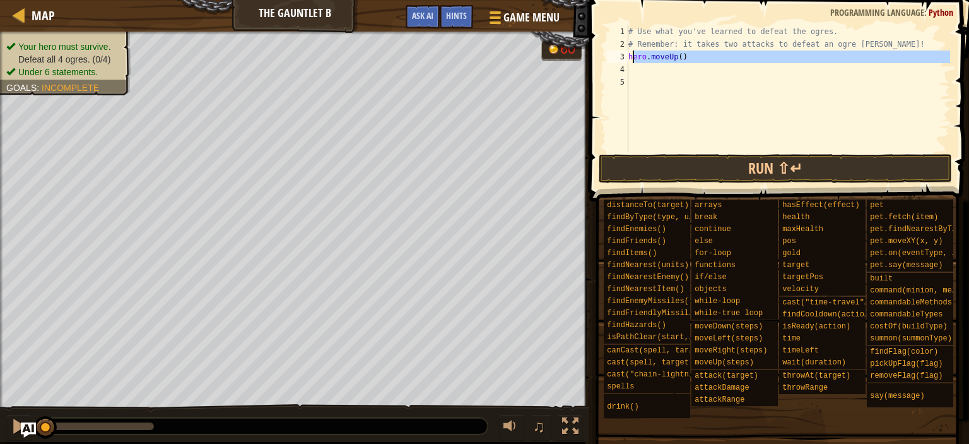
drag, startPoint x: 732, startPoint y: 70, endPoint x: 619, endPoint y: 57, distance: 113.7
click at [619, 57] on div "1 2 3 4 5 # Use what you've learned to defeat the ogres. # Remember: it takes t…" at bounding box center [778, 88] width 346 height 126
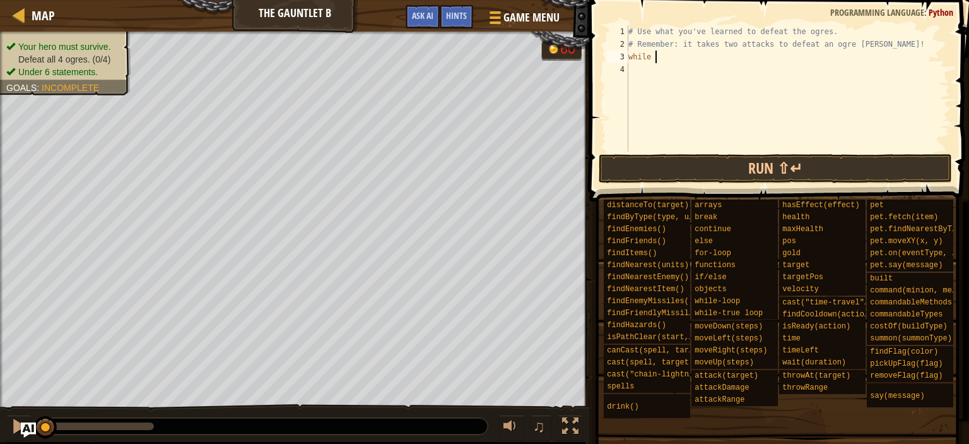
type textarea "while tr"
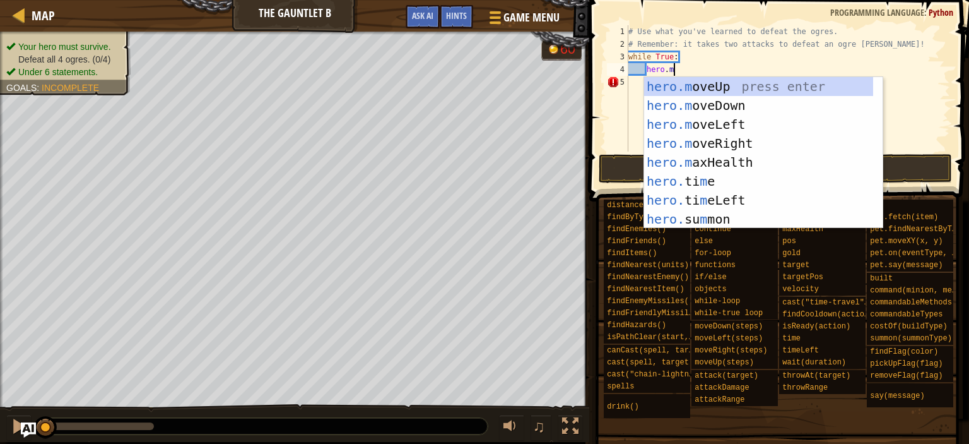
scroll to position [6, 4]
type textarea "hero.move"
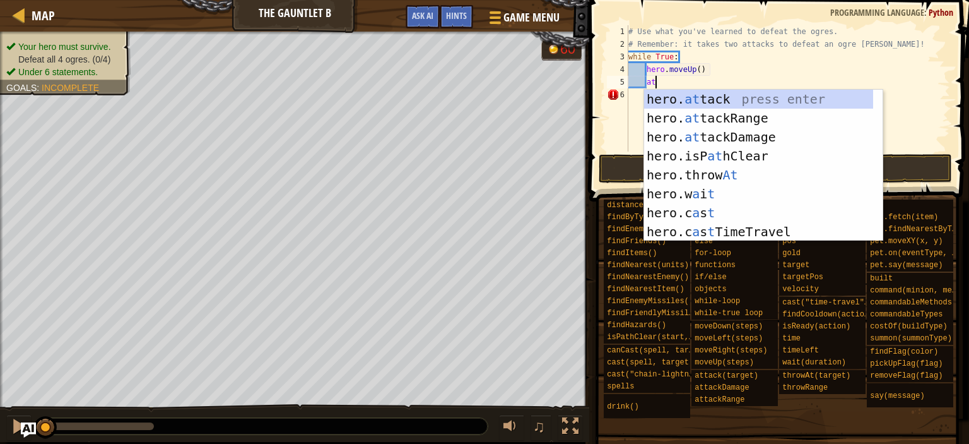
scroll to position [6, 1]
type textarea "a"
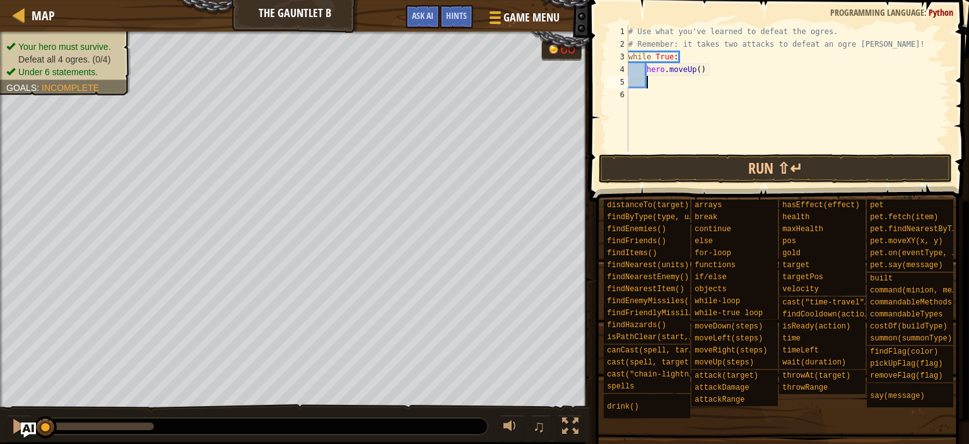
click at [782, 61] on div "# Use what you've learned to defeat the ogres. # Remember: it takes two attacks…" at bounding box center [788, 100] width 324 height 151
type textarea "while True:"
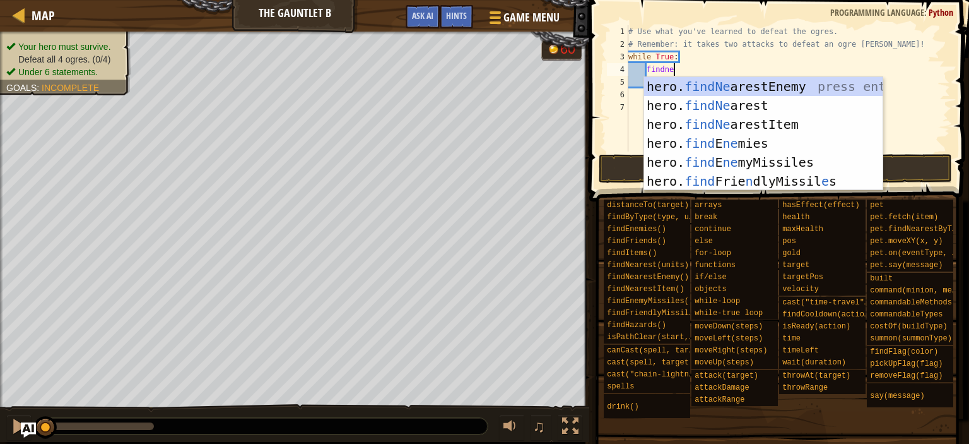
type textarea "findnear"
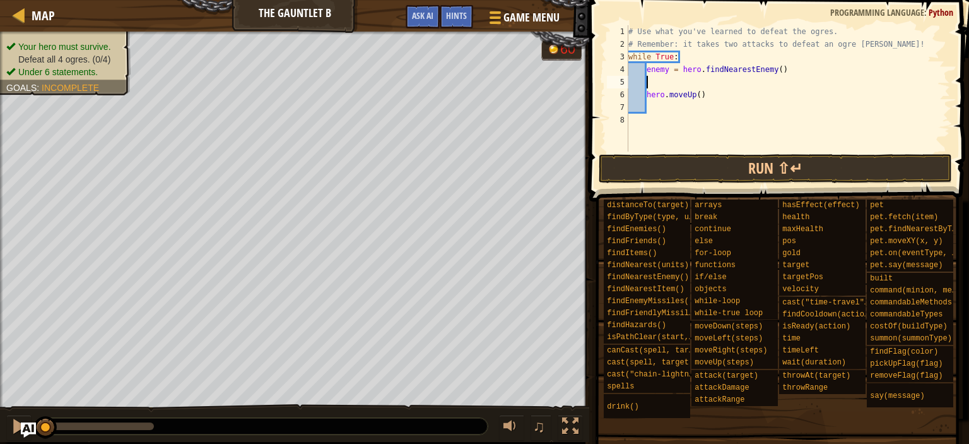
click at [742, 101] on div "# Use what you've learned to defeat the ogres. # Remember: it takes two attacks…" at bounding box center [788, 100] width 324 height 151
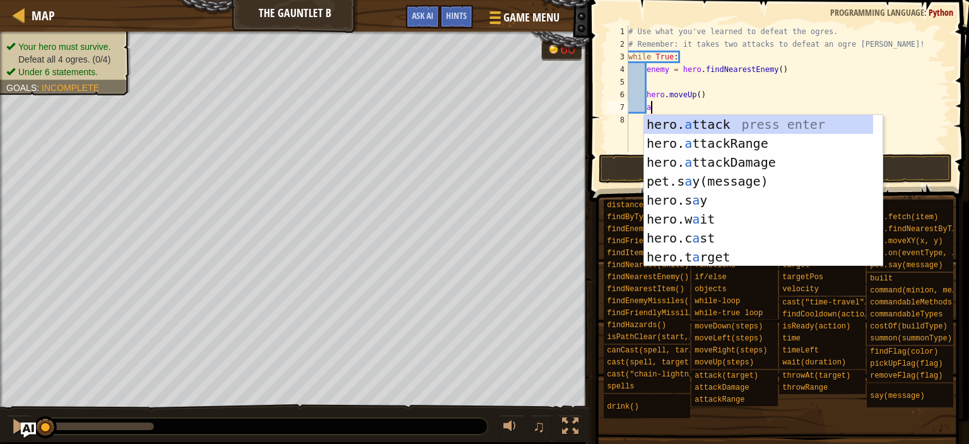
scroll to position [6, 2]
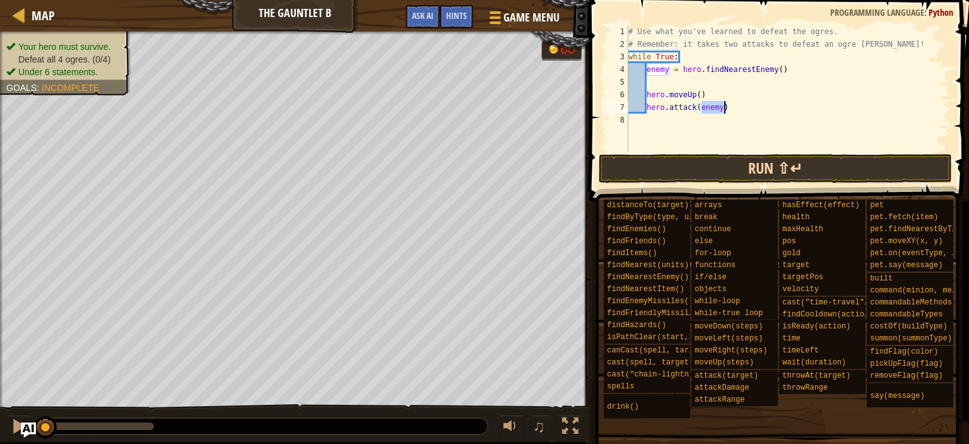
type textarea "hero.attack(enemy)"
click at [738, 166] on button "Run ⇧↵" at bounding box center [776, 168] width 354 height 29
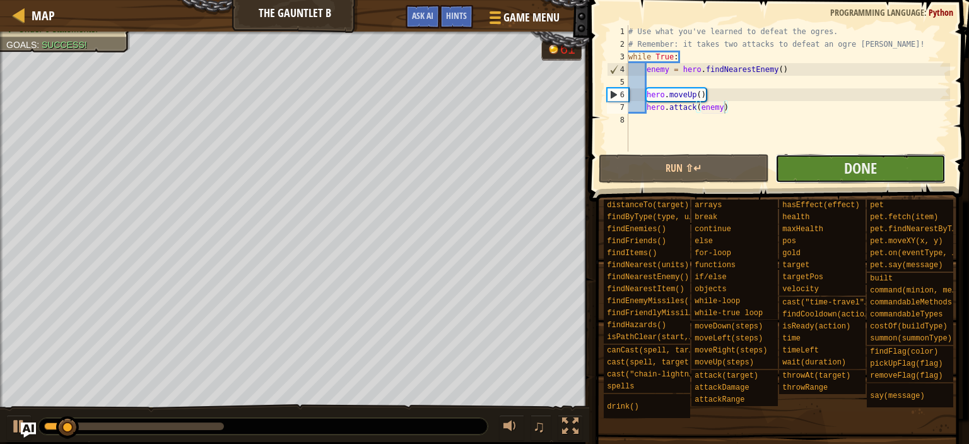
click at [841, 165] on button "Done" at bounding box center [861, 168] width 170 height 29
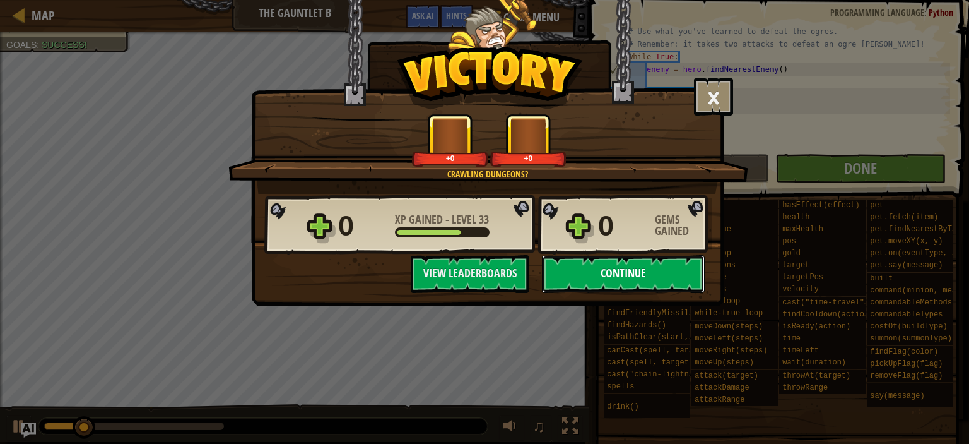
click at [617, 268] on button "Continue" at bounding box center [623, 274] width 163 height 38
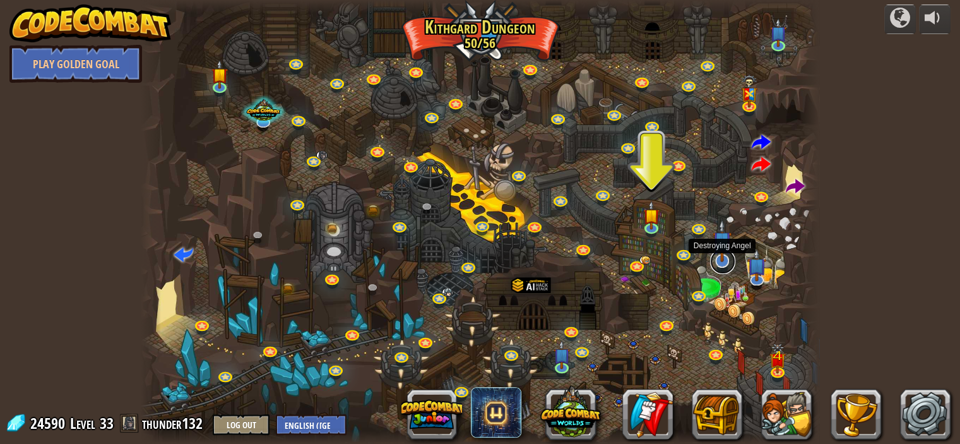
click at [728, 266] on link at bounding box center [722, 261] width 25 height 25
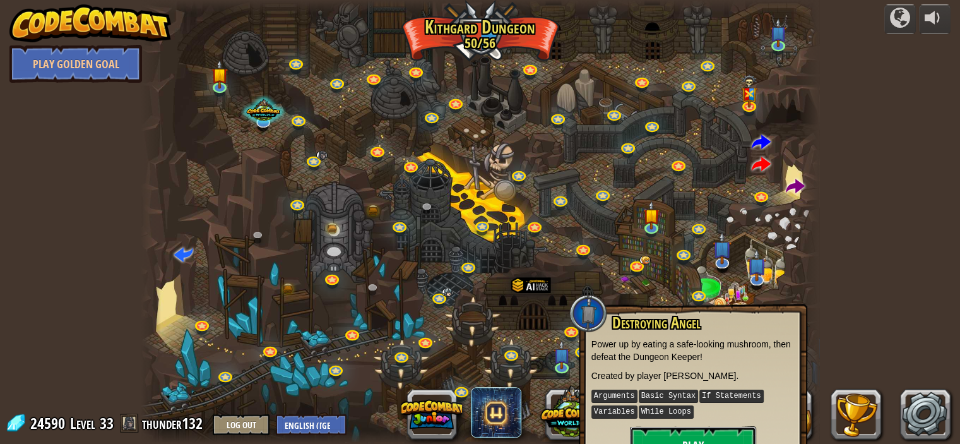
click at [725, 429] on button "Play" at bounding box center [693, 445] width 126 height 38
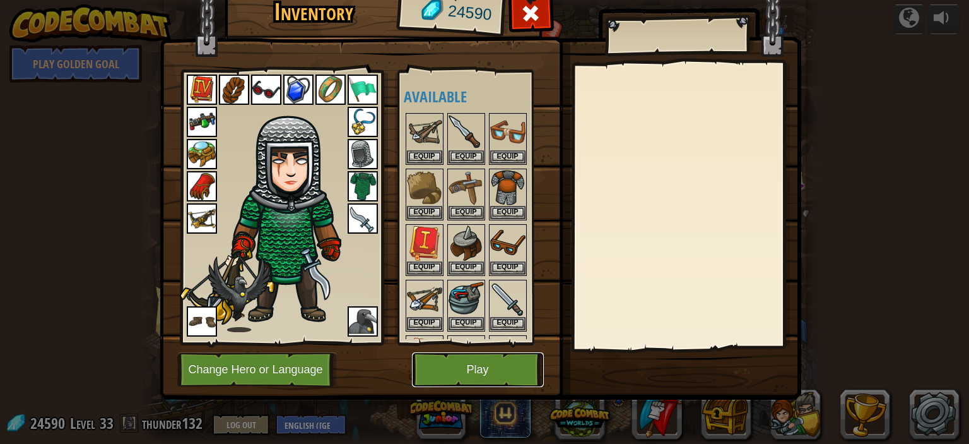
click at [516, 353] on button "Play" at bounding box center [478, 369] width 132 height 35
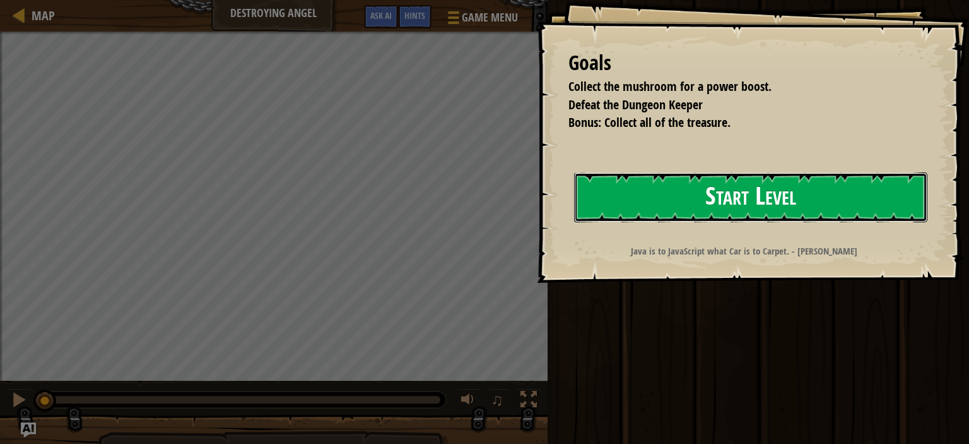
click at [574, 222] on button "Start Level" at bounding box center [750, 197] width 353 height 50
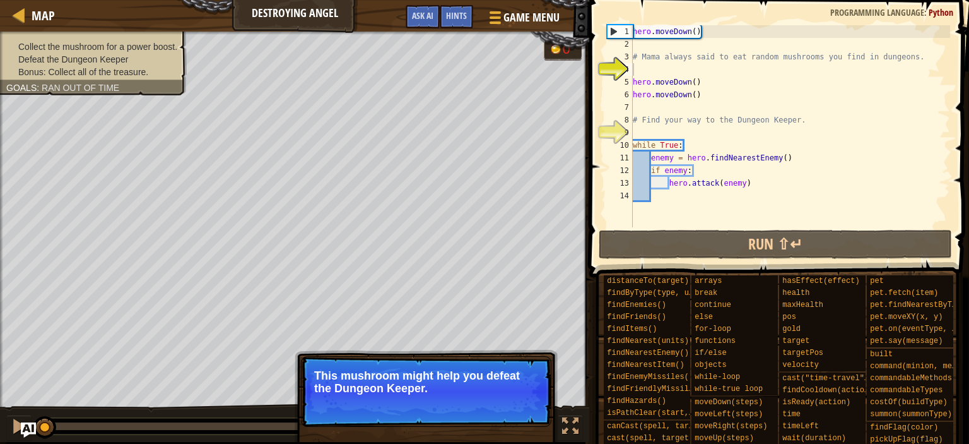
click at [493, 391] on p "This mushroom might help you defeat the Dungeon Keeper." at bounding box center [426, 381] width 224 height 25
click at [492, 413] on p "This mushroom might help you defeat the Dungeon Keeper." at bounding box center [426, 391] width 251 height 71
click at [525, 418] on p "This mushroom might help you defeat the Dungeon Keeper." at bounding box center [426, 391] width 251 height 71
click at [530, 412] on p "This mushroom might help you defeat the Dungeon Keeper." at bounding box center [426, 391] width 251 height 71
click at [525, 411] on p "This mushroom might help you defeat the Dungeon Keeper." at bounding box center [426, 391] width 251 height 71
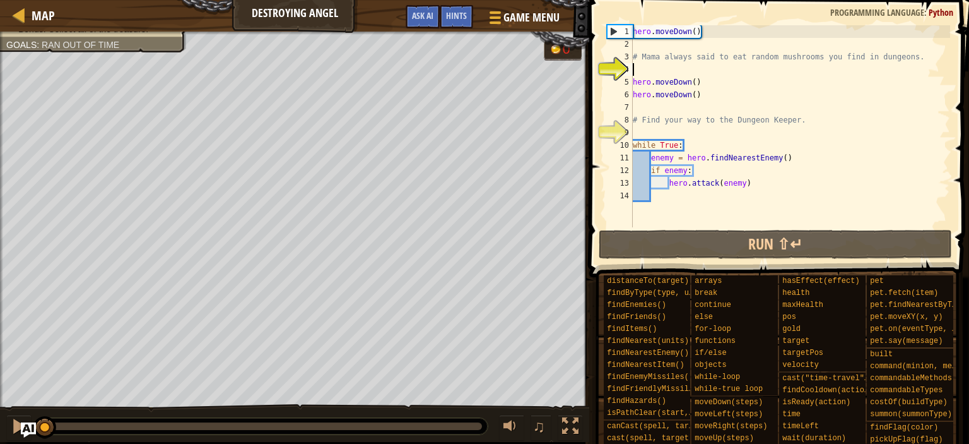
drag, startPoint x: 162, startPoint y: 422, endPoint x: 0, endPoint y: 411, distance: 161.9
click at [0, 411] on div "♫" at bounding box center [294, 423] width 589 height 38
click at [11, 424] on div at bounding box center [19, 426] width 16 height 16
click at [679, 131] on div "hero . moveDown ( ) # Mama always said to eat random mushrooms you find in dung…" at bounding box center [790, 138] width 320 height 227
type textarea "# Find your way to the Dungeon Keeper."
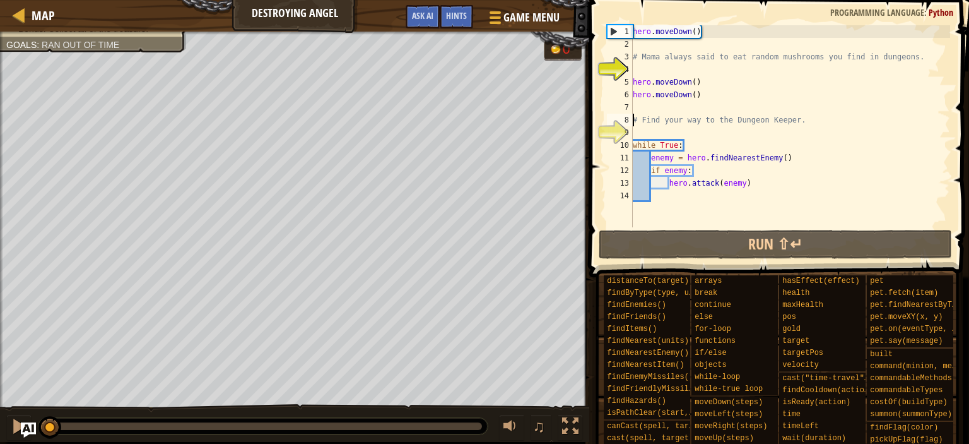
type textarea "hero.moveDown()"
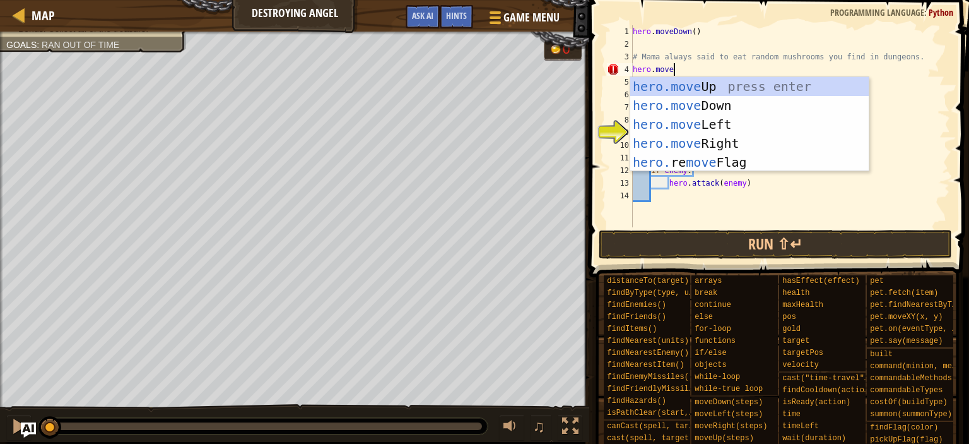
scroll to position [6, 3]
type textarea "hero.mover"
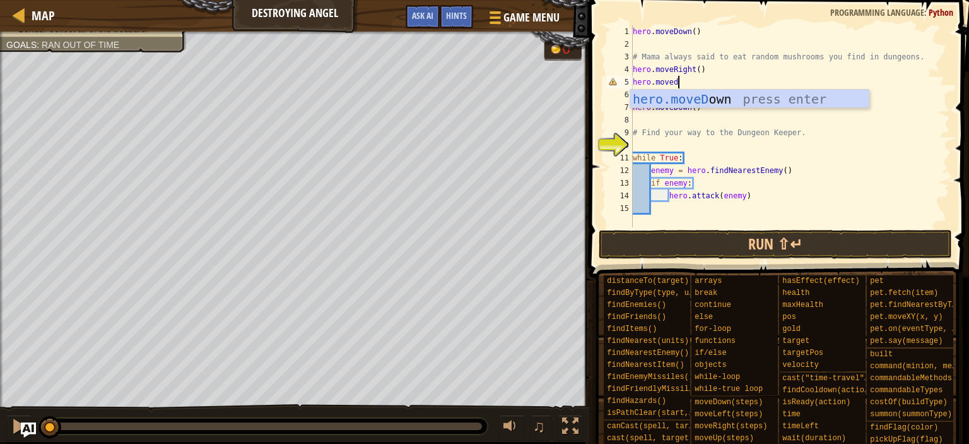
scroll to position [6, 3]
type textarea "hero.movedow"
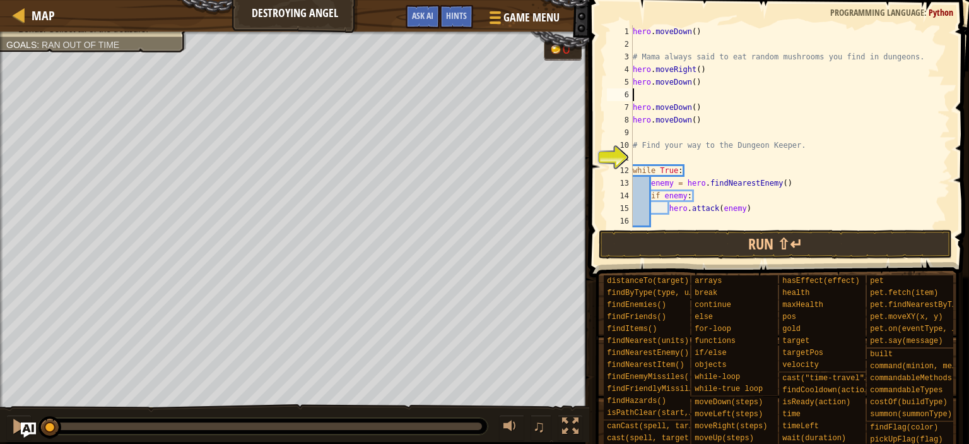
scroll to position [6, 0]
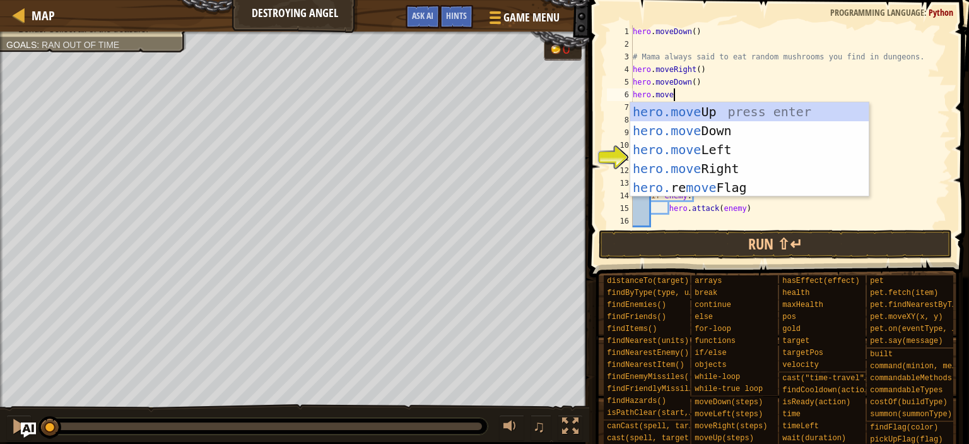
type textarea "hero.moved"
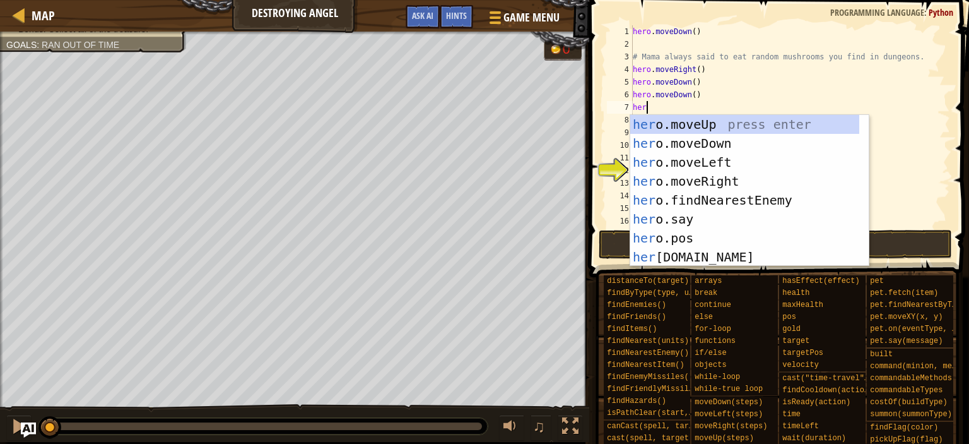
type textarea "hero"
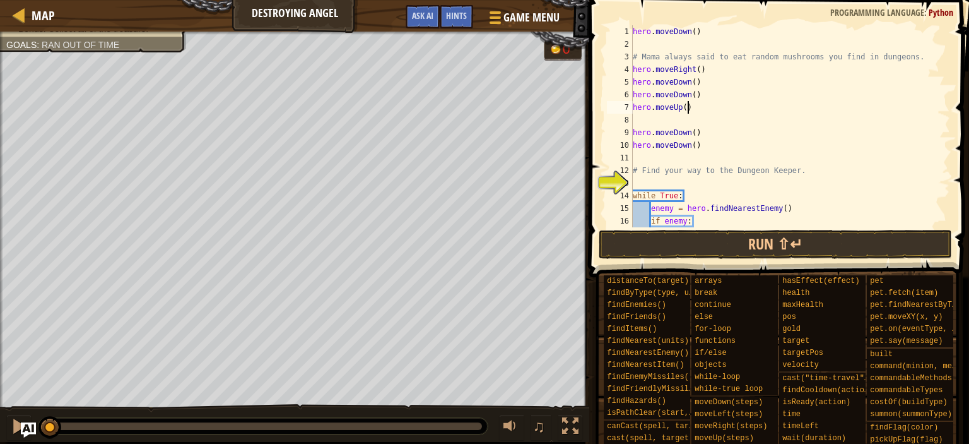
click at [688, 107] on div "hero . moveDown ( ) # Mama always said to eat random mushrooms you find in dung…" at bounding box center [785, 138] width 310 height 227
type textarea "hero.moveUp(3)"
click at [731, 126] on div "hero . moveDown ( ) # Mama always said to eat random mushrooms you find in dung…" at bounding box center [785, 138] width 310 height 227
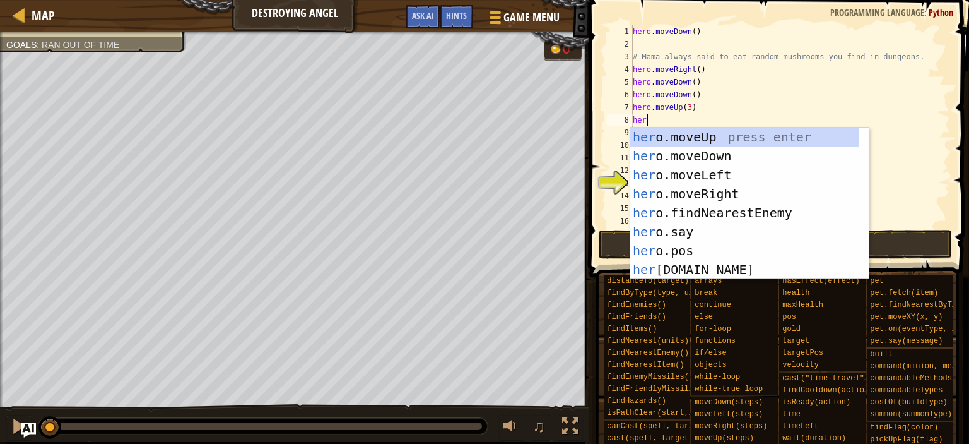
scroll to position [6, 0]
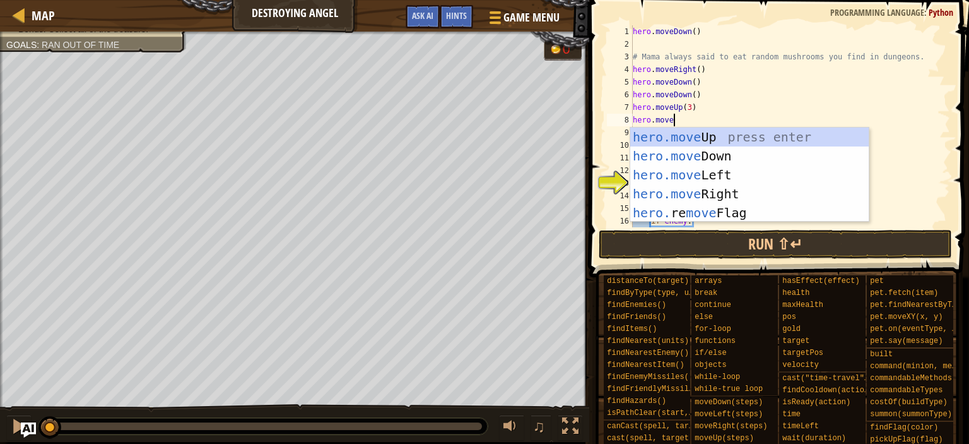
type textarea "hero.movel"
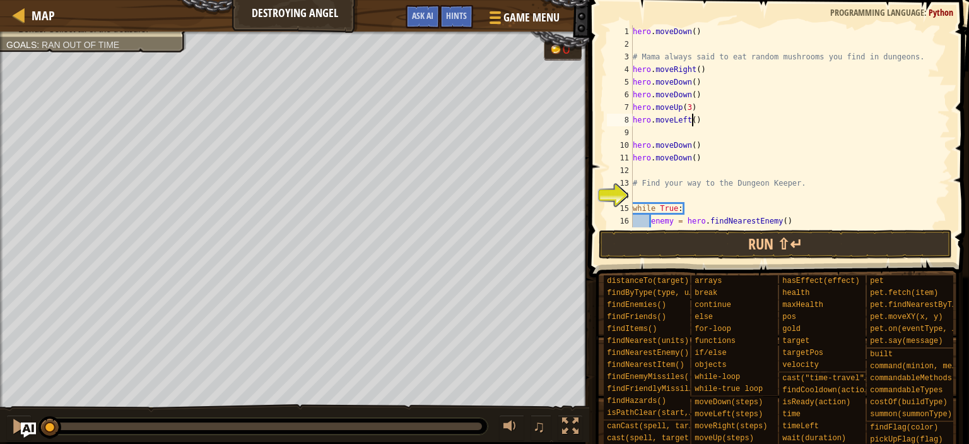
click at [694, 119] on div "hero . moveDown ( ) # Mama always said to eat random mushrooms you find in dung…" at bounding box center [785, 138] width 310 height 227
click at [699, 120] on div "hero . moveDown ( ) # Mama always said to eat random mushrooms you find in dung…" at bounding box center [785, 138] width 310 height 227
click at [699, 121] on div "hero . moveDown ( ) # Mama always said to eat random mushrooms you find in dung…" at bounding box center [785, 138] width 310 height 227
click at [693, 121] on div "hero . moveDown ( ) # Mama always said to eat random mushrooms you find in dung…" at bounding box center [785, 138] width 310 height 227
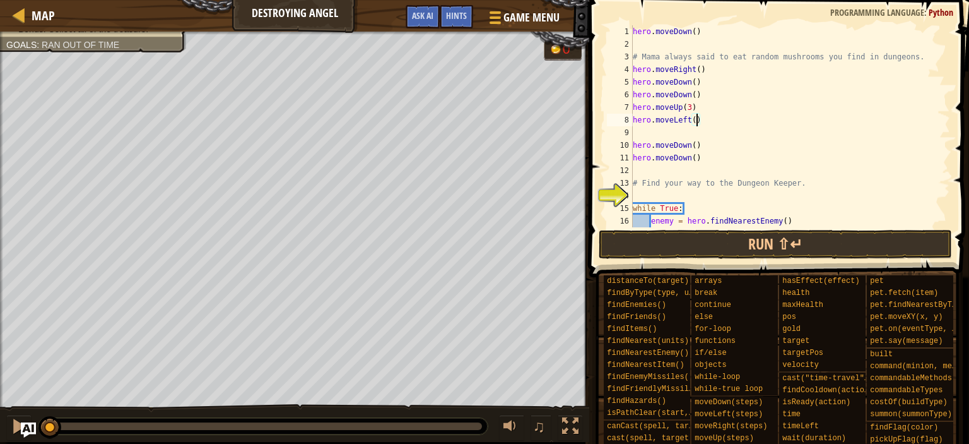
click at [695, 121] on div "hero . moveDown ( ) # Mama always said to eat random mushrooms you find in dung…" at bounding box center [785, 138] width 310 height 227
type textarea "hero.moveLeft(2)"
click at [690, 199] on div "hero . moveDown ( ) # Mama always said to eat random mushrooms you find in dung…" at bounding box center [785, 138] width 310 height 227
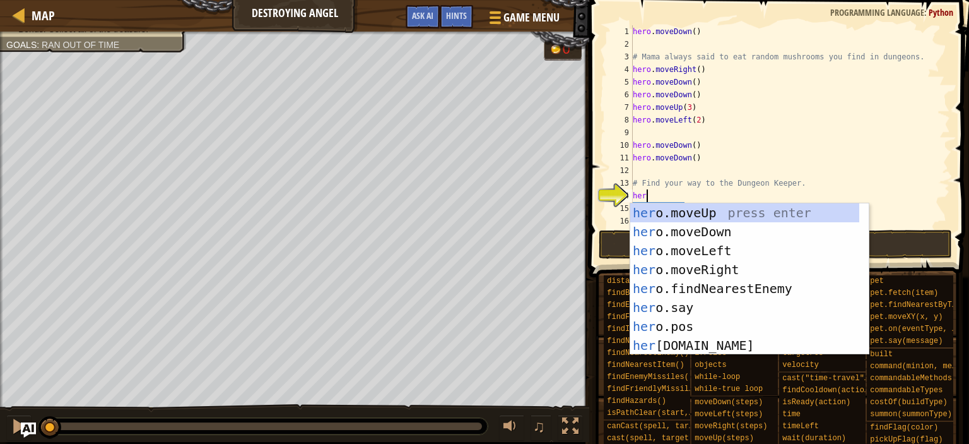
scroll to position [6, 0]
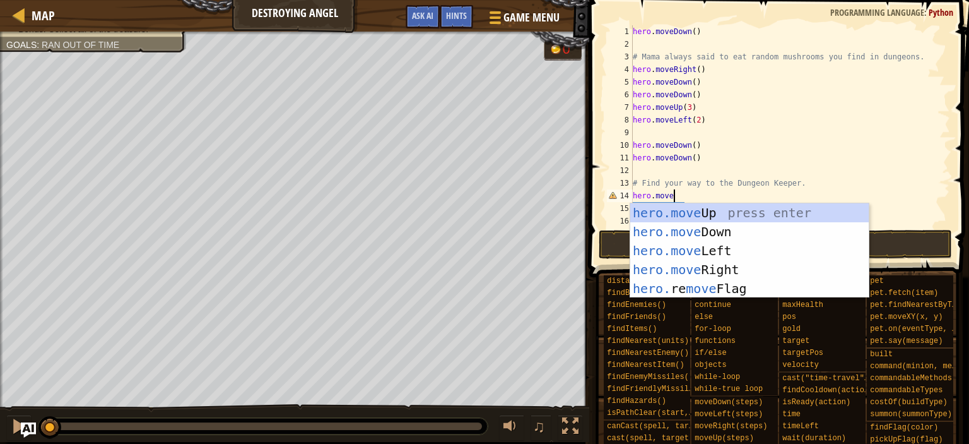
type textarea "hero.mover"
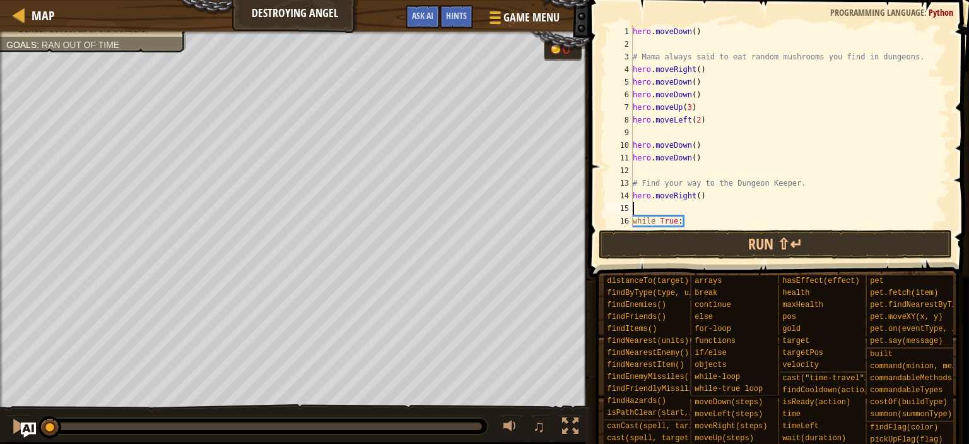
type textarea "4"
click at [704, 196] on div "hero . moveDown ( ) # Mama always said to eat random mushrooms you find in dung…" at bounding box center [785, 138] width 310 height 227
click at [700, 197] on div "hero . moveDown ( ) # Mama always said to eat random mushrooms you find in dung…" at bounding box center [785, 138] width 310 height 227
type textarea "hero.moveRight(4)"
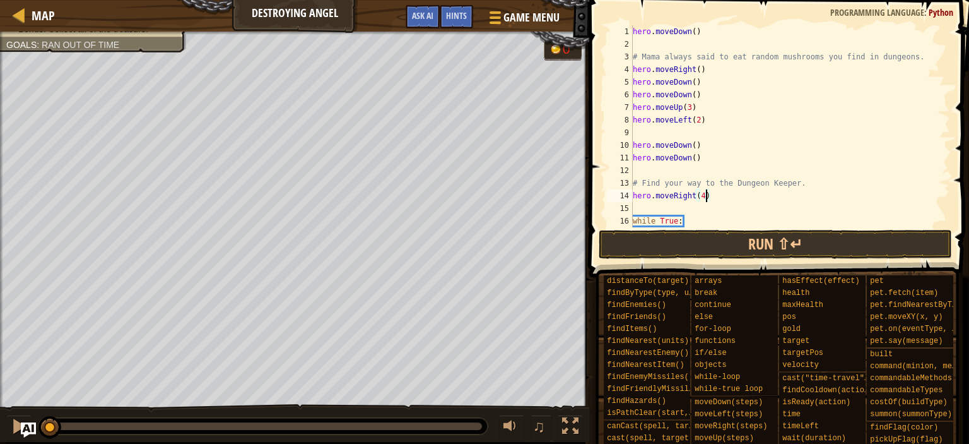
click at [687, 214] on div "hero . moveDown ( ) # Mama always said to eat random mushrooms you find in dung…" at bounding box center [785, 138] width 310 height 227
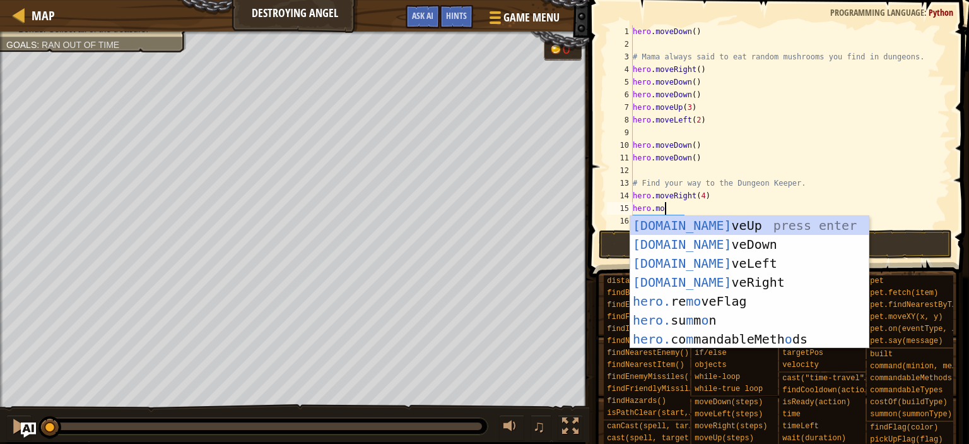
type textarea "hero.move"
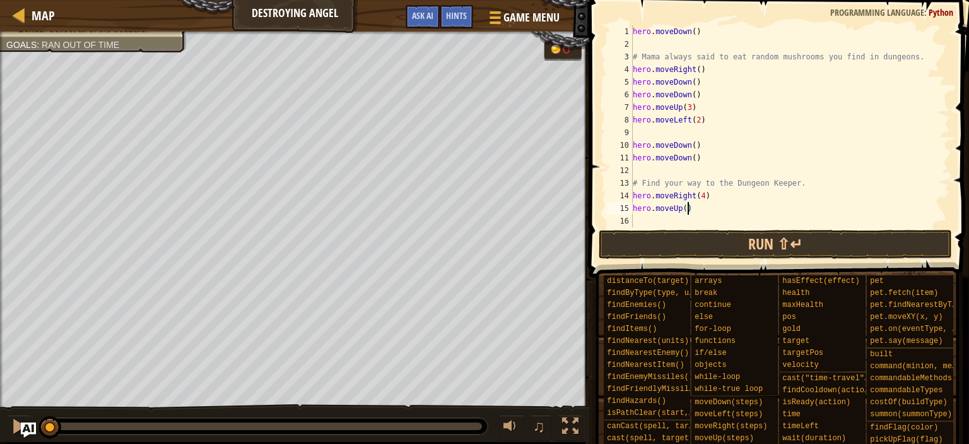
click at [687, 206] on div "hero . moveDown ( ) # Mama always said to eat random mushrooms you find in dung…" at bounding box center [785, 138] width 310 height 227
type textarea "hero.moveUp(4)"
click at [681, 222] on div "hero . moveDown ( ) # Mama always said to eat random mushrooms you find in dung…" at bounding box center [785, 138] width 310 height 227
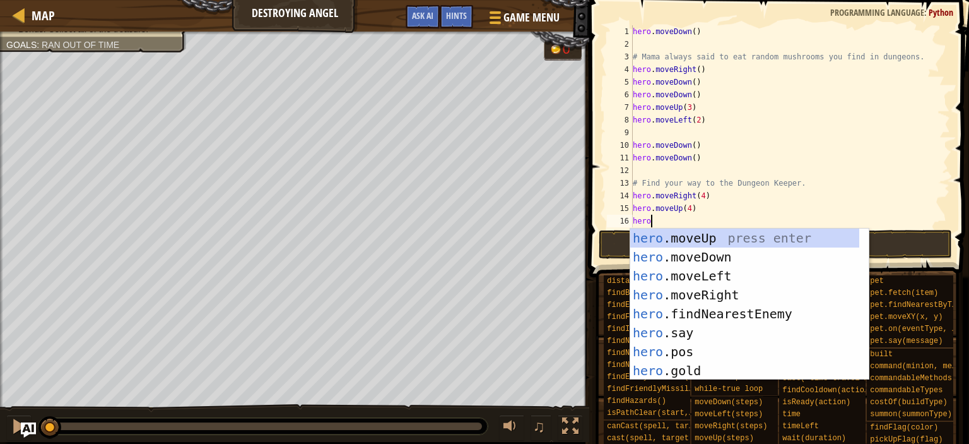
scroll to position [0, 0]
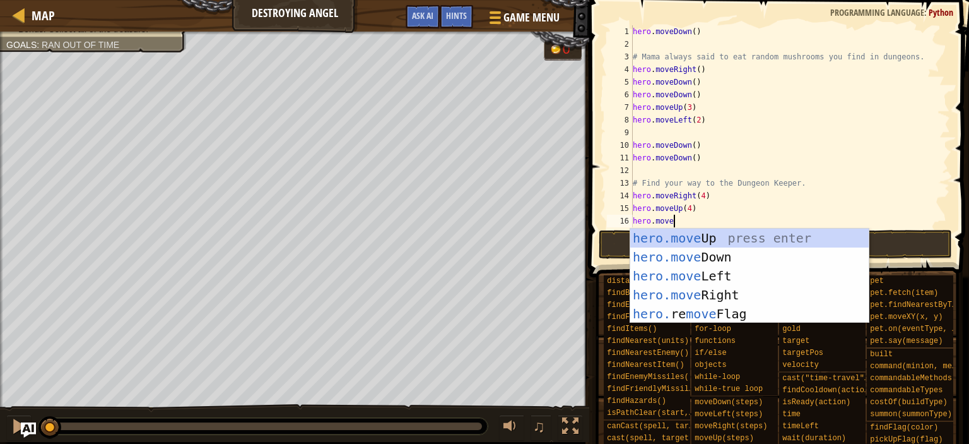
type textarea "hero.movel"
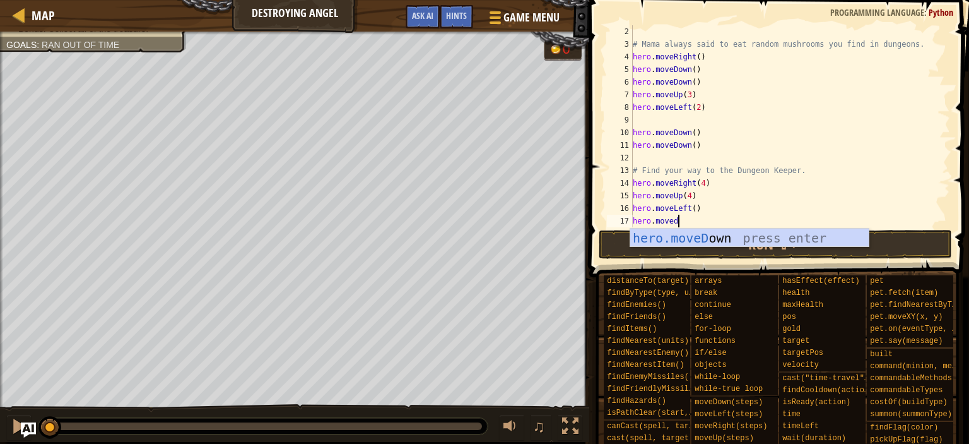
type textarea "hero.movedo"
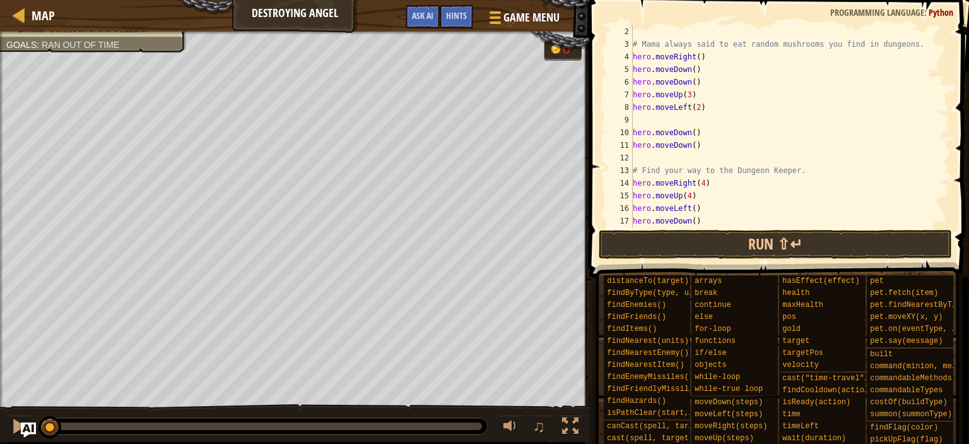
click at [697, 223] on div "# Mama always said to eat random mushrooms you find in dungeons. hero . moveRig…" at bounding box center [785, 138] width 310 height 227
type textarea "hero.moveDown(4)"
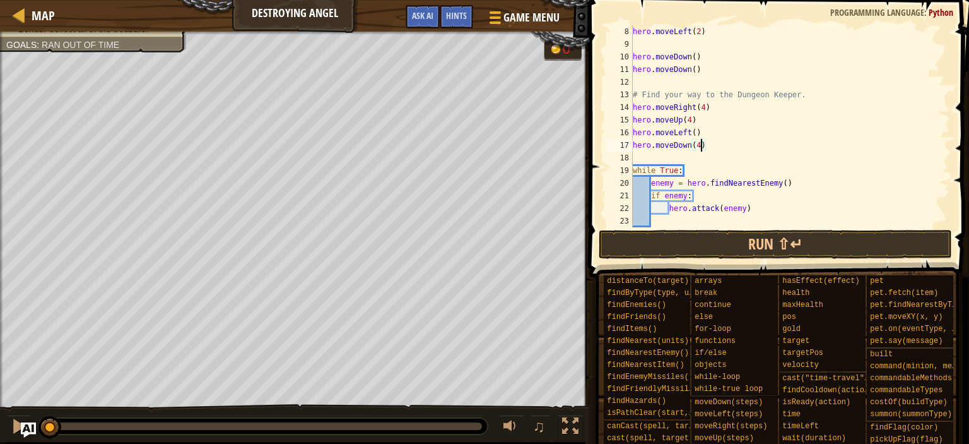
click at [744, 148] on div "hero . moveLeft ( 2 ) hero . moveDown ( ) hero . moveDown ( ) # Find your way t…" at bounding box center [785, 138] width 310 height 227
click at [742, 155] on div "hero . moveLeft ( 2 ) hero . moveDown ( ) hero . moveDown ( ) # Find your way t…" at bounding box center [785, 138] width 310 height 227
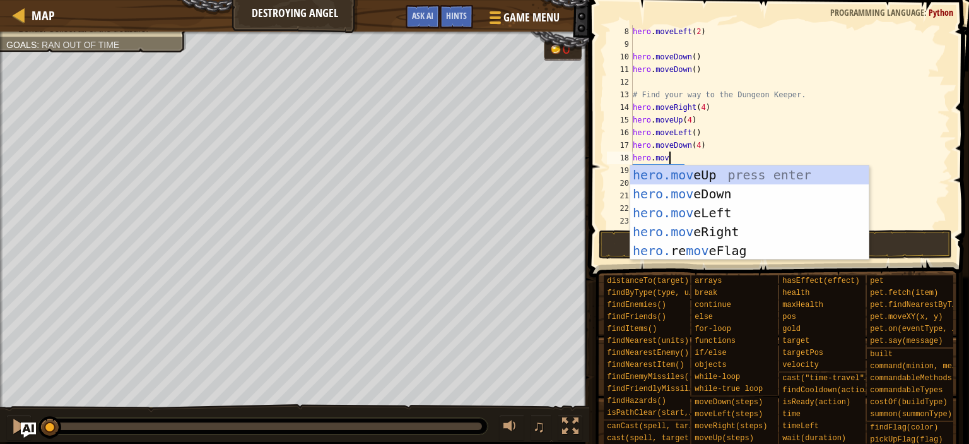
type textarea "hero.move"
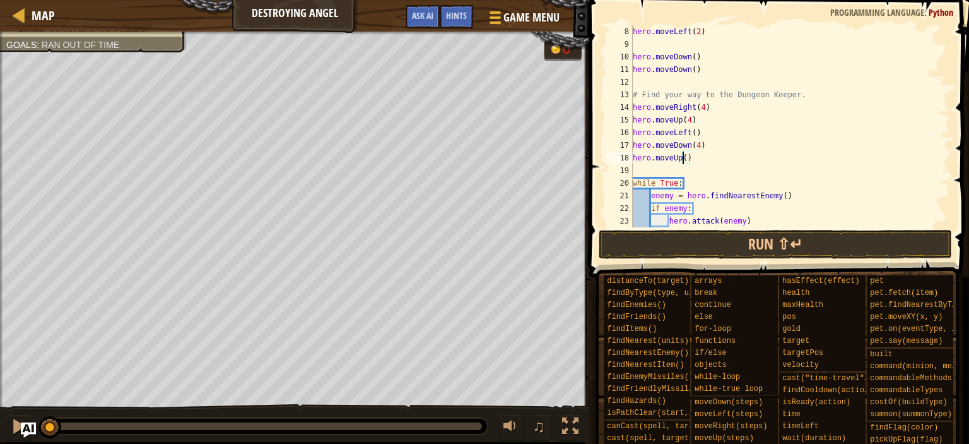
click at [685, 156] on div "hero . moveLeft ( 2 ) hero . moveDown ( ) hero . moveDown ( ) # Find your way t…" at bounding box center [785, 138] width 310 height 227
click at [687, 157] on div "hero . moveLeft ( 2 ) hero . moveDown ( ) hero . moveDown ( ) # Find your way t…" at bounding box center [785, 138] width 310 height 227
type textarea "hero.moveUp(4)"
click at [681, 163] on div "hero . moveLeft ( 2 ) hero . moveDown ( ) hero . moveDown ( ) # Find your way t…" at bounding box center [785, 138] width 310 height 227
click at [680, 173] on div "hero . moveLeft ( 2 ) hero . moveDown ( ) hero . moveDown ( ) # Find your way t…" at bounding box center [785, 138] width 310 height 227
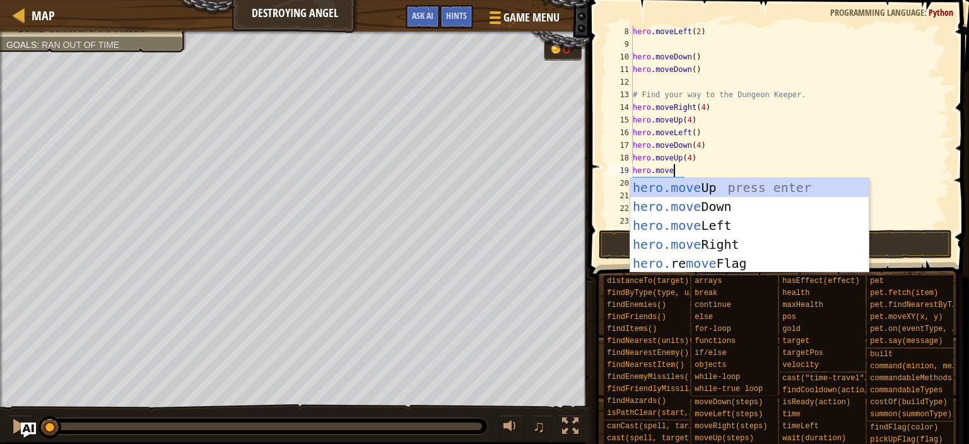
type textarea "hero.mover"
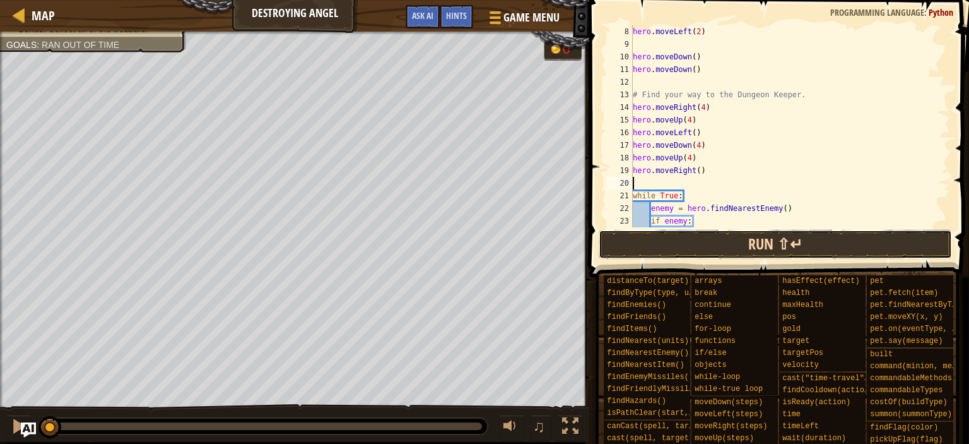
click at [739, 235] on button "Run ⇧↵" at bounding box center [776, 244] width 354 height 29
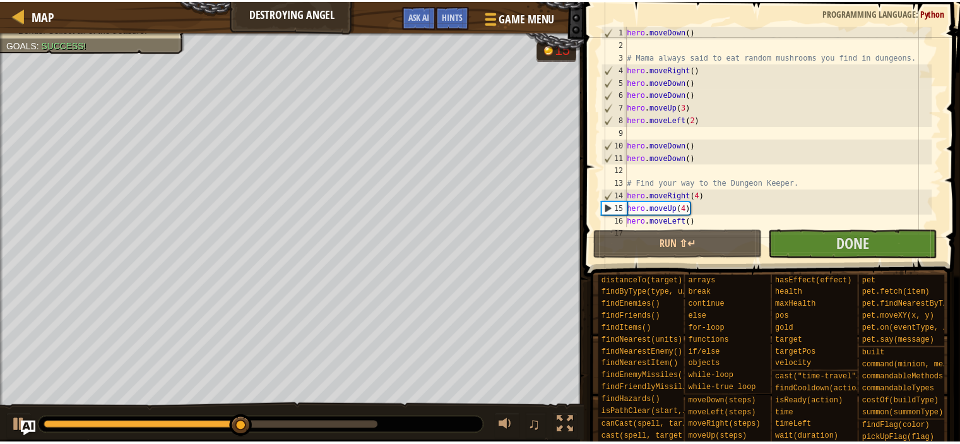
scroll to position [38, 0]
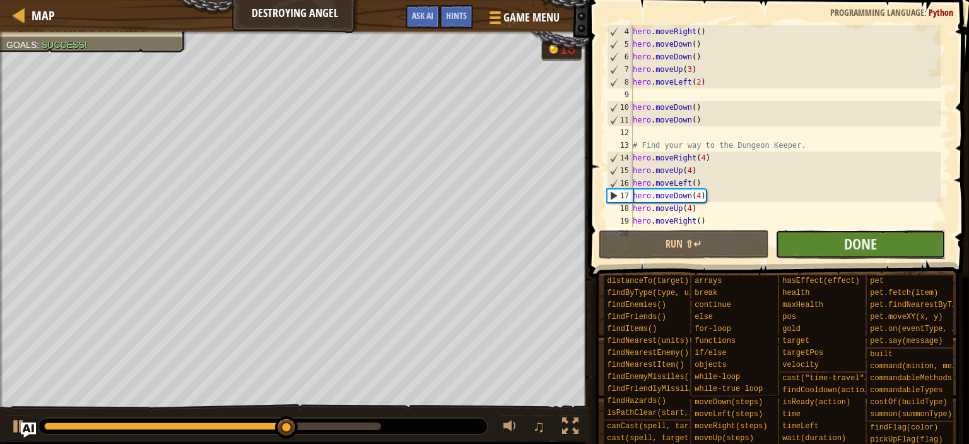
click at [833, 243] on button "Done" at bounding box center [861, 244] width 170 height 29
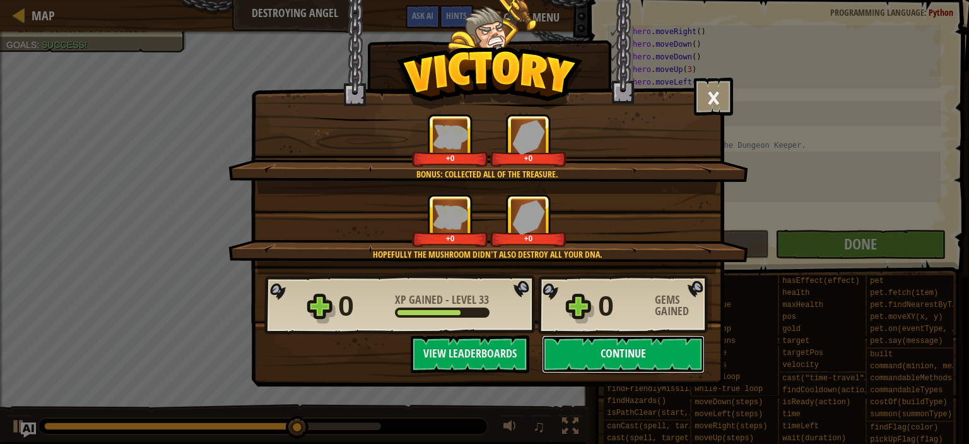
click at [635, 350] on button "Continue" at bounding box center [623, 354] width 163 height 38
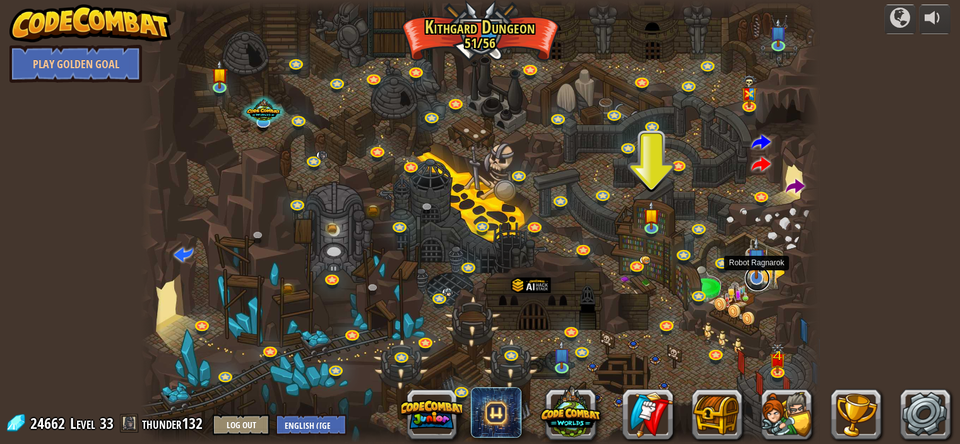
click at [758, 281] on link at bounding box center [757, 278] width 25 height 25
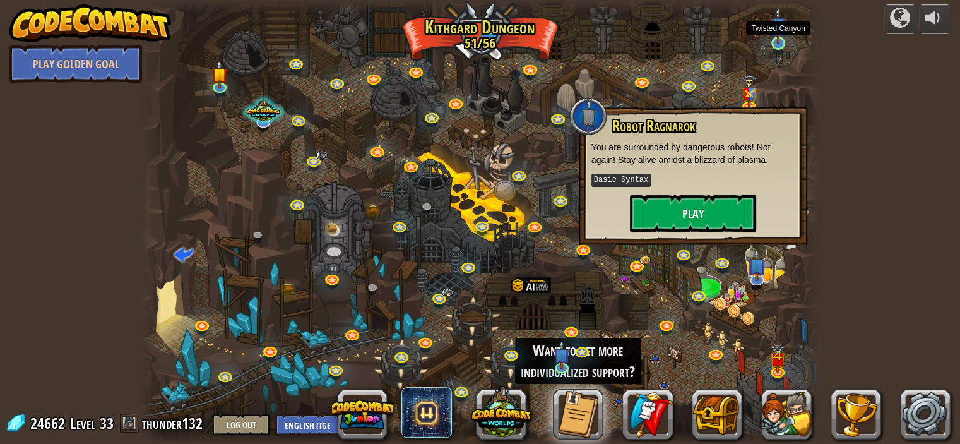
click at [782, 36] on img at bounding box center [778, 25] width 16 height 38
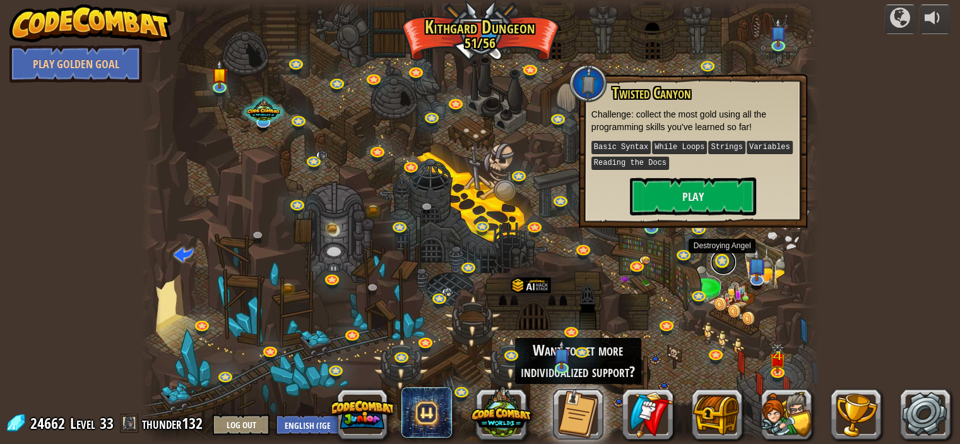
click at [727, 254] on link at bounding box center [723, 261] width 25 height 25
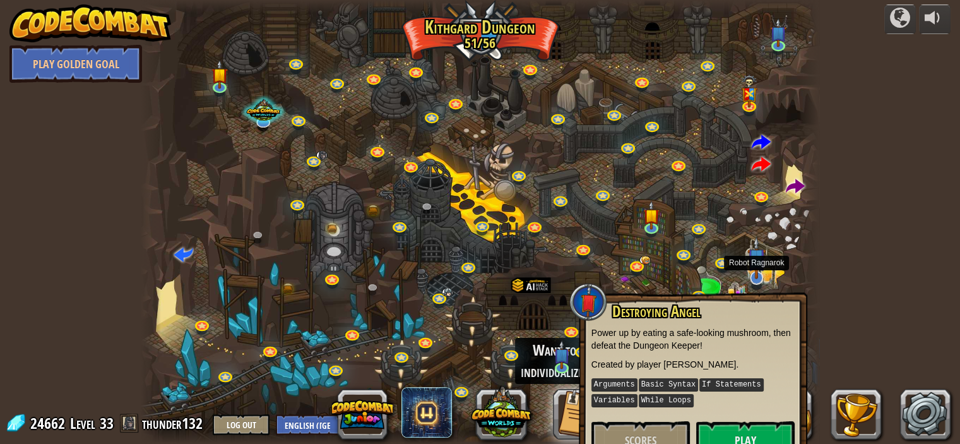
click at [753, 266] on img at bounding box center [756, 257] width 19 height 43
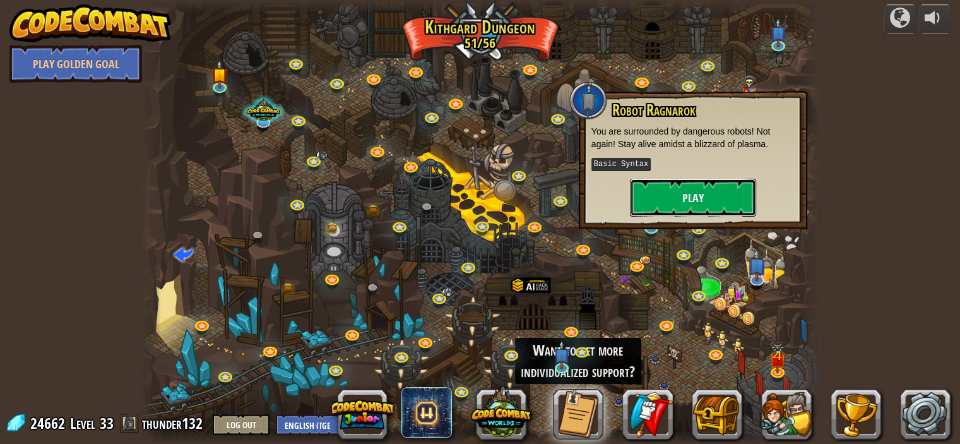
click at [703, 201] on button "Play" at bounding box center [693, 198] width 126 height 38
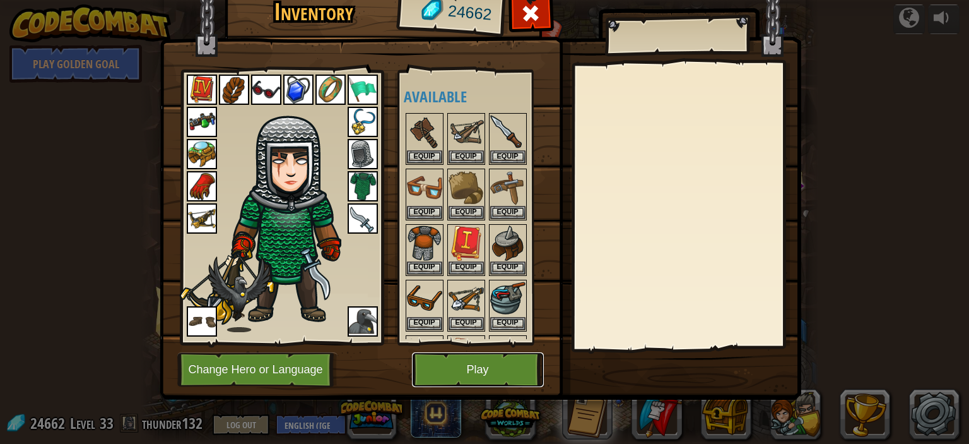
click at [485, 355] on button "Play" at bounding box center [478, 369] width 132 height 35
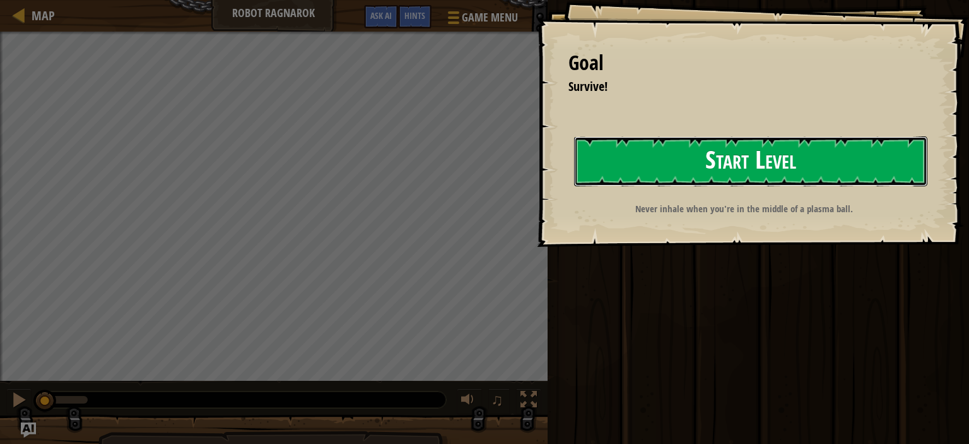
click at [574, 186] on button "Start Level" at bounding box center [750, 161] width 353 height 50
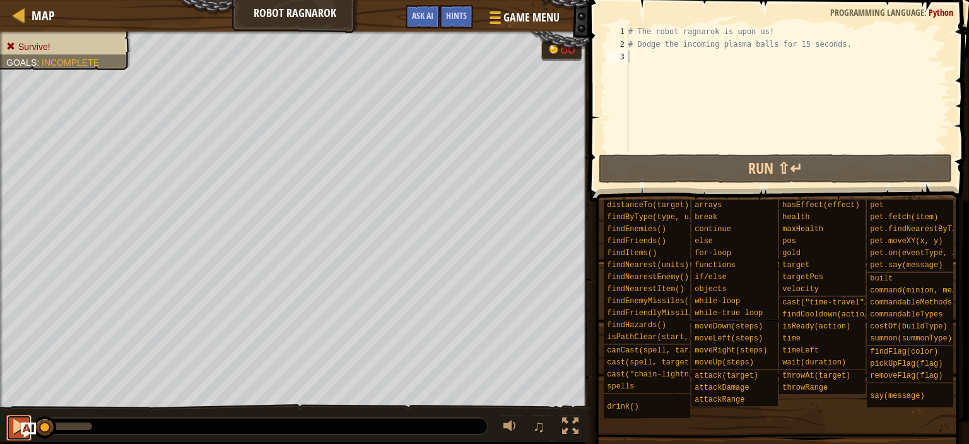
click at [20, 420] on div at bounding box center [19, 426] width 16 height 16
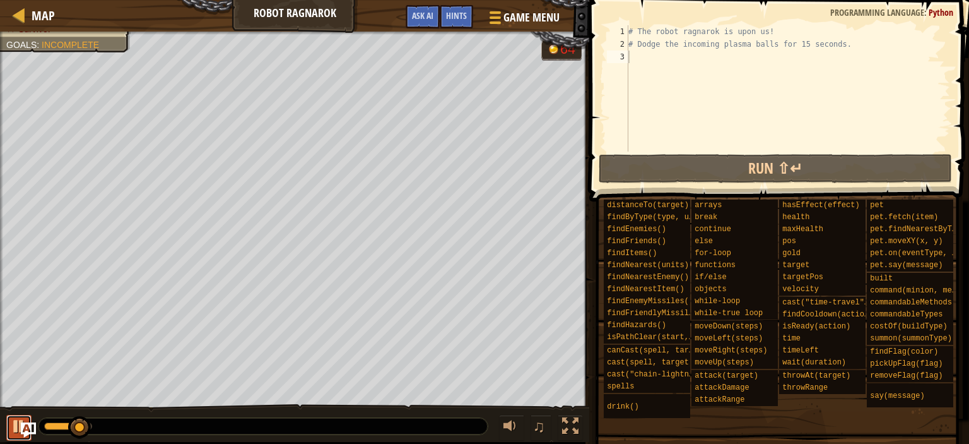
click at [20, 420] on div at bounding box center [19, 426] width 16 height 16
click at [457, 20] on span "Hints" at bounding box center [456, 15] width 21 height 12
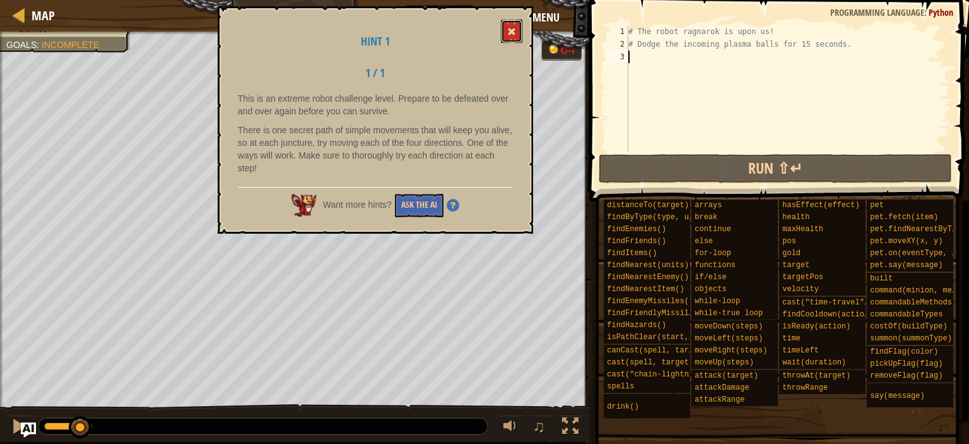
click at [507, 38] on button at bounding box center [511, 31] width 21 height 23
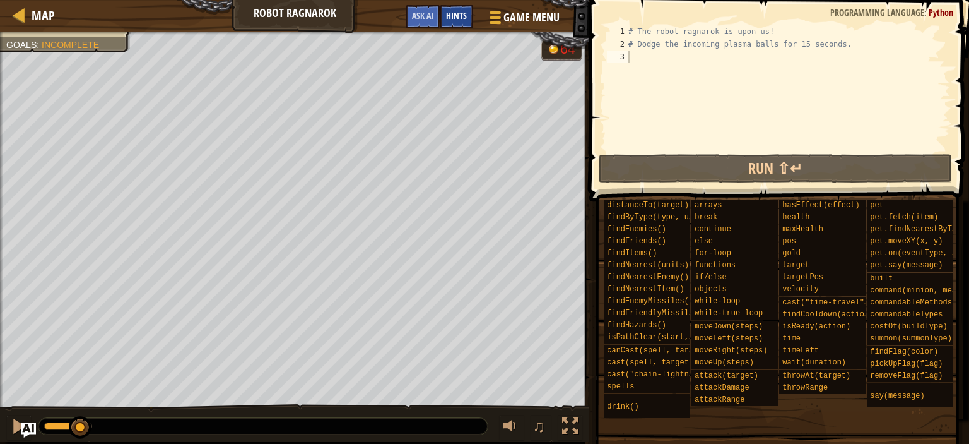
click at [466, 16] on span "Hints" at bounding box center [456, 15] width 21 height 12
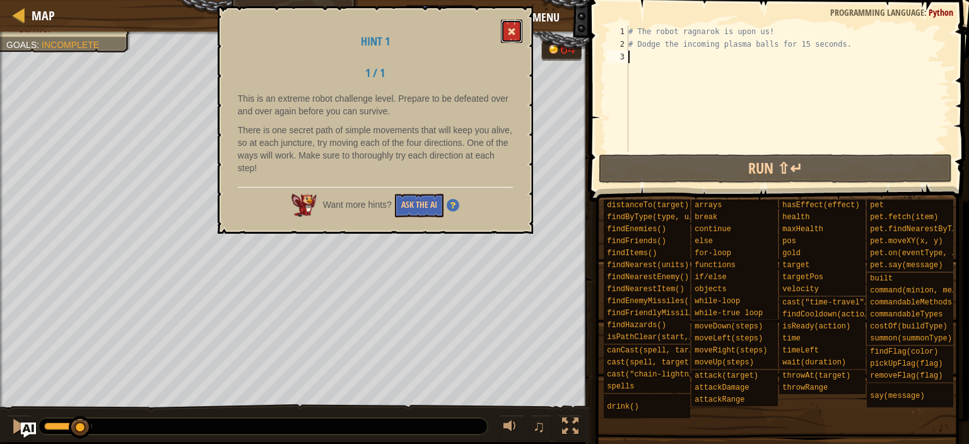
click at [502, 26] on button at bounding box center [511, 31] width 21 height 23
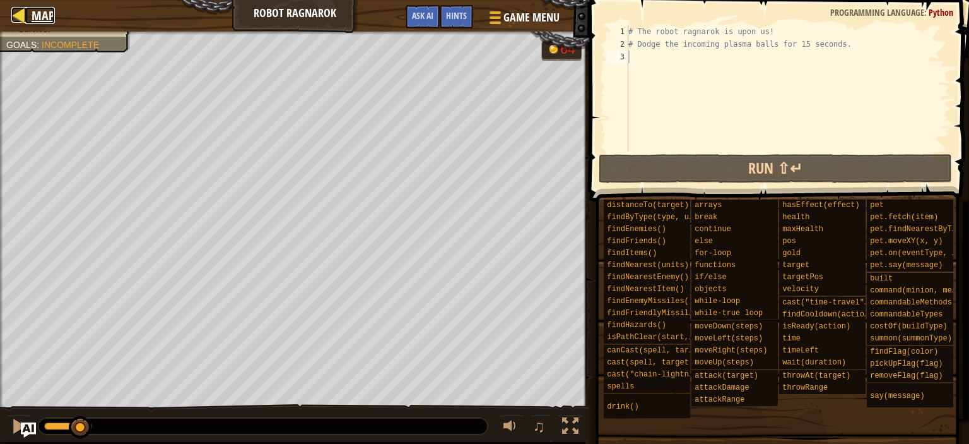
click at [50, 13] on span "Map" at bounding box center [43, 15] width 23 height 17
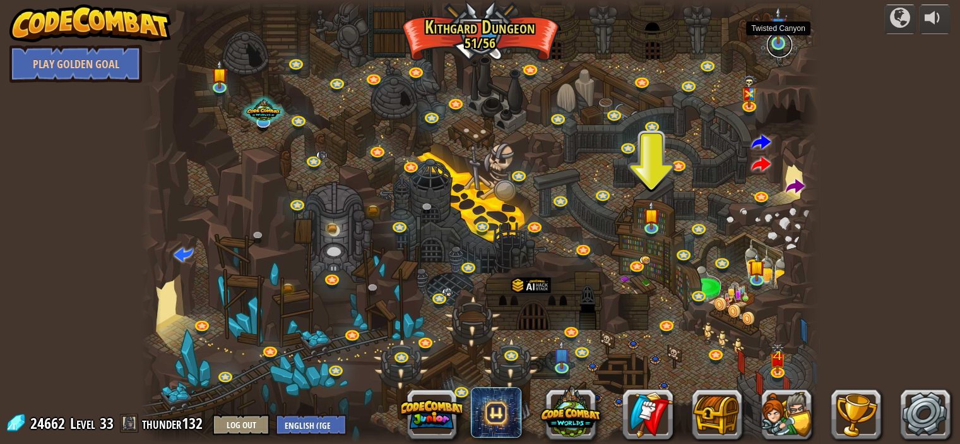
click at [780, 49] on link at bounding box center [779, 44] width 25 height 25
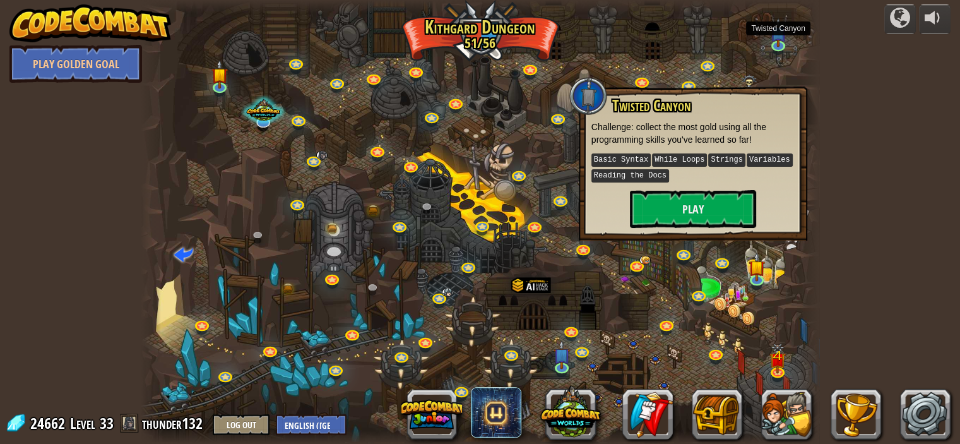
click at [825, 242] on div "powered by Play Golden Goal Twisted Canyon Twisted Canyon Challenge: collect th…" at bounding box center [480, 222] width 960 height 444
click at [528, 274] on div at bounding box center [480, 222] width 679 height 444
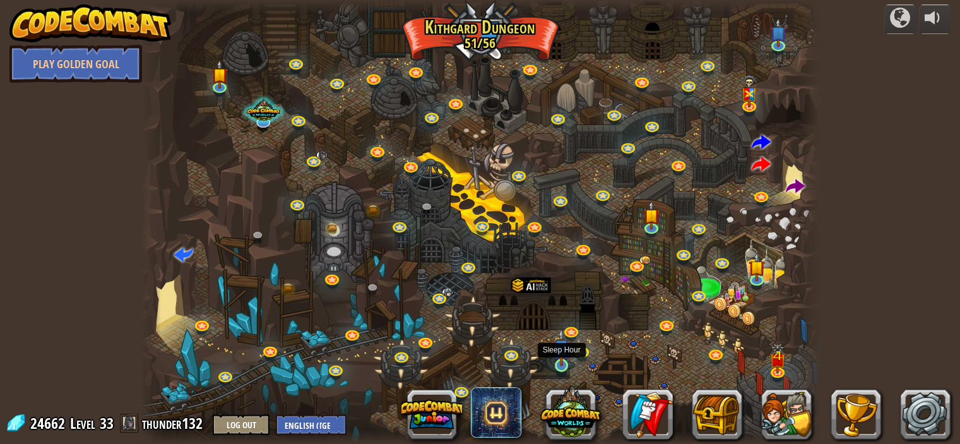
click at [566, 362] on img at bounding box center [561, 347] width 16 height 38
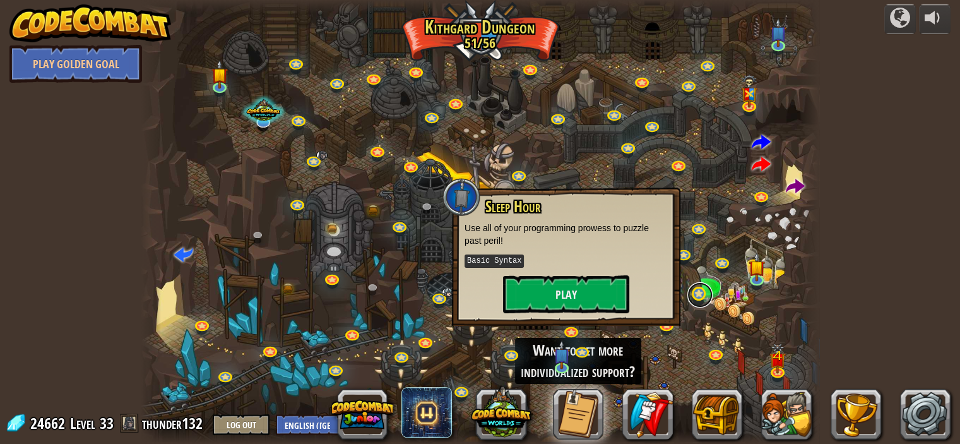
click at [704, 291] on link at bounding box center [699, 294] width 25 height 25
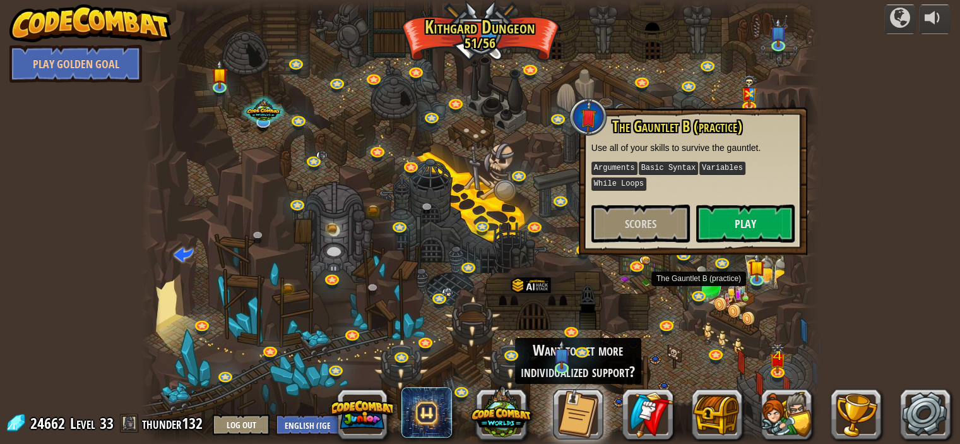
click at [760, 320] on div at bounding box center [480, 222] width 679 height 444
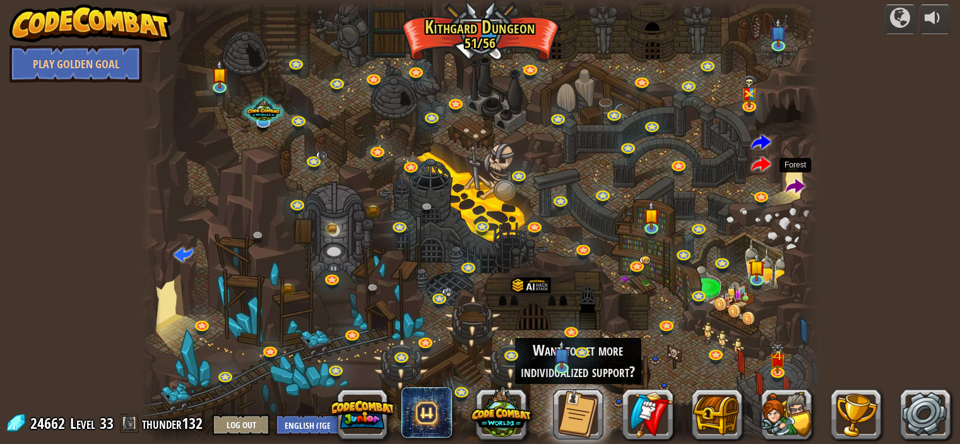
click at [799, 187] on span at bounding box center [794, 186] width 19 height 19
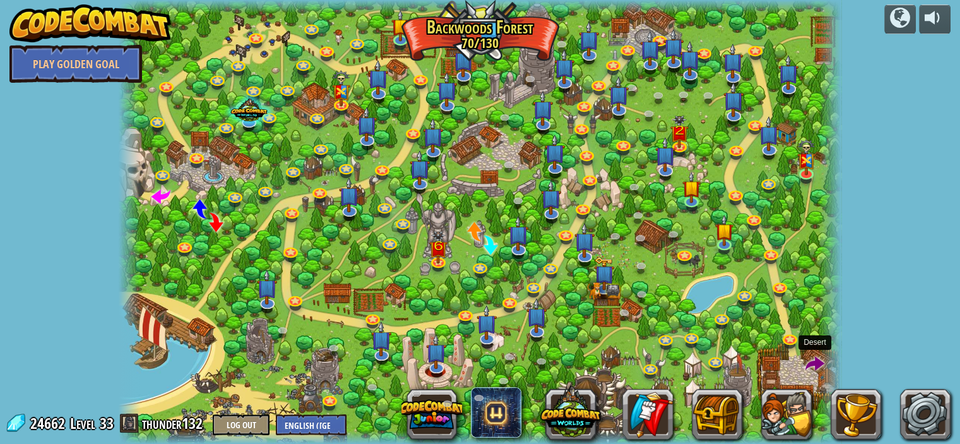
click at [817, 357] on span at bounding box center [814, 364] width 19 height 19
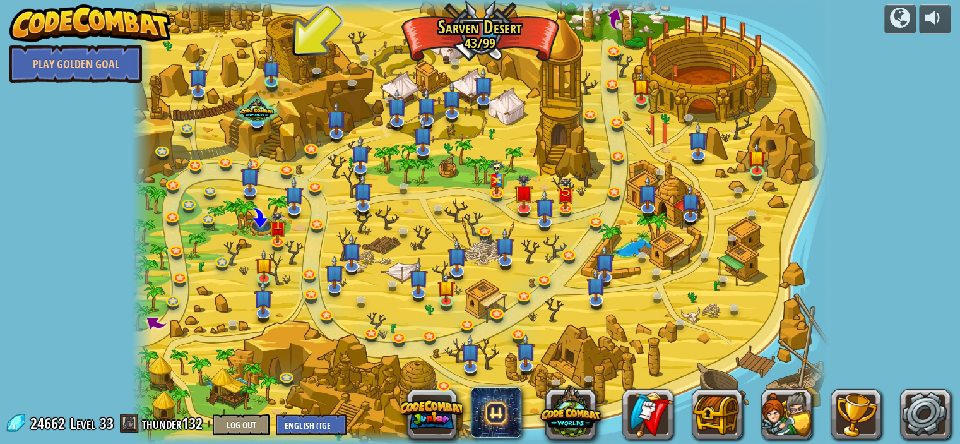
click at [606, 17] on span at bounding box center [615, 18] width 25 height 25
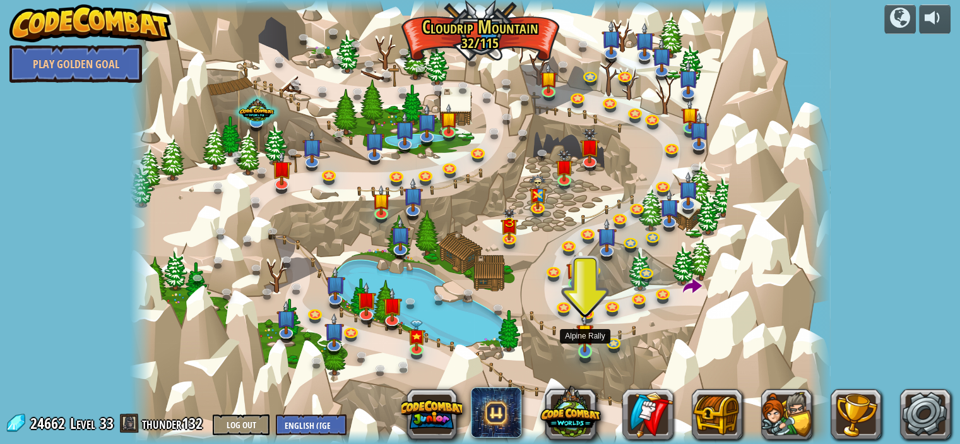
click at [581, 335] on img at bounding box center [584, 332] width 17 height 40
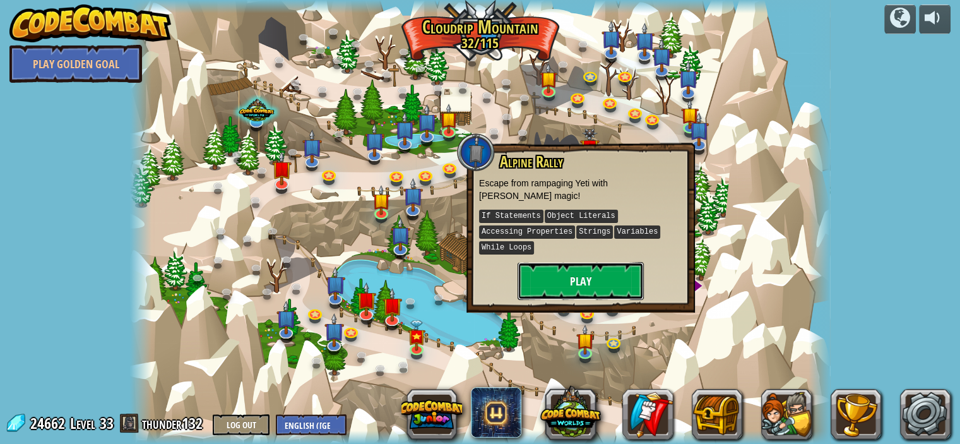
click at [568, 266] on button "Play" at bounding box center [580, 281] width 126 height 38
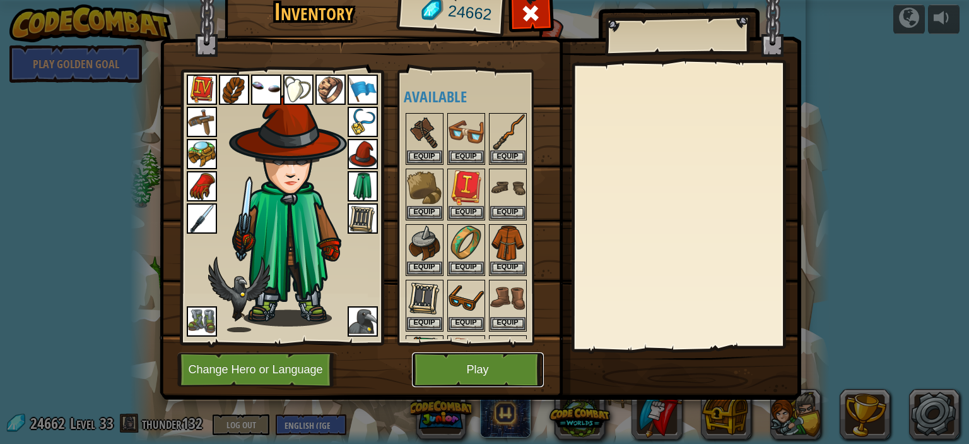
click at [475, 358] on button "Play" at bounding box center [478, 369] width 132 height 35
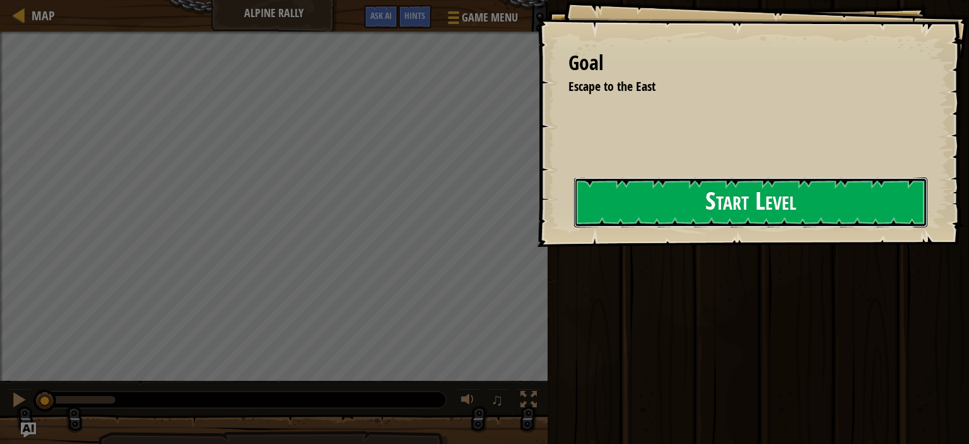
click at [574, 201] on button "Start Level" at bounding box center [750, 202] width 353 height 50
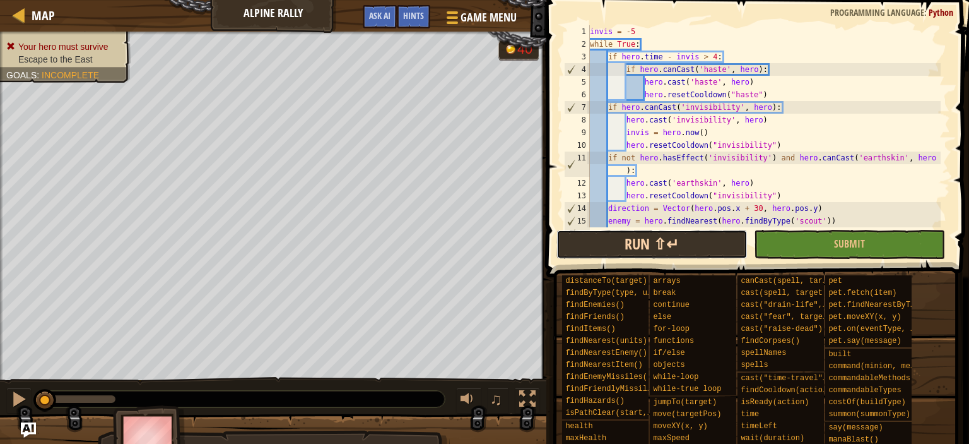
click at [661, 249] on button "Run ⇧↵" at bounding box center [652, 244] width 191 height 29
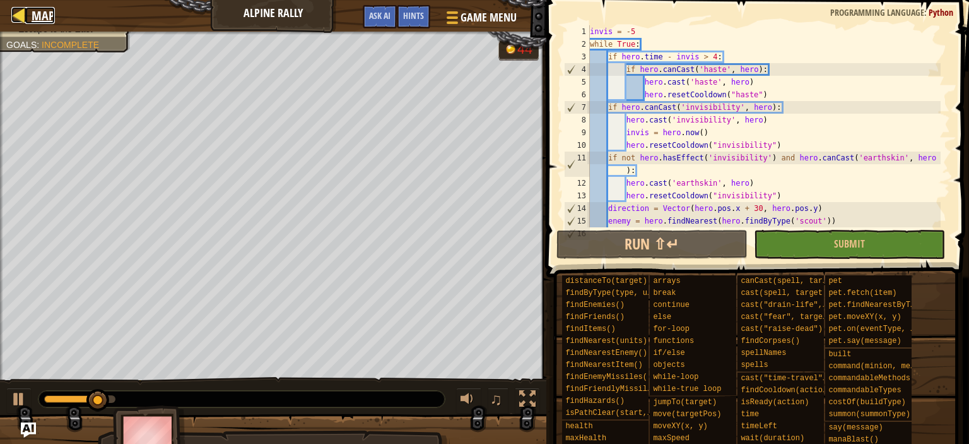
click at [33, 17] on span "Map" at bounding box center [43, 15] width 23 height 17
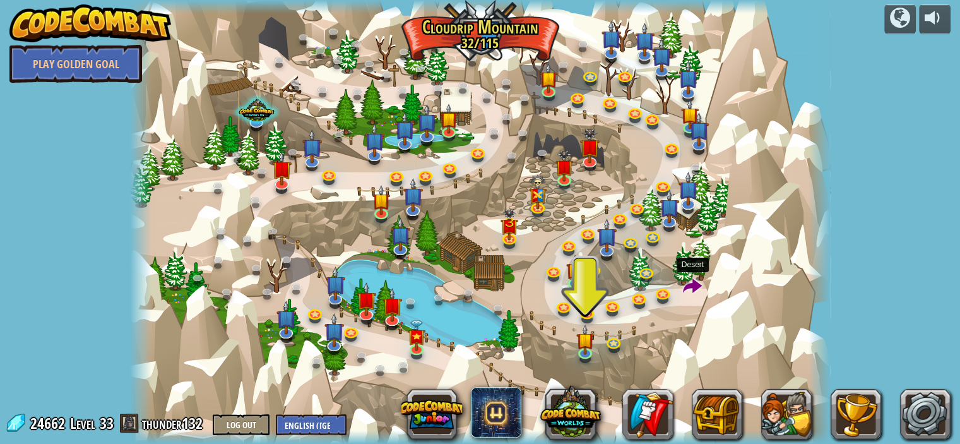
click at [690, 285] on span at bounding box center [692, 286] width 19 height 19
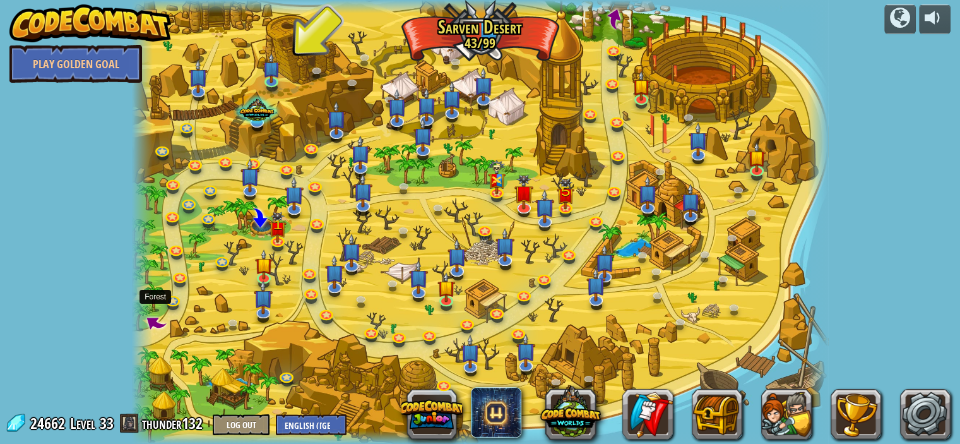
click at [148, 333] on div at bounding box center [142, 222] width 21 height 444
click at [149, 327] on span at bounding box center [155, 322] width 27 height 27
